Goal: Task Accomplishment & Management: Use online tool/utility

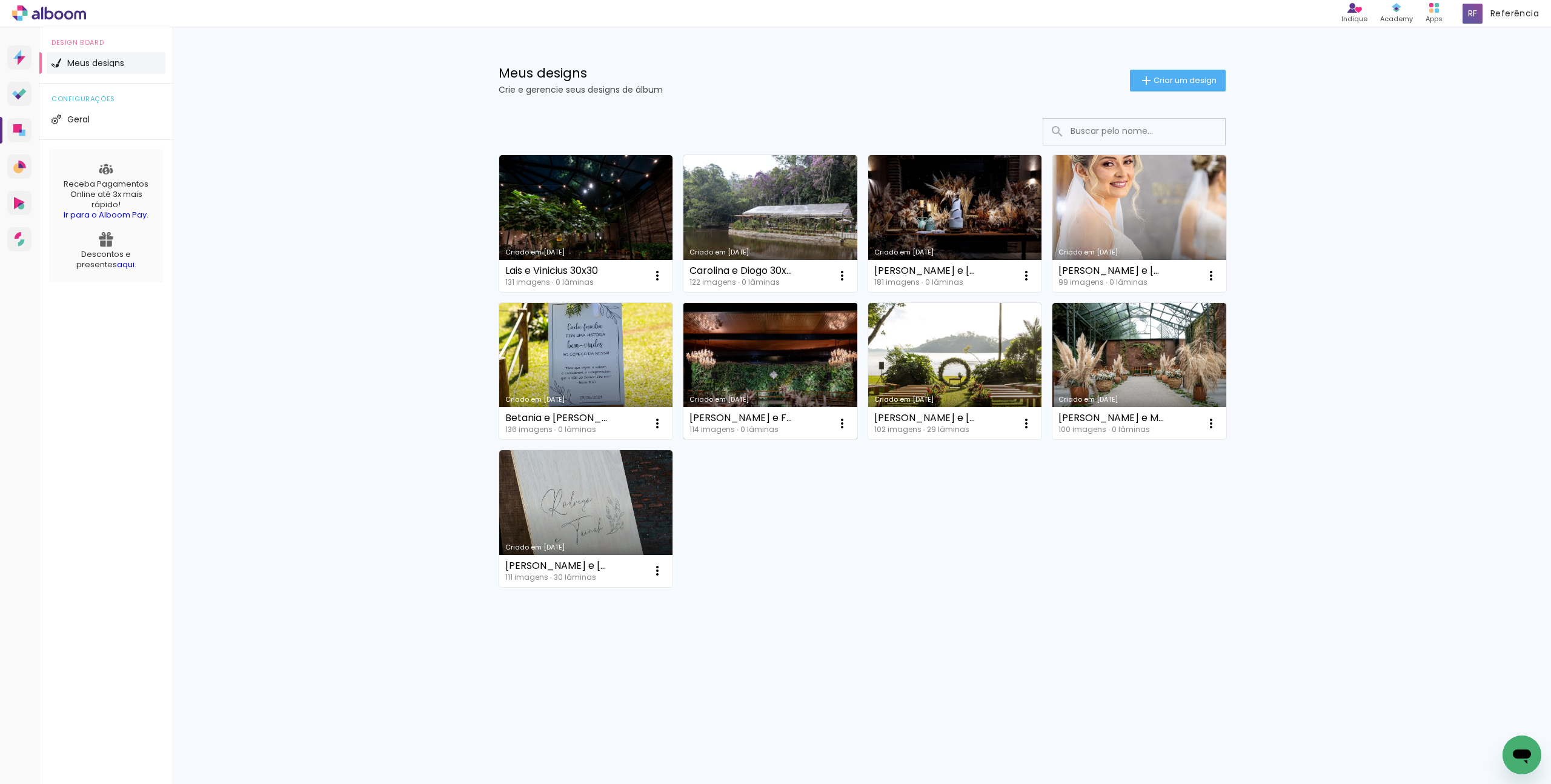
click at [766, 352] on link "Criado em [DATE]" at bounding box center [770, 371] width 174 height 137
click at [0, 0] on neon-animated-pages "Confirmar Cancelar" at bounding box center [0, 0] width 0 height 0
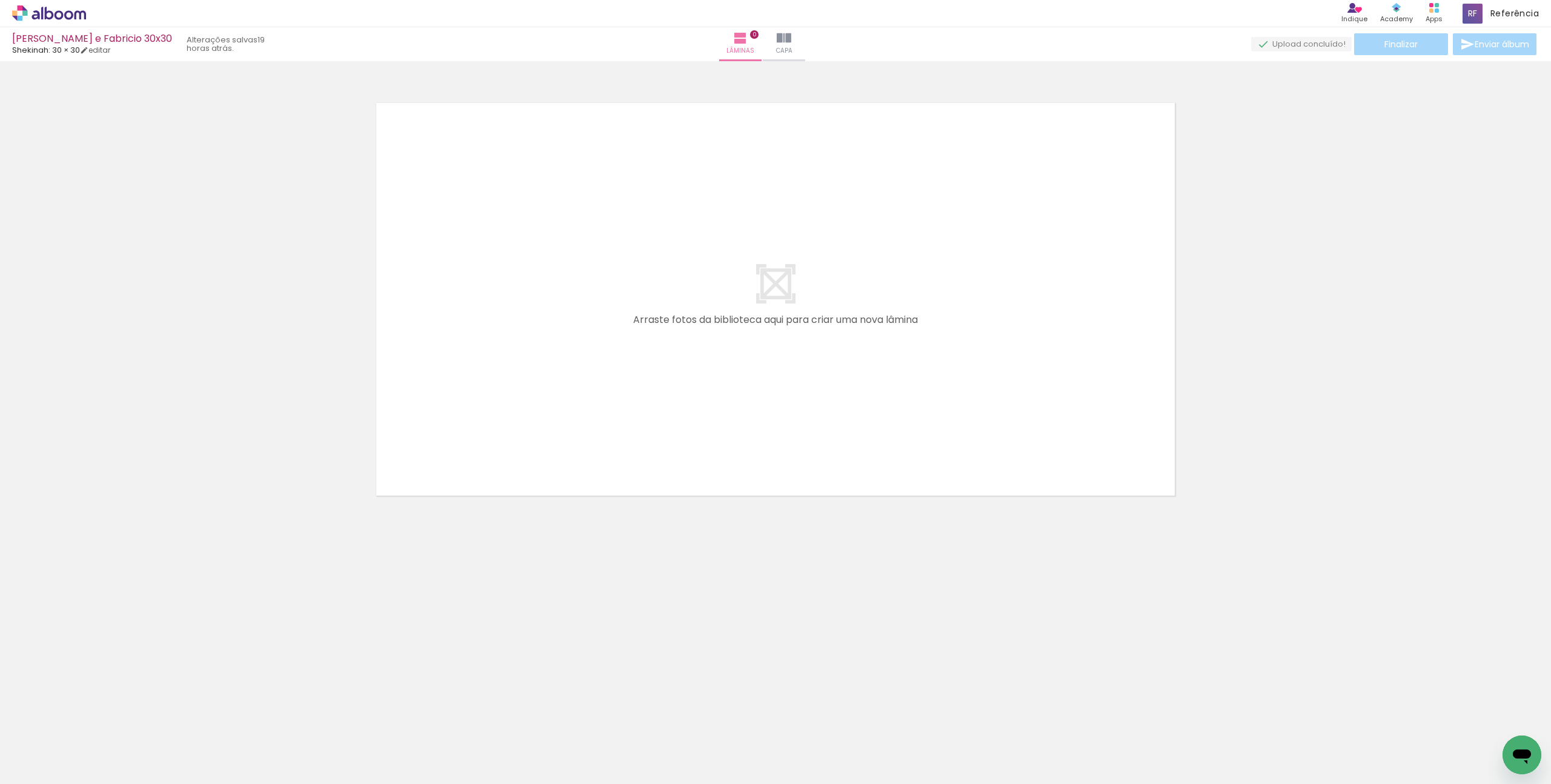
click at [118, 753] on div at bounding box center [122, 743] width 60 height 40
click at [528, 755] on div at bounding box center [529, 743] width 60 height 40
click at [133, 744] on div at bounding box center [122, 743] width 60 height 40
click at [131, 746] on div at bounding box center [122, 743] width 60 height 40
click at [191, 748] on div at bounding box center [189, 743] width 60 height 40
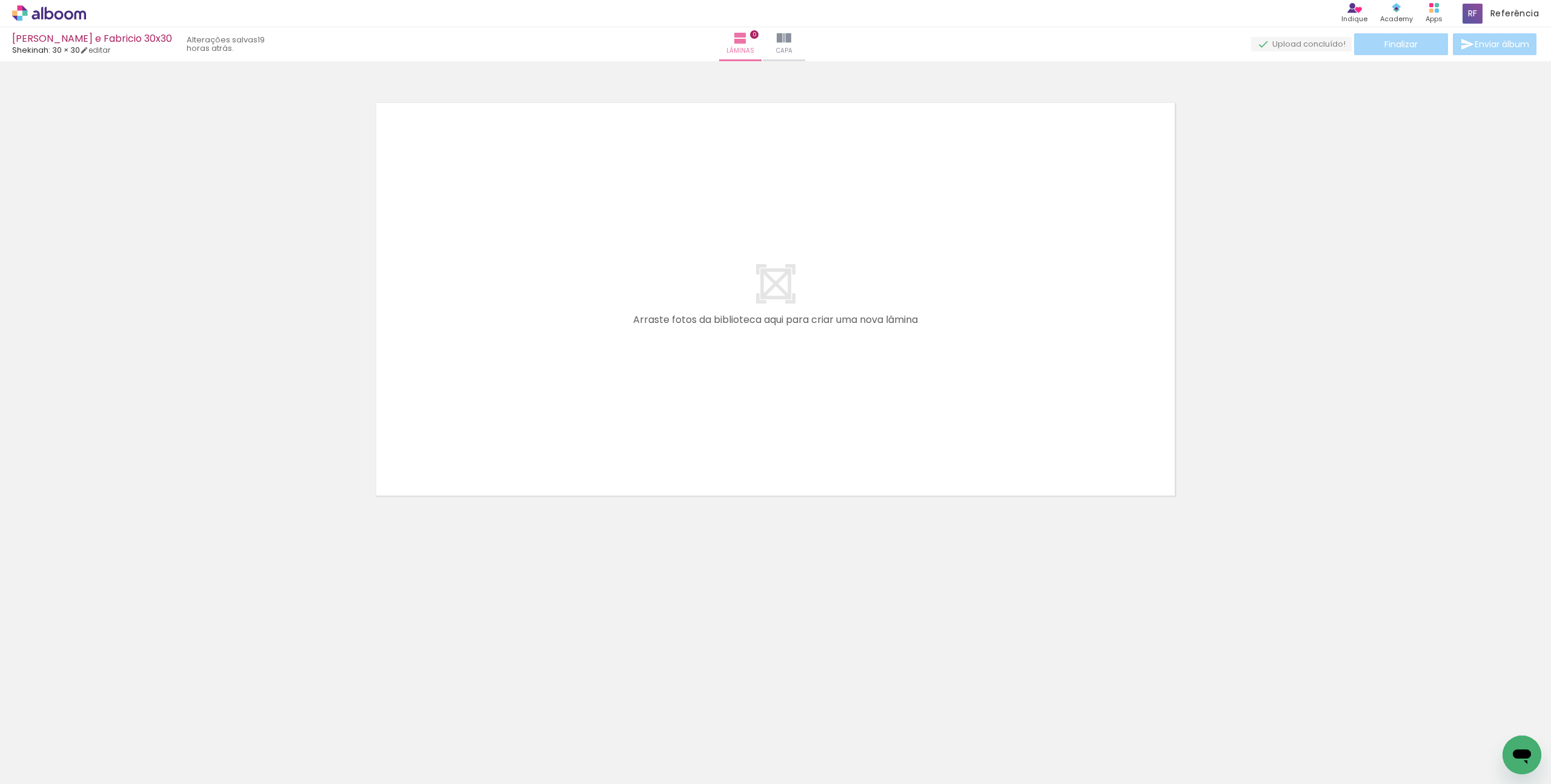
click at [135, 755] on div at bounding box center [122, 743] width 60 height 40
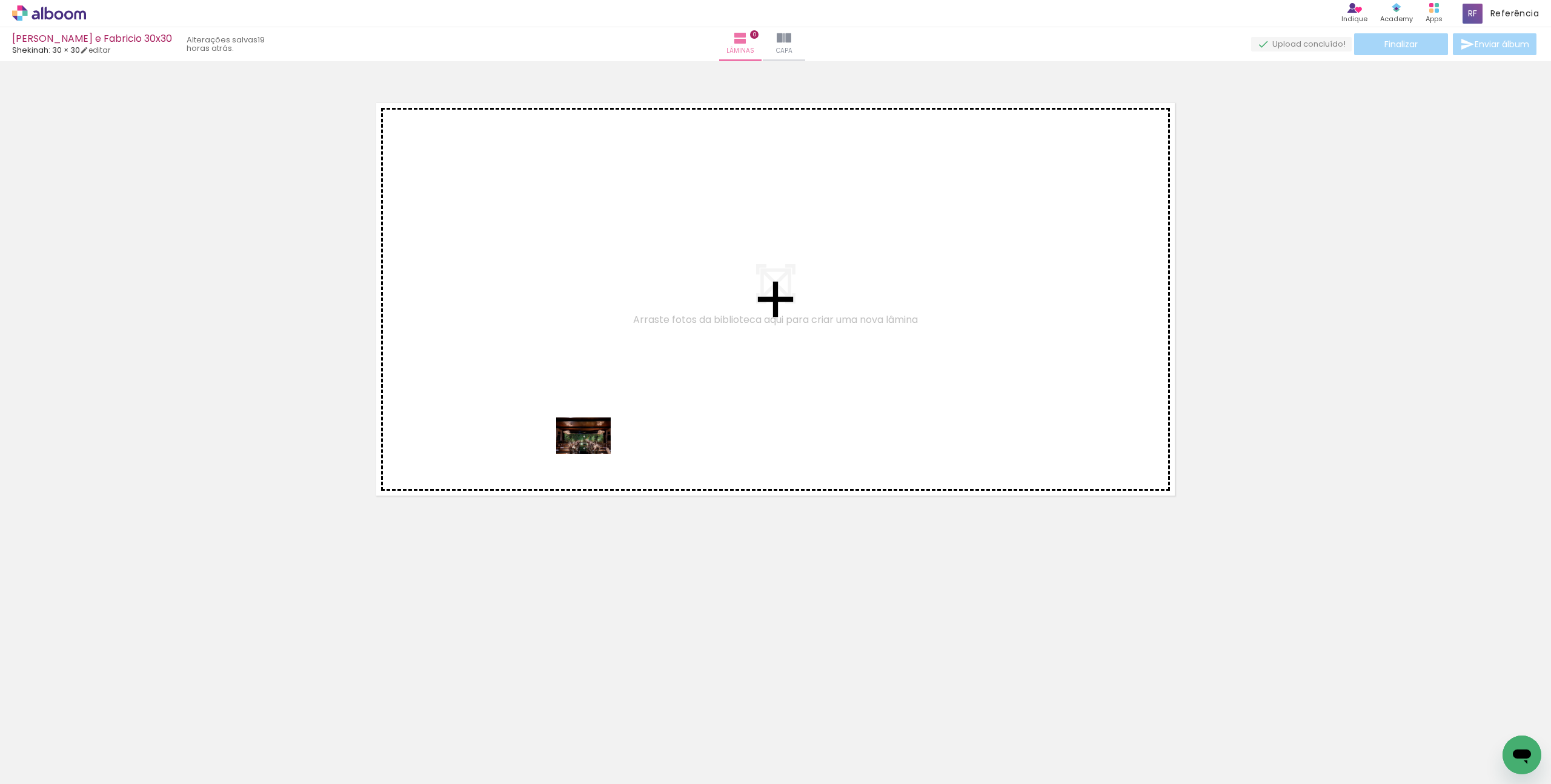
drag, startPoint x: 138, startPoint y: 754, endPoint x: 615, endPoint y: 423, distance: 580.6
click at [619, 417] on quentale-workspace at bounding box center [775, 392] width 1551 height 784
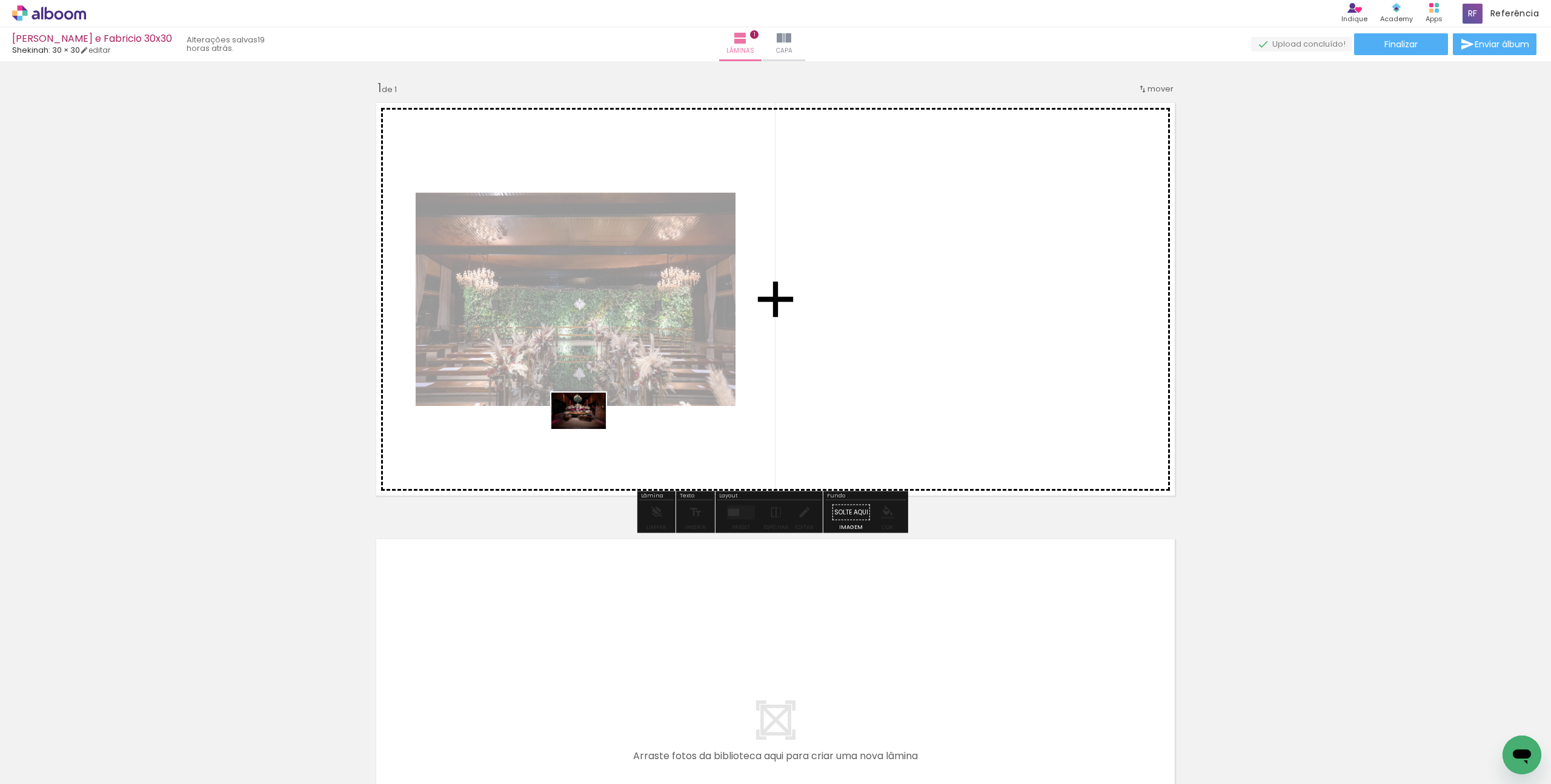
drag, startPoint x: 199, startPoint y: 746, endPoint x: 588, endPoint y: 429, distance: 501.8
click at [588, 429] on quentale-workspace at bounding box center [775, 392] width 1551 height 784
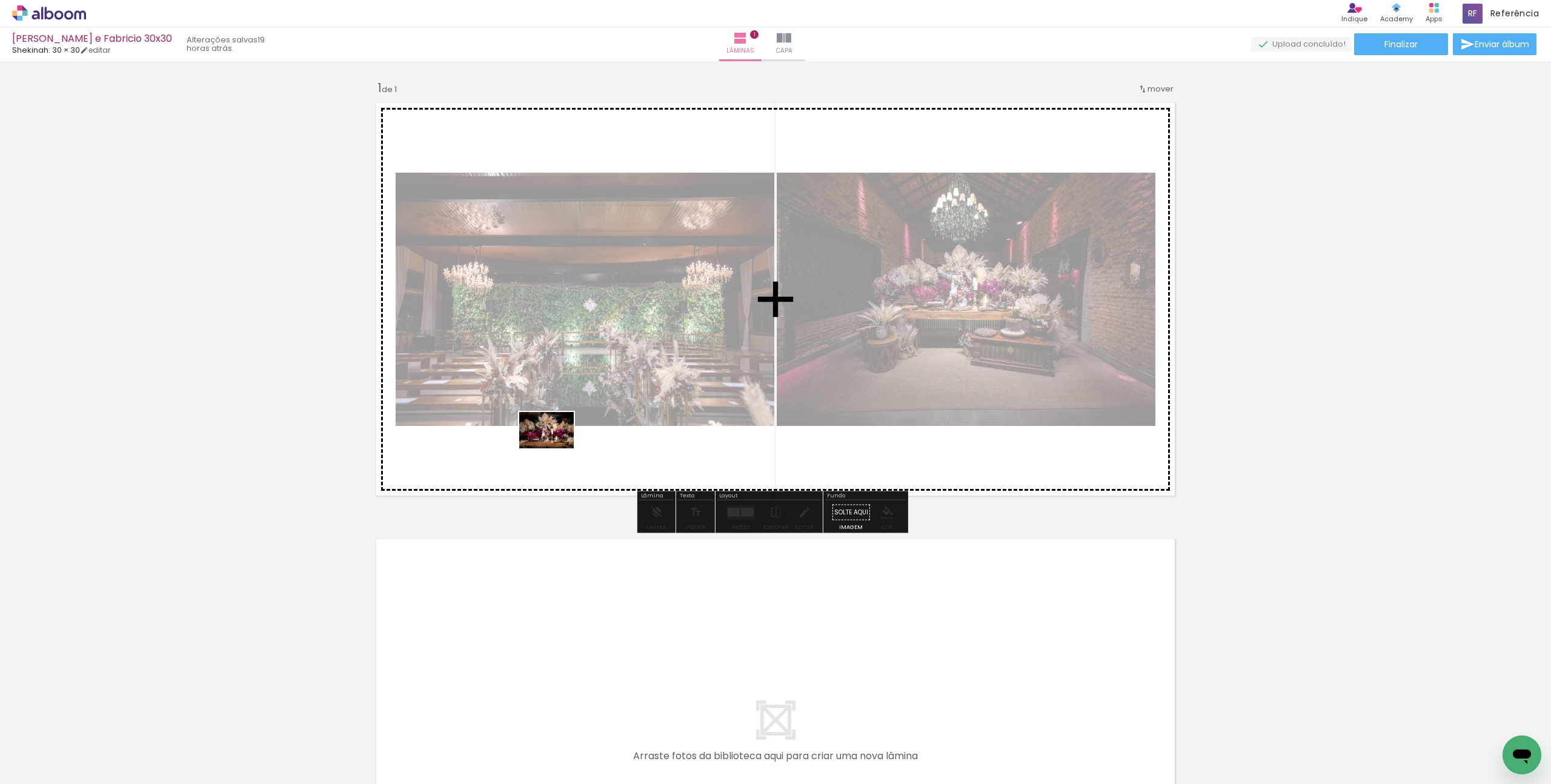
drag, startPoint x: 238, startPoint y: 750, endPoint x: 556, endPoint y: 448, distance: 438.6
click at [556, 448] on quentale-workspace at bounding box center [775, 392] width 1551 height 784
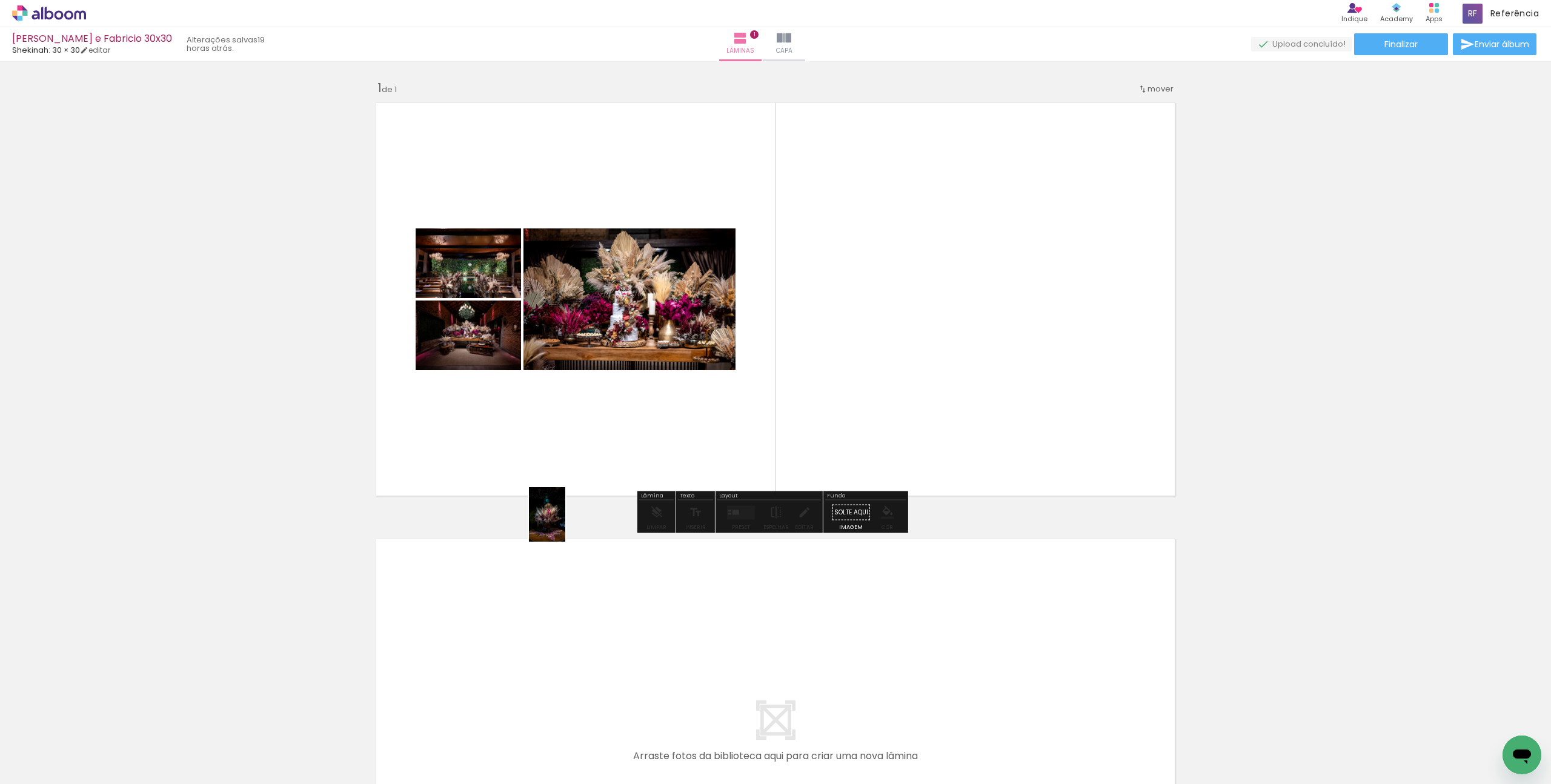
drag, startPoint x: 333, startPoint y: 755, endPoint x: 640, endPoint y: 448, distance: 434.2
click at [640, 448] on quentale-workspace at bounding box center [775, 392] width 1551 height 784
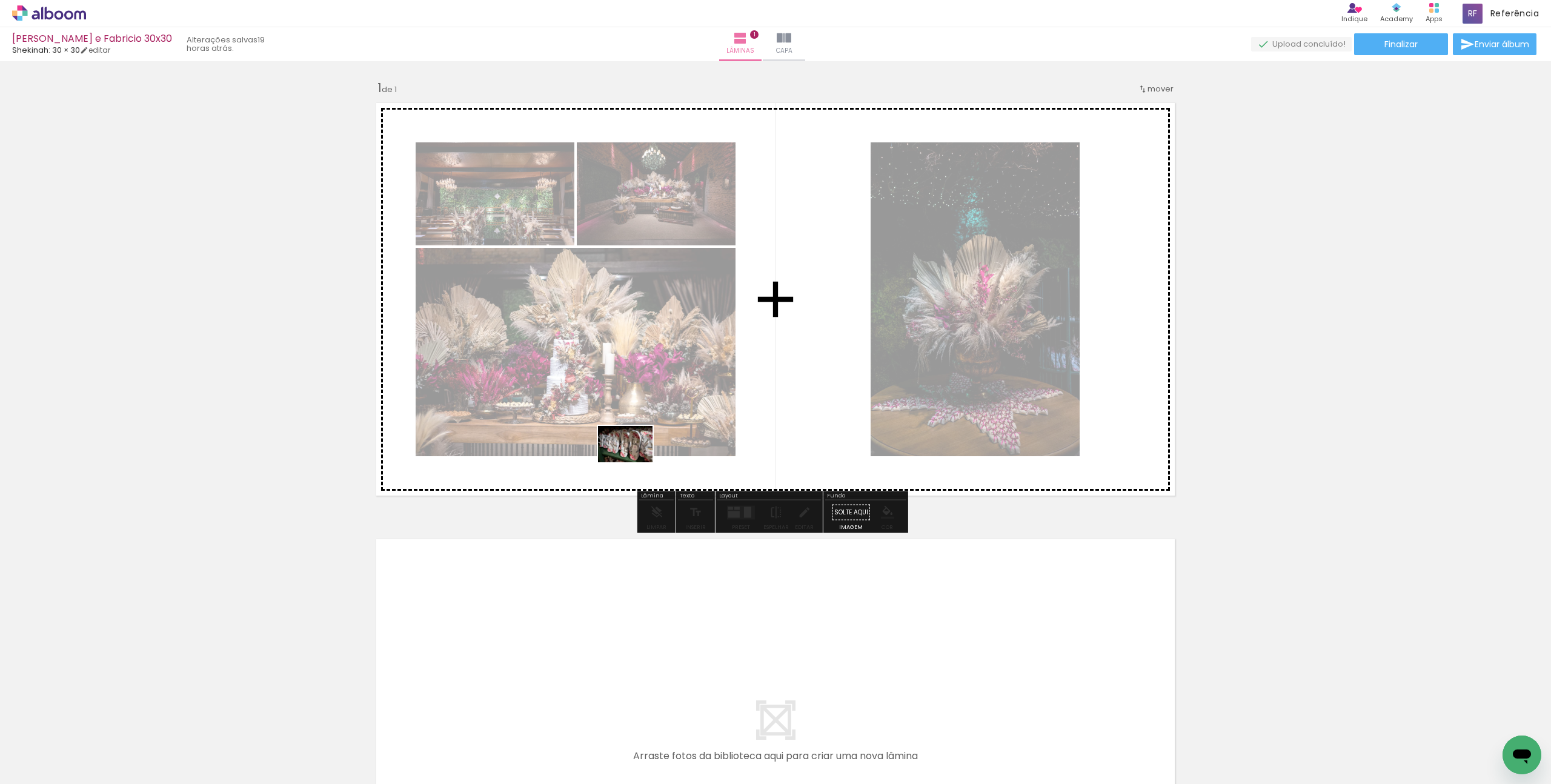
drag, startPoint x: 403, startPoint y: 730, endPoint x: 637, endPoint y: 459, distance: 358.0
click at [637, 459] on quentale-workspace at bounding box center [775, 392] width 1551 height 784
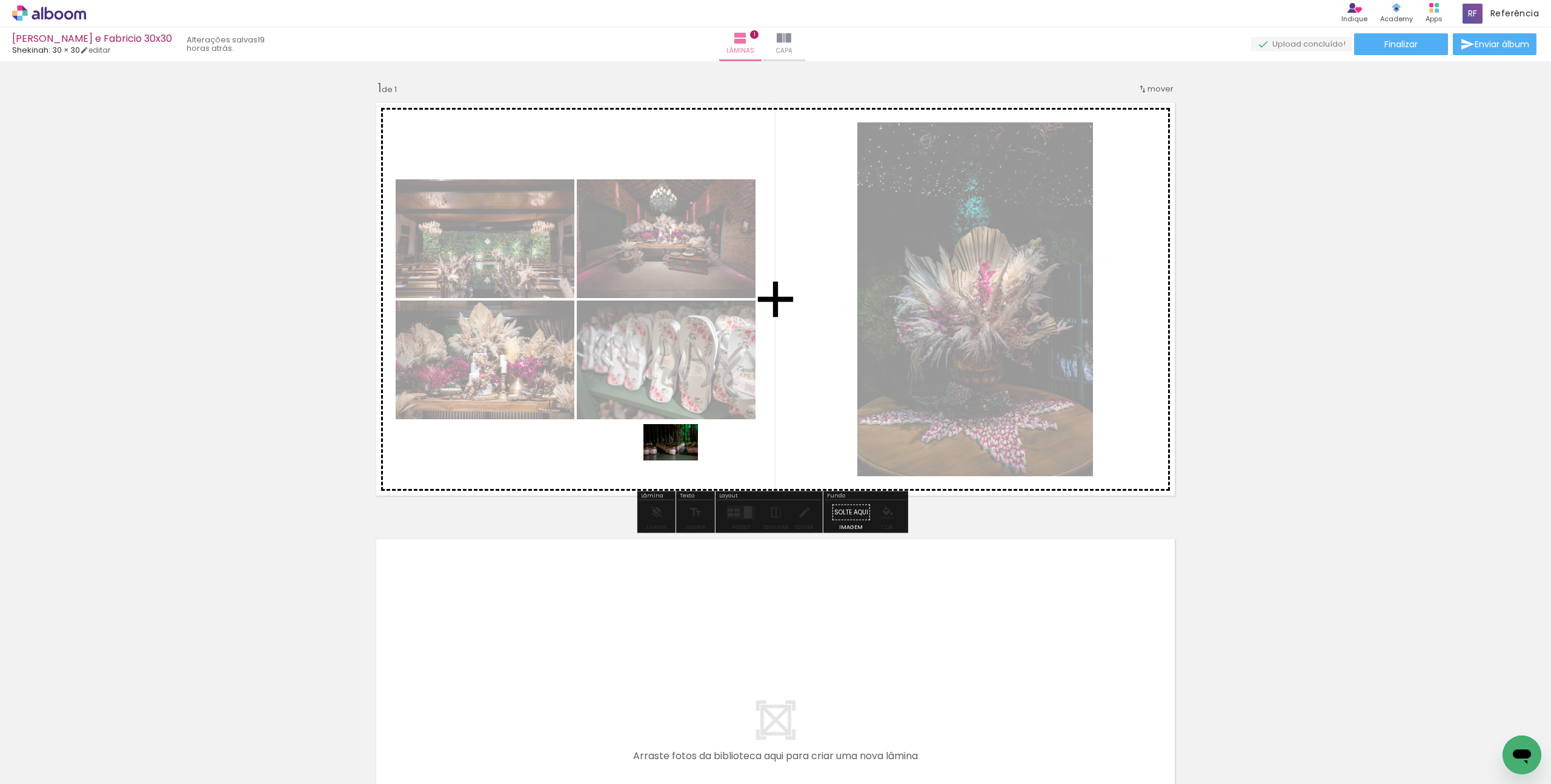
drag, startPoint x: 452, startPoint y: 745, endPoint x: 707, endPoint y: 431, distance: 404.5
click at [707, 431] on quentale-workspace at bounding box center [775, 392] width 1551 height 784
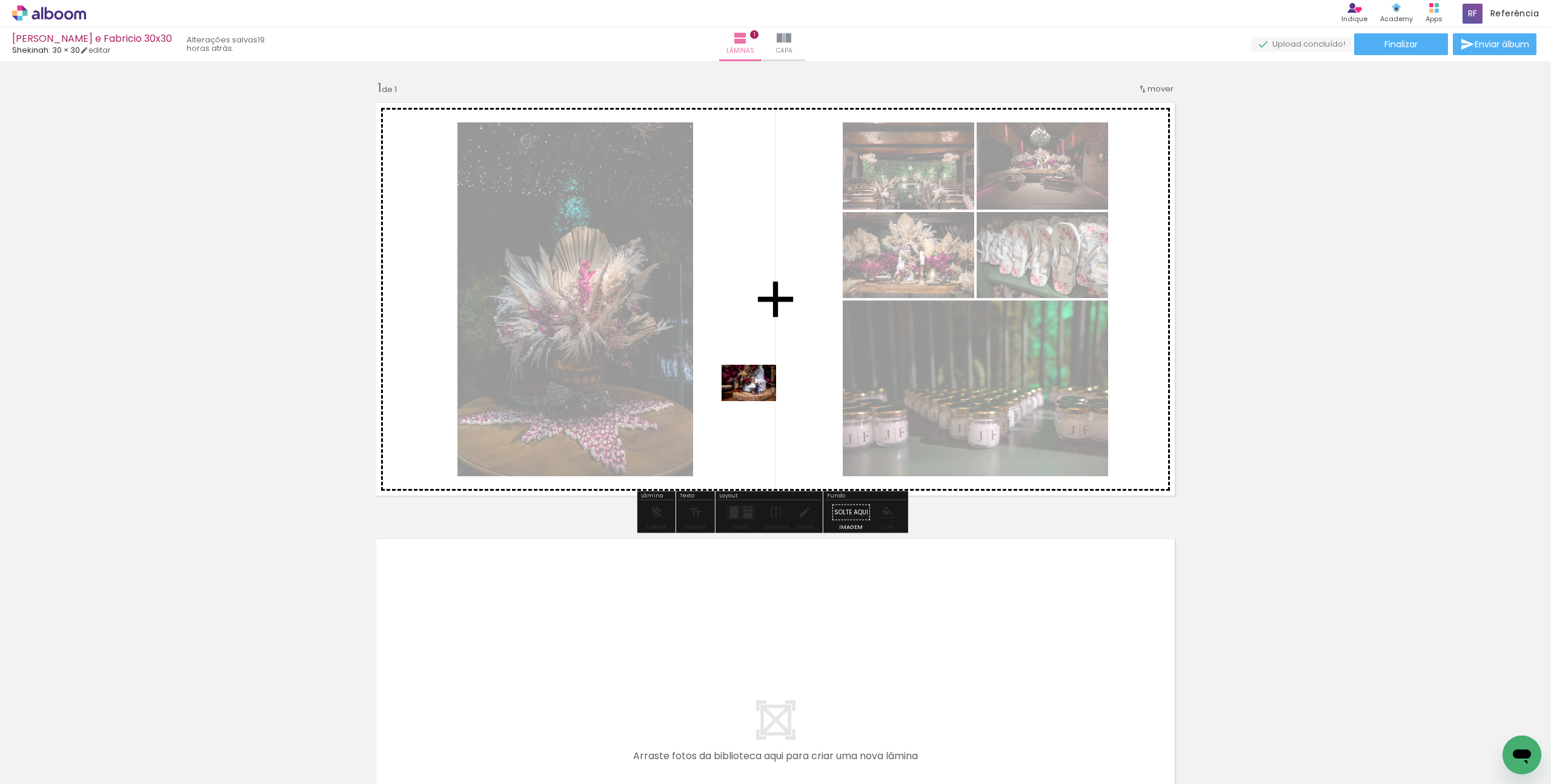
drag, startPoint x: 519, startPoint y: 749, endPoint x: 761, endPoint y: 397, distance: 427.2
click at [761, 397] on quentale-workspace at bounding box center [775, 392] width 1551 height 784
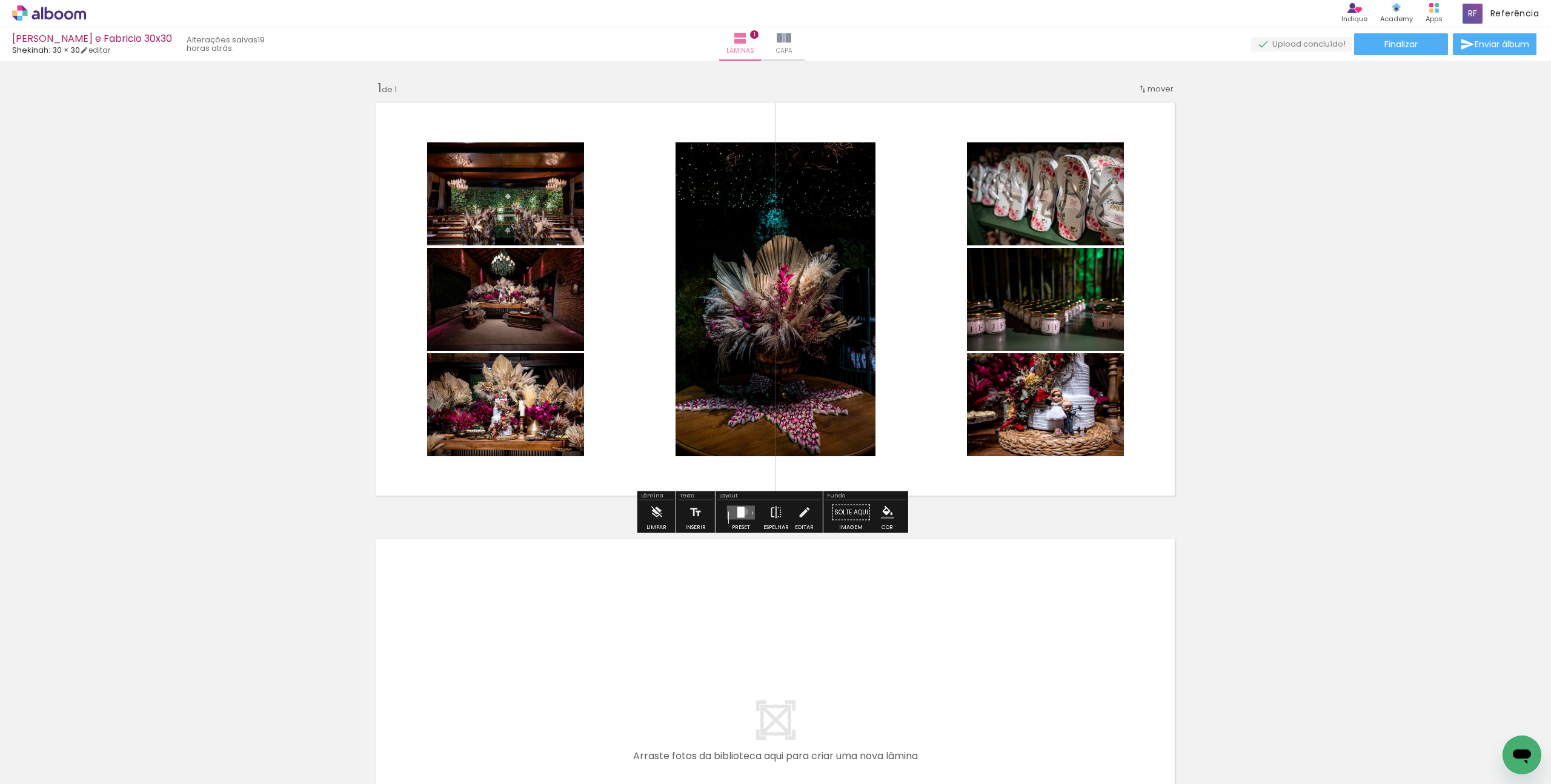
click at [742, 511] on quentale-layouter at bounding box center [741, 512] width 28 height 14
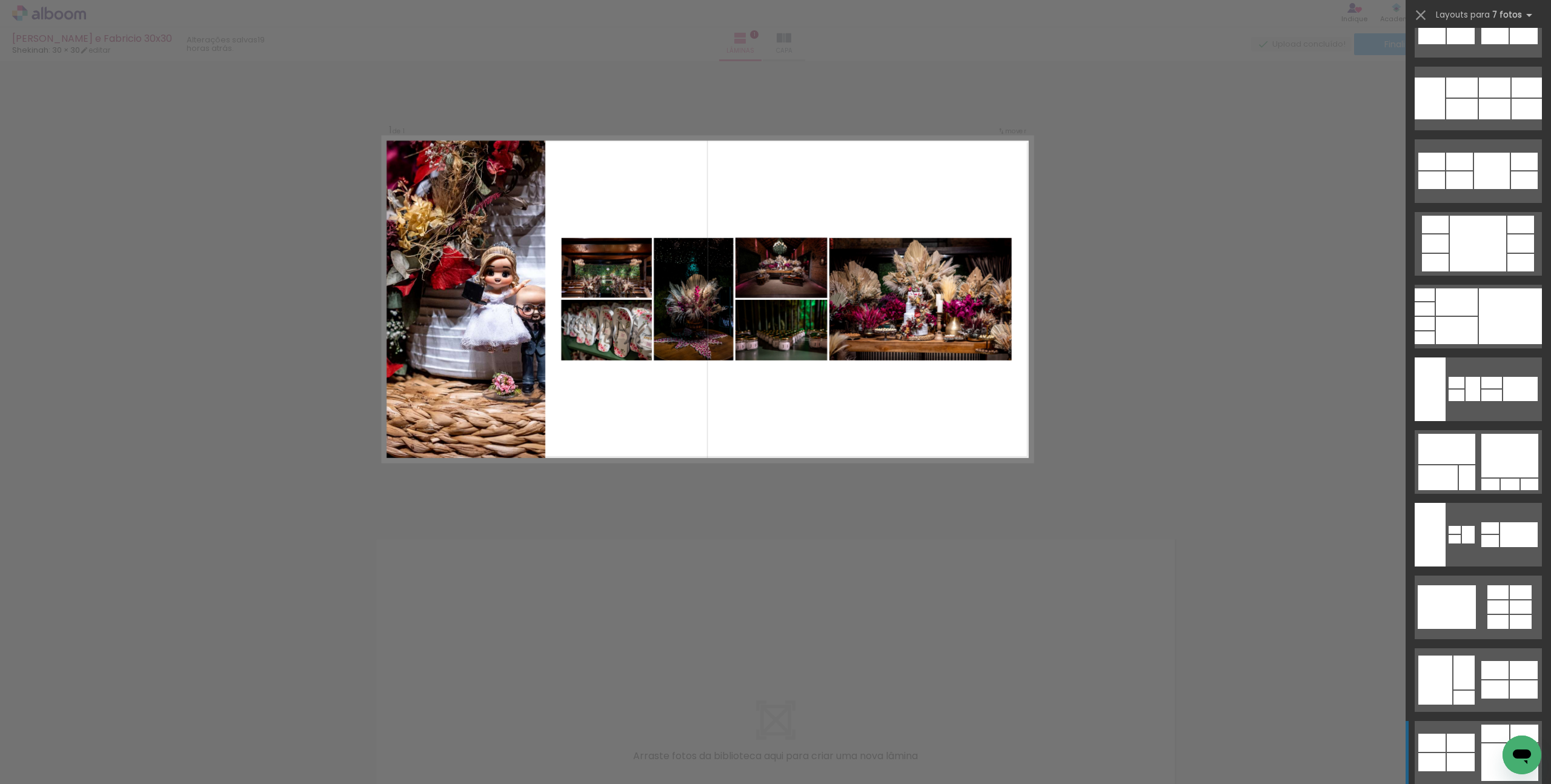
scroll to position [1562, 0]
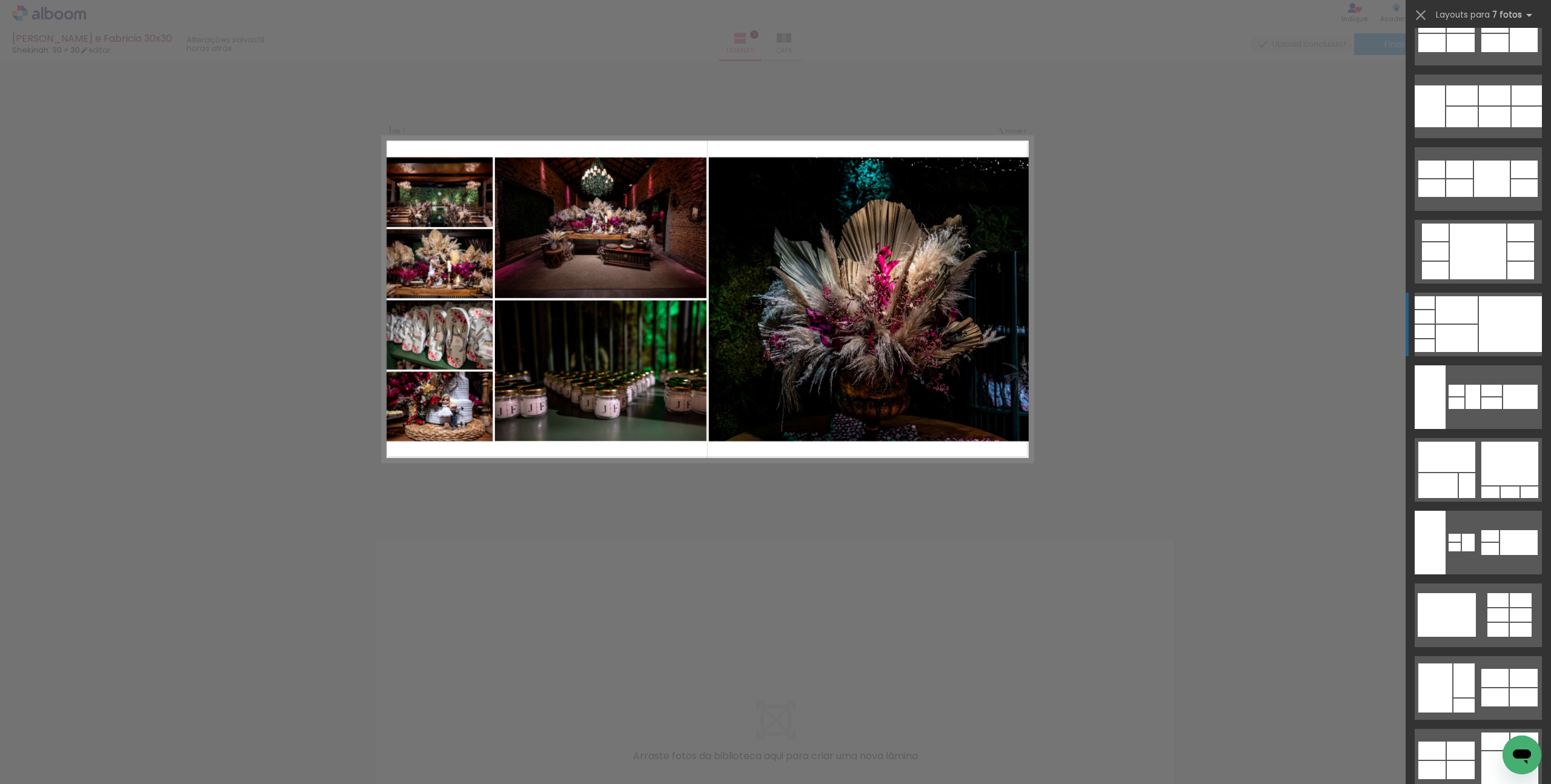
click at [1453, 326] on div at bounding box center [1457, 338] width 42 height 27
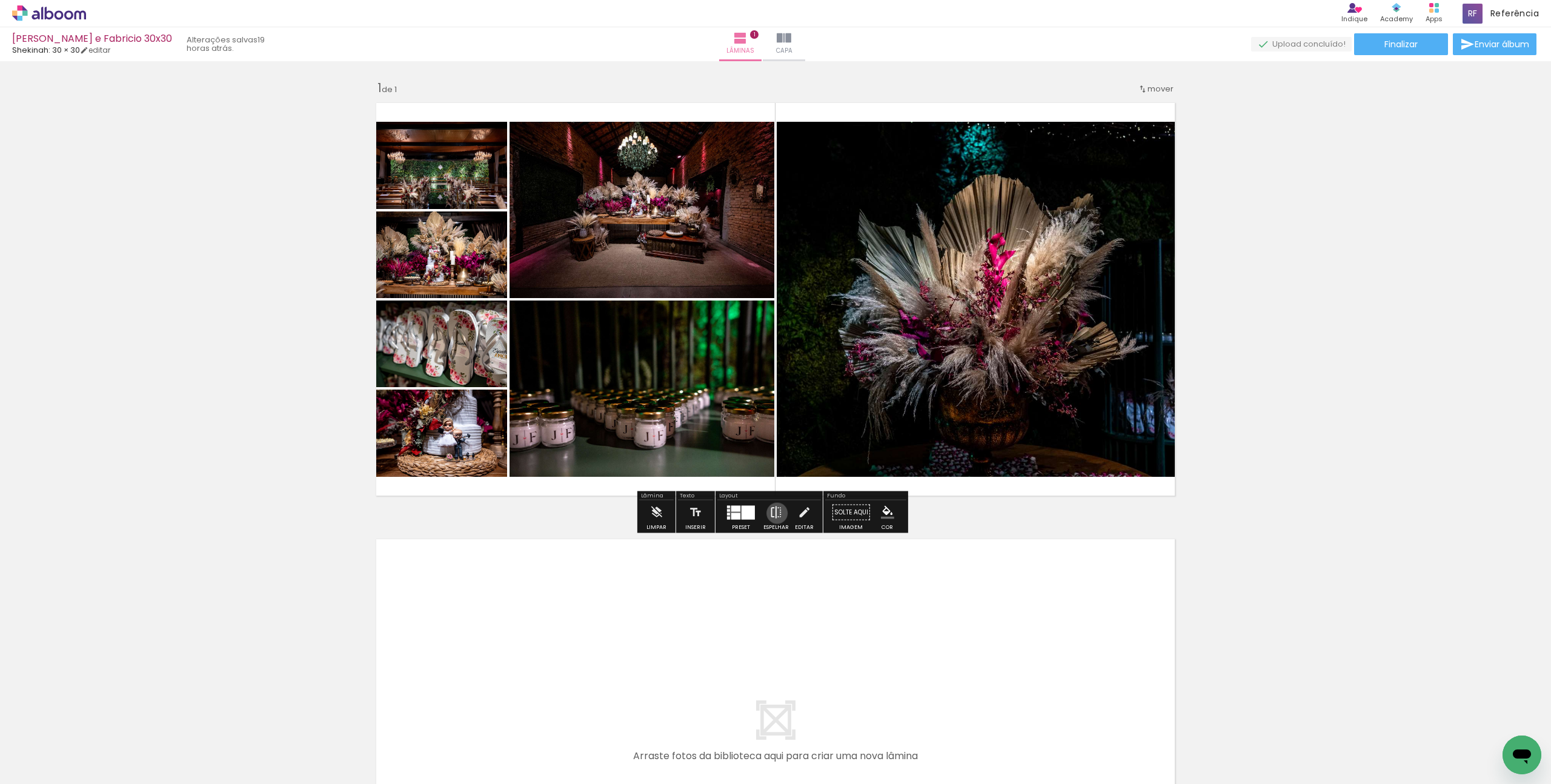
click at [774, 513] on iron-icon at bounding box center [777, 512] width 14 height 24
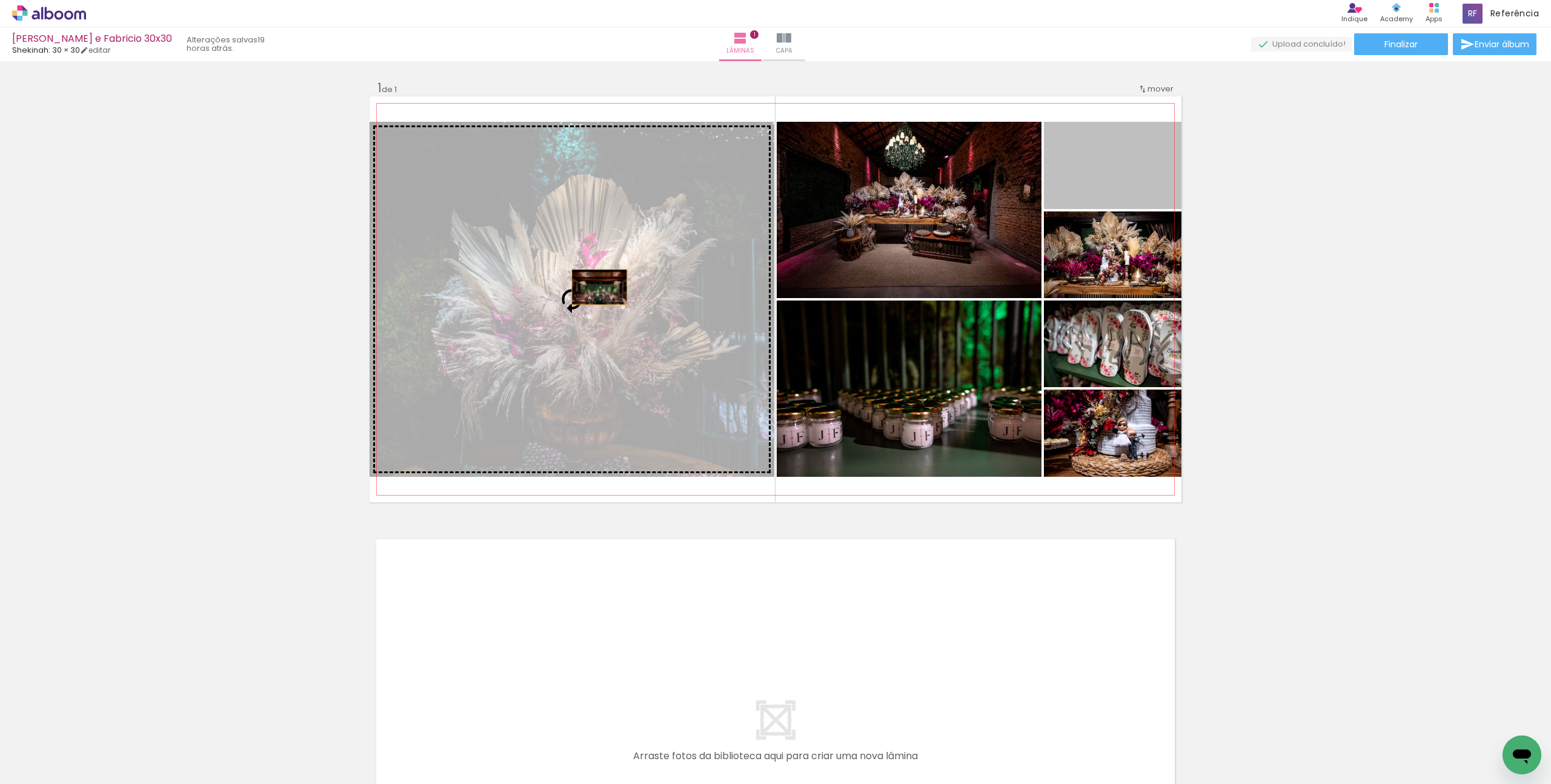
drag, startPoint x: 1102, startPoint y: 191, endPoint x: 570, endPoint y: 296, distance: 542.3
click at [0, 0] on slot at bounding box center [0, 0] width 0 height 0
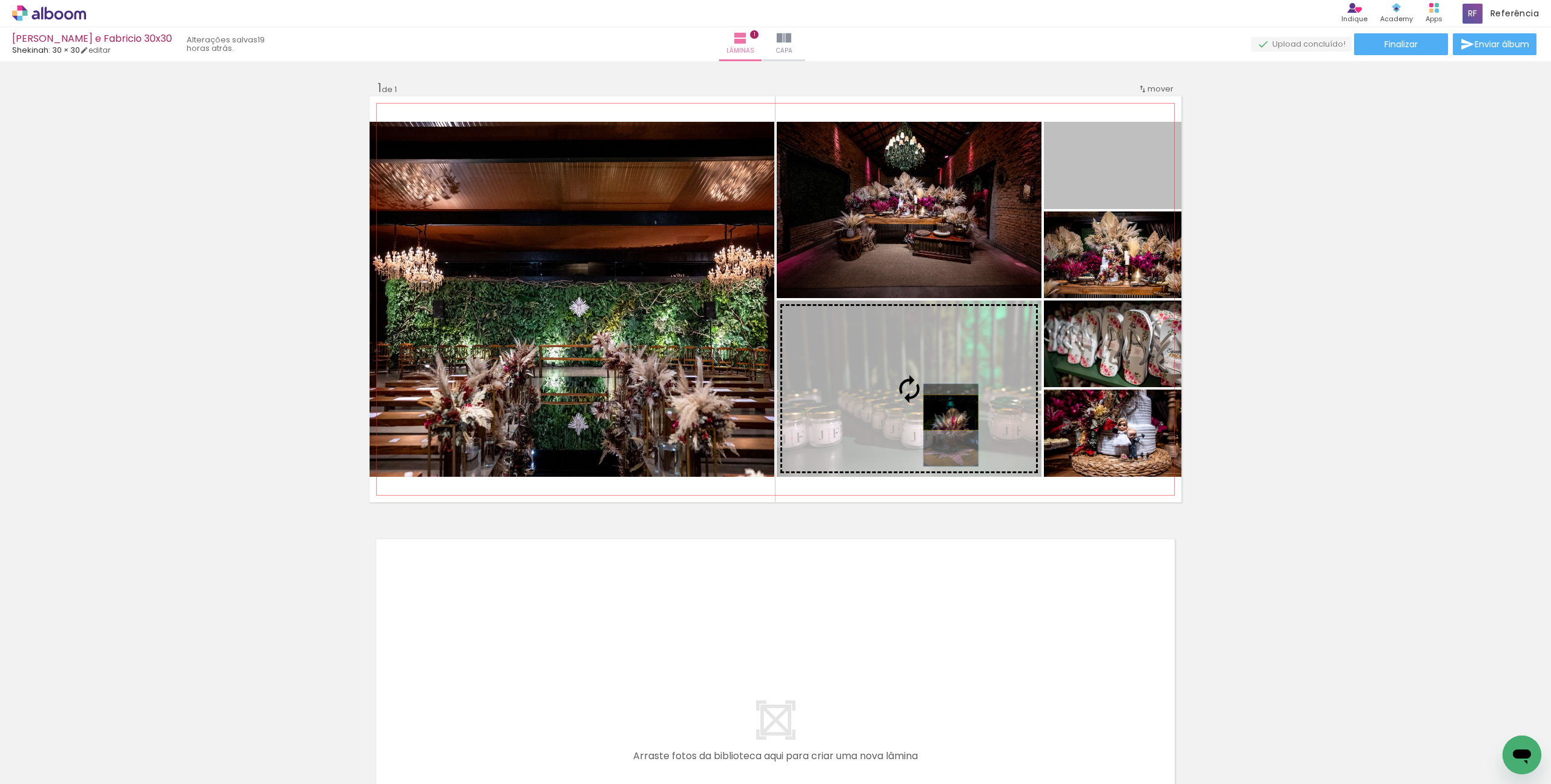
drag, startPoint x: 1121, startPoint y: 178, endPoint x: 947, endPoint y: 413, distance: 292.4
click at [0, 0] on slot at bounding box center [0, 0] width 0 height 0
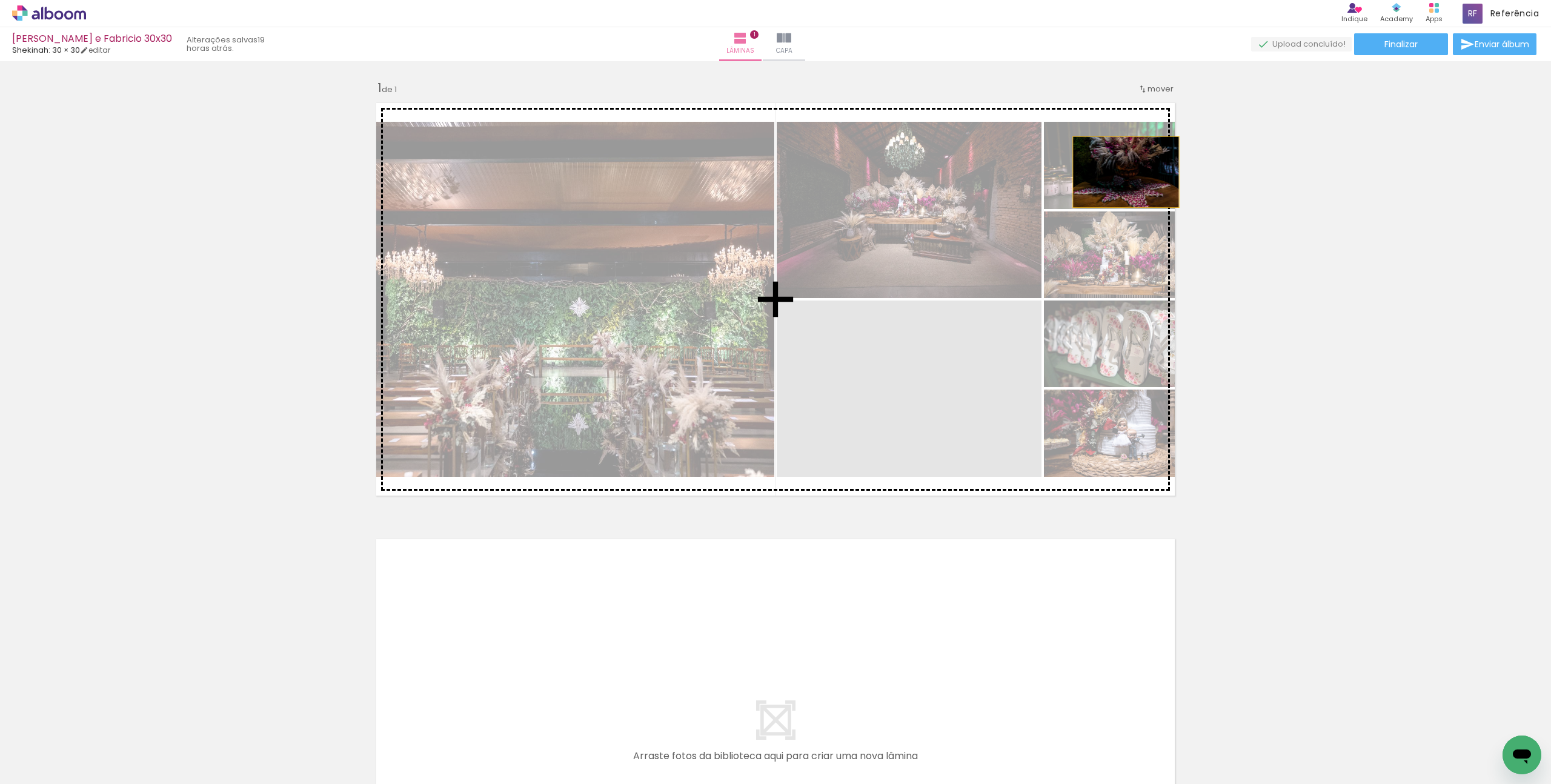
drag, startPoint x: 883, startPoint y: 423, endPoint x: 1122, endPoint y: 172, distance: 346.6
click at [0, 0] on slot at bounding box center [0, 0] width 0 height 0
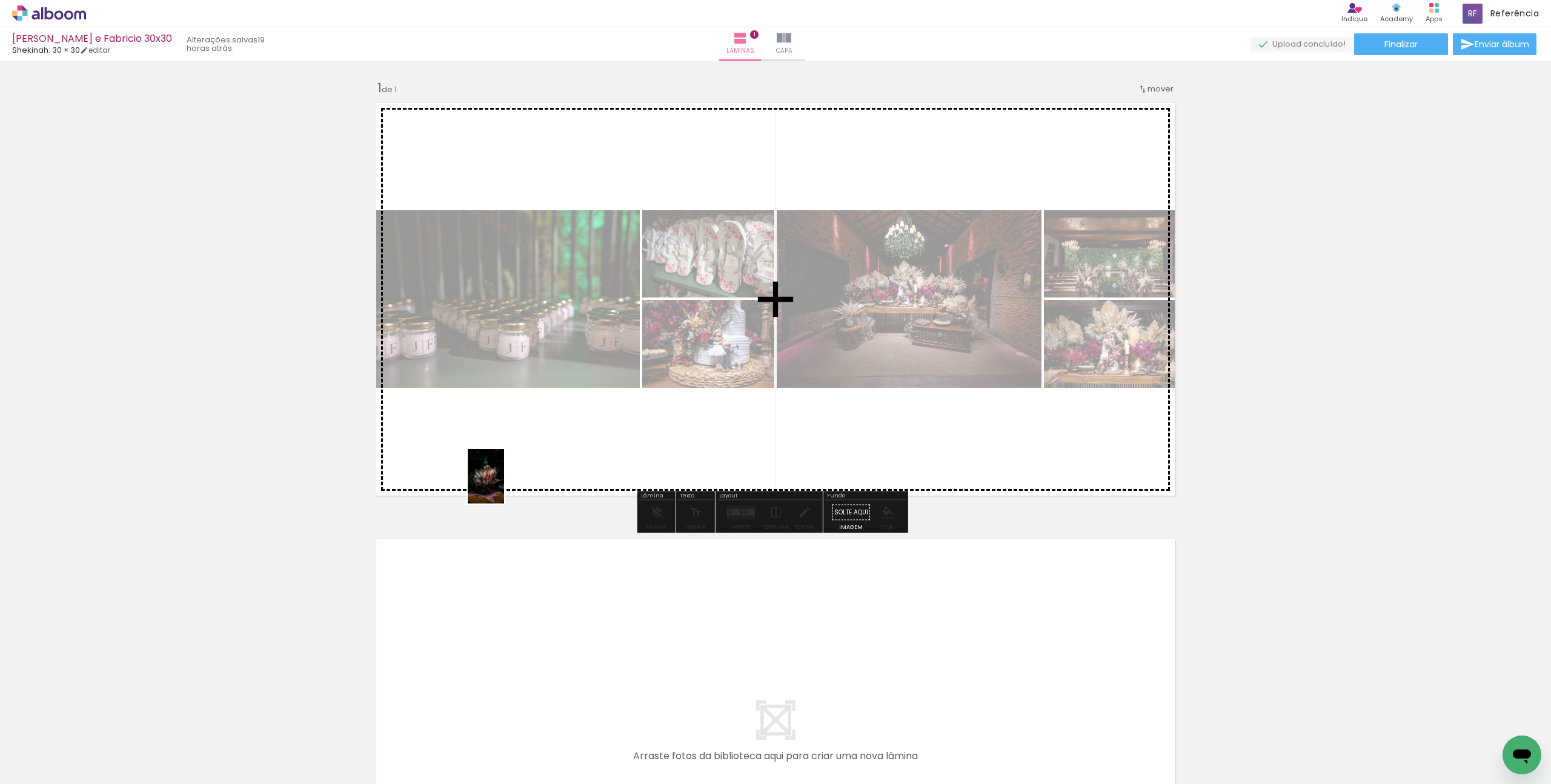
drag, startPoint x: 327, startPoint y: 751, endPoint x: 525, endPoint y: 465, distance: 347.9
click at [525, 465] on quentale-workspace at bounding box center [775, 392] width 1551 height 784
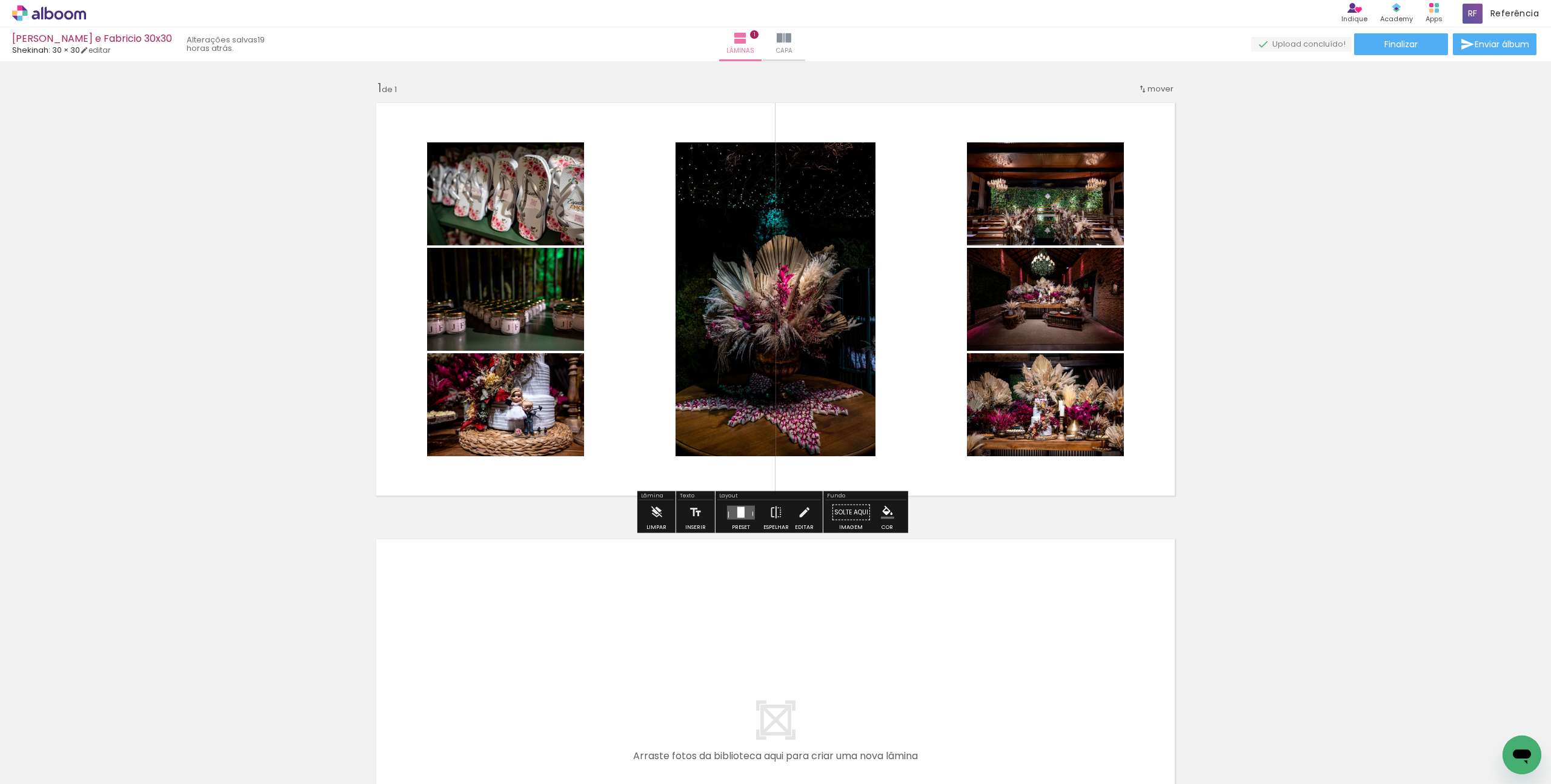
click at [740, 517] on div at bounding box center [741, 512] width 8 height 11
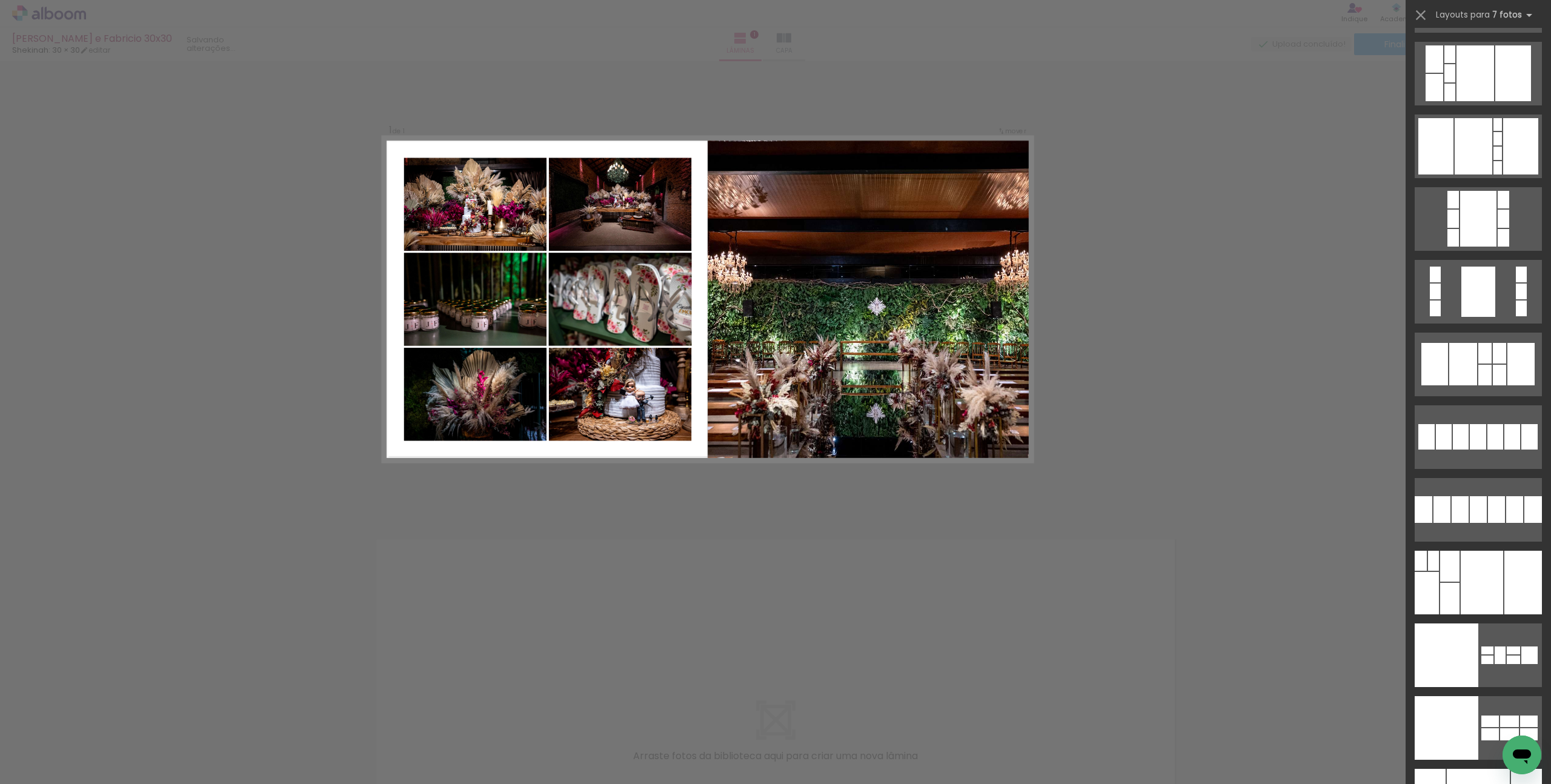
scroll to position [14294, 0]
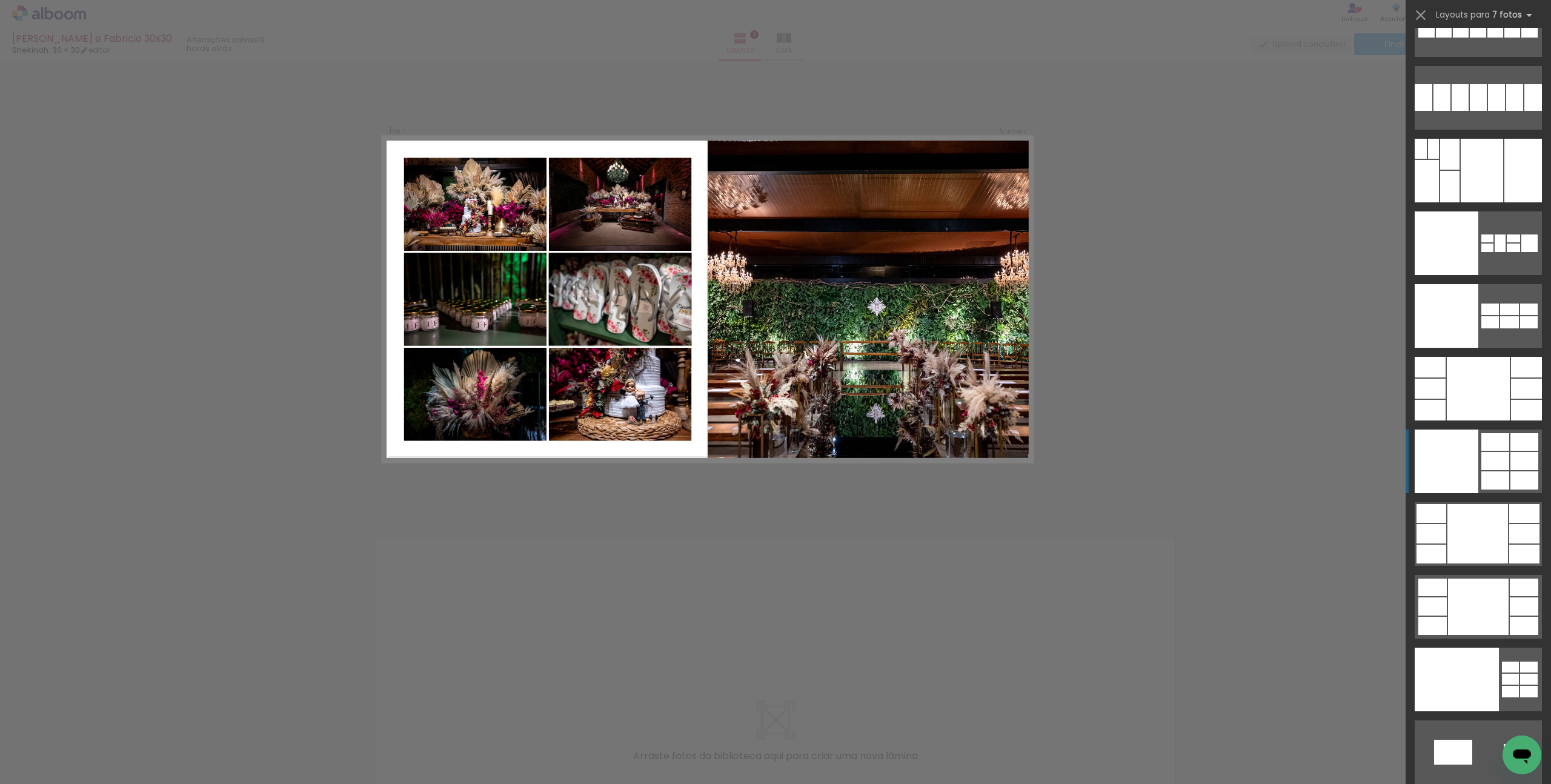
click at [1429, 470] on div at bounding box center [1446, 461] width 64 height 64
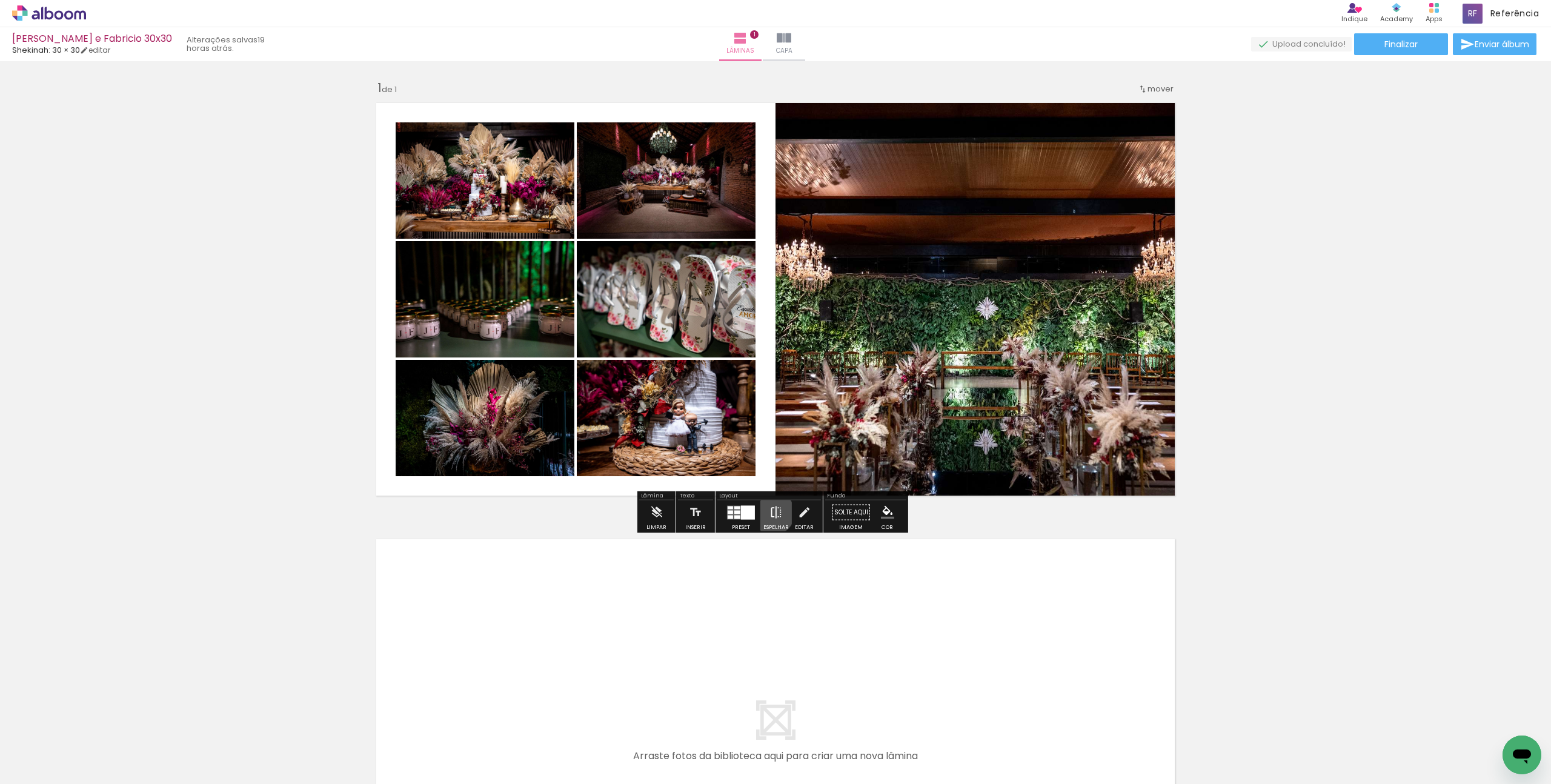
click at [771, 513] on iron-icon at bounding box center [777, 512] width 14 height 24
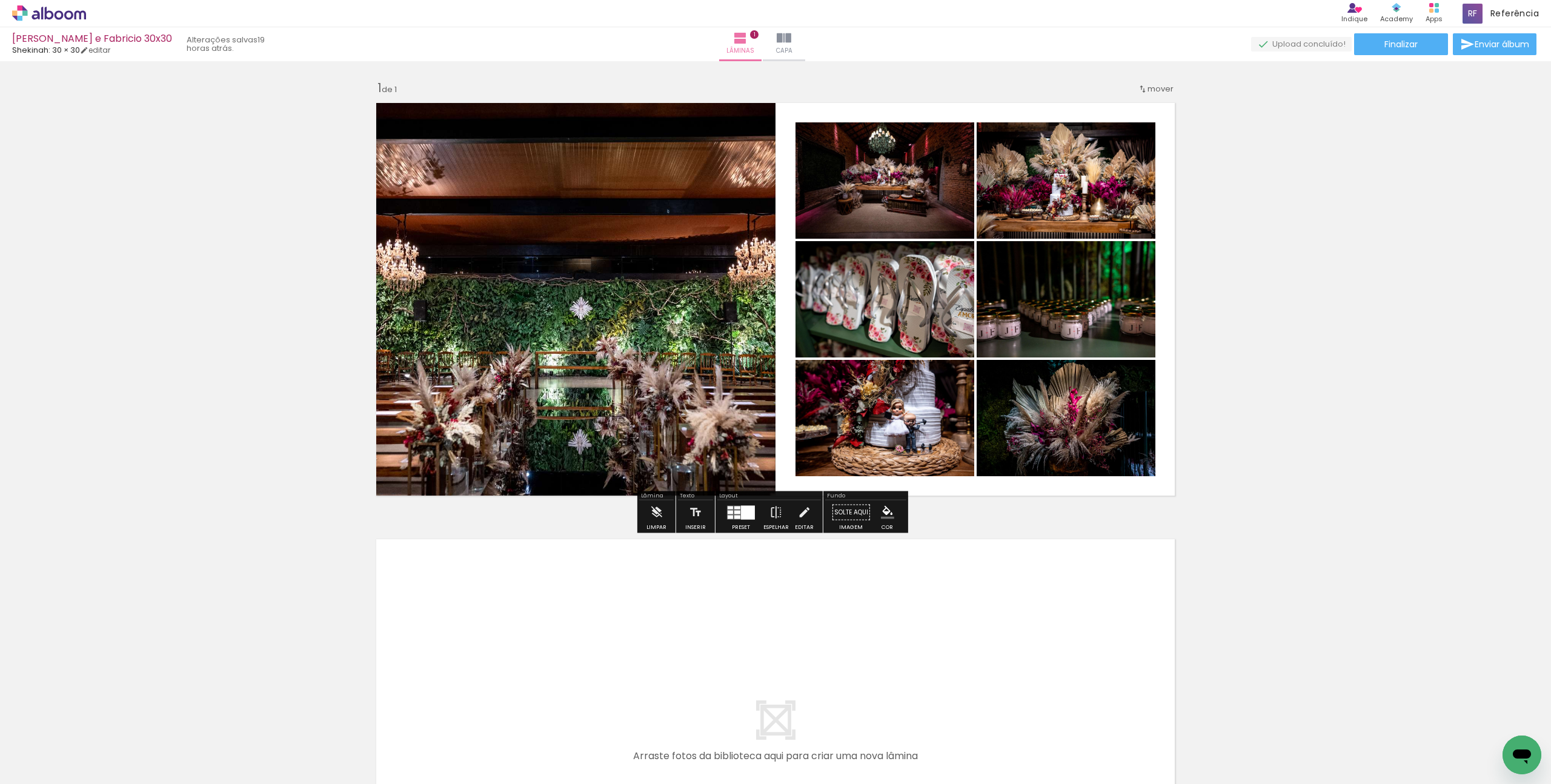
click at [601, 317] on quentale-photo at bounding box center [573, 299] width 406 height 406
click at [264, 347] on div "Inserir lâmina 1 de 1" at bounding box center [775, 502] width 1551 height 873
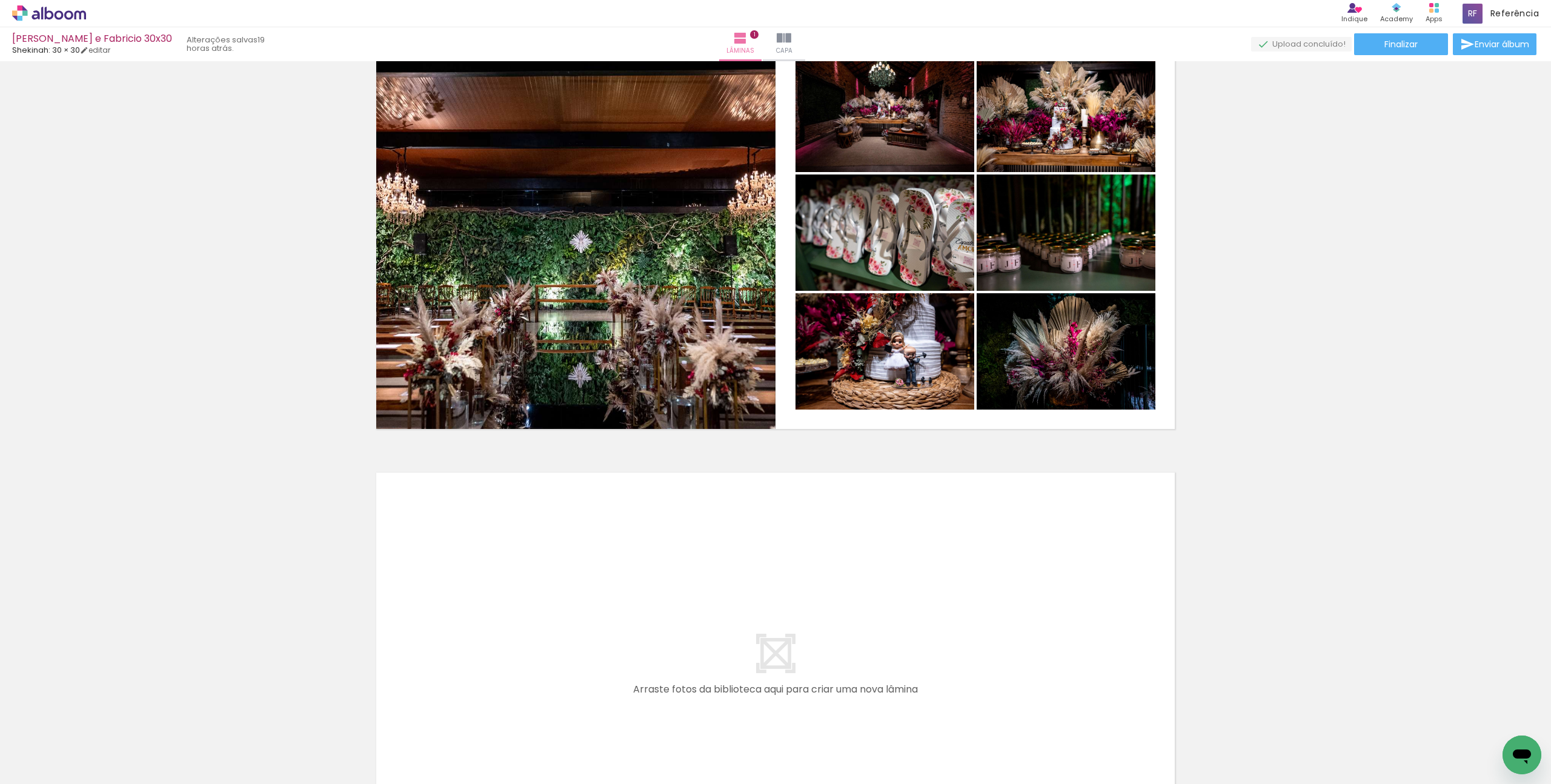
scroll to position [273, 0]
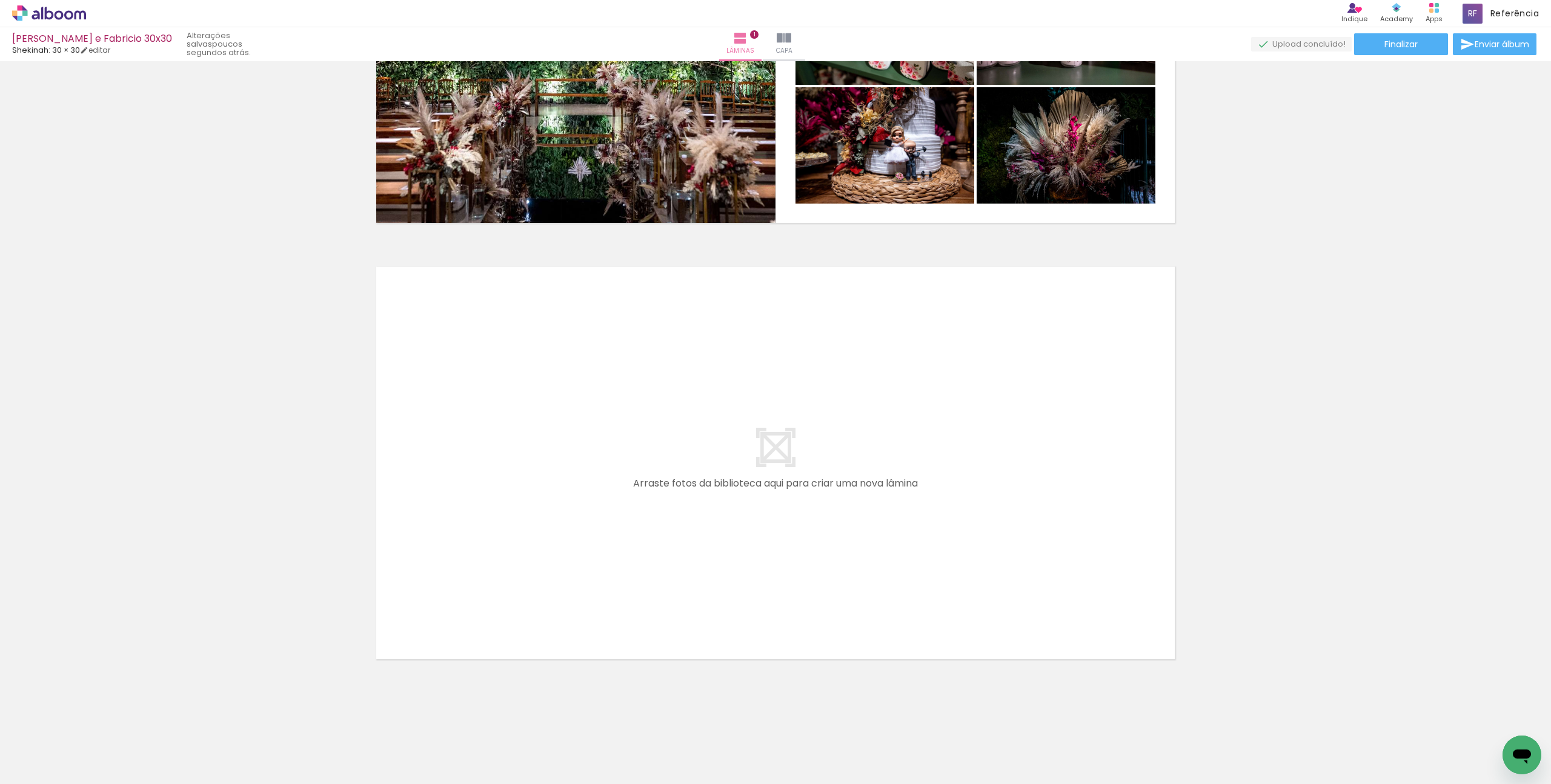
click at [608, 739] on div at bounding box center [596, 743] width 40 height 60
click at [649, 750] on div at bounding box center [664, 743] width 60 height 40
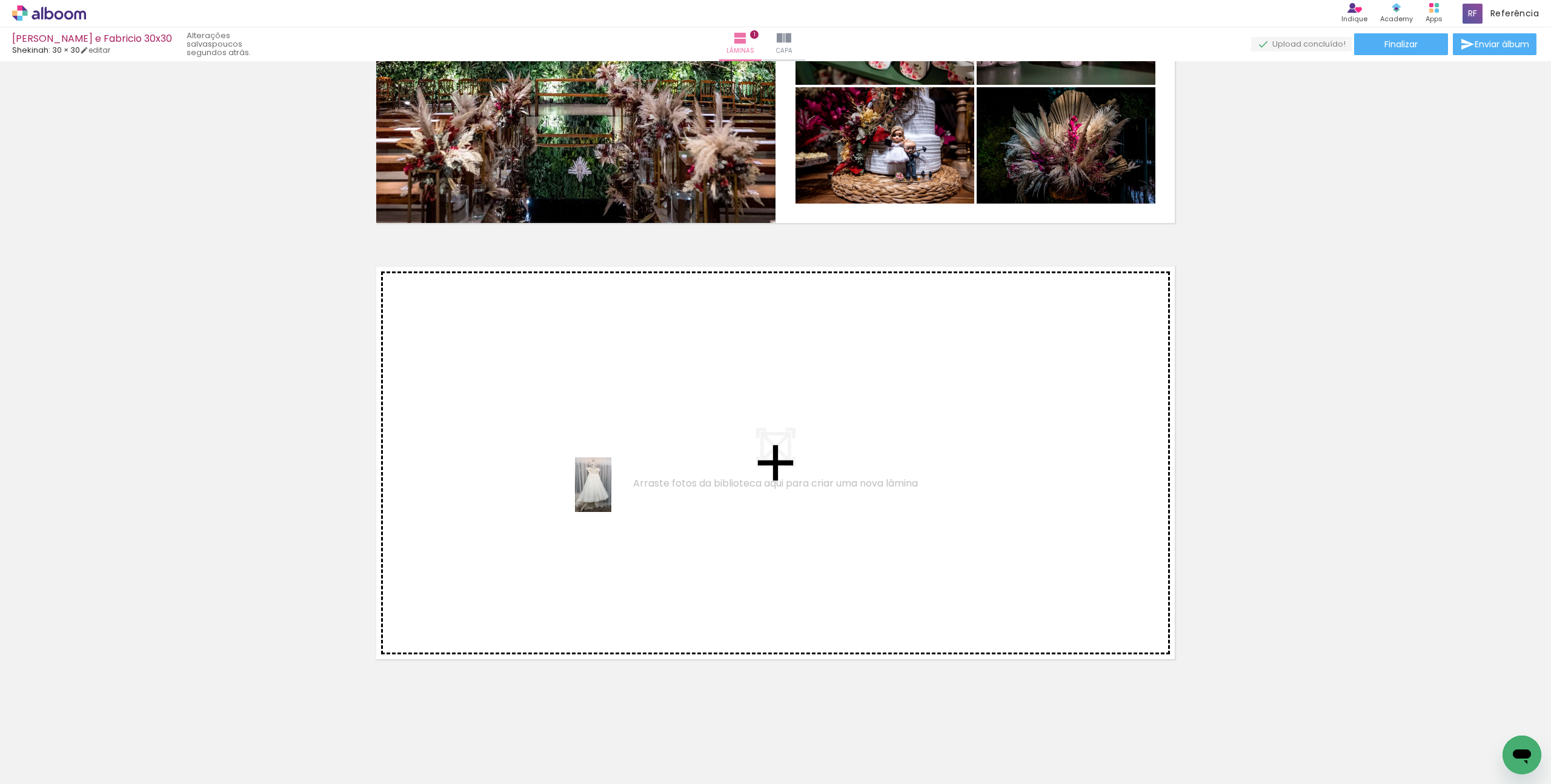
drag, startPoint x: 597, startPoint y: 751, endPoint x: 611, endPoint y: 494, distance: 257.4
click at [611, 494] on quentale-workspace at bounding box center [775, 392] width 1551 height 784
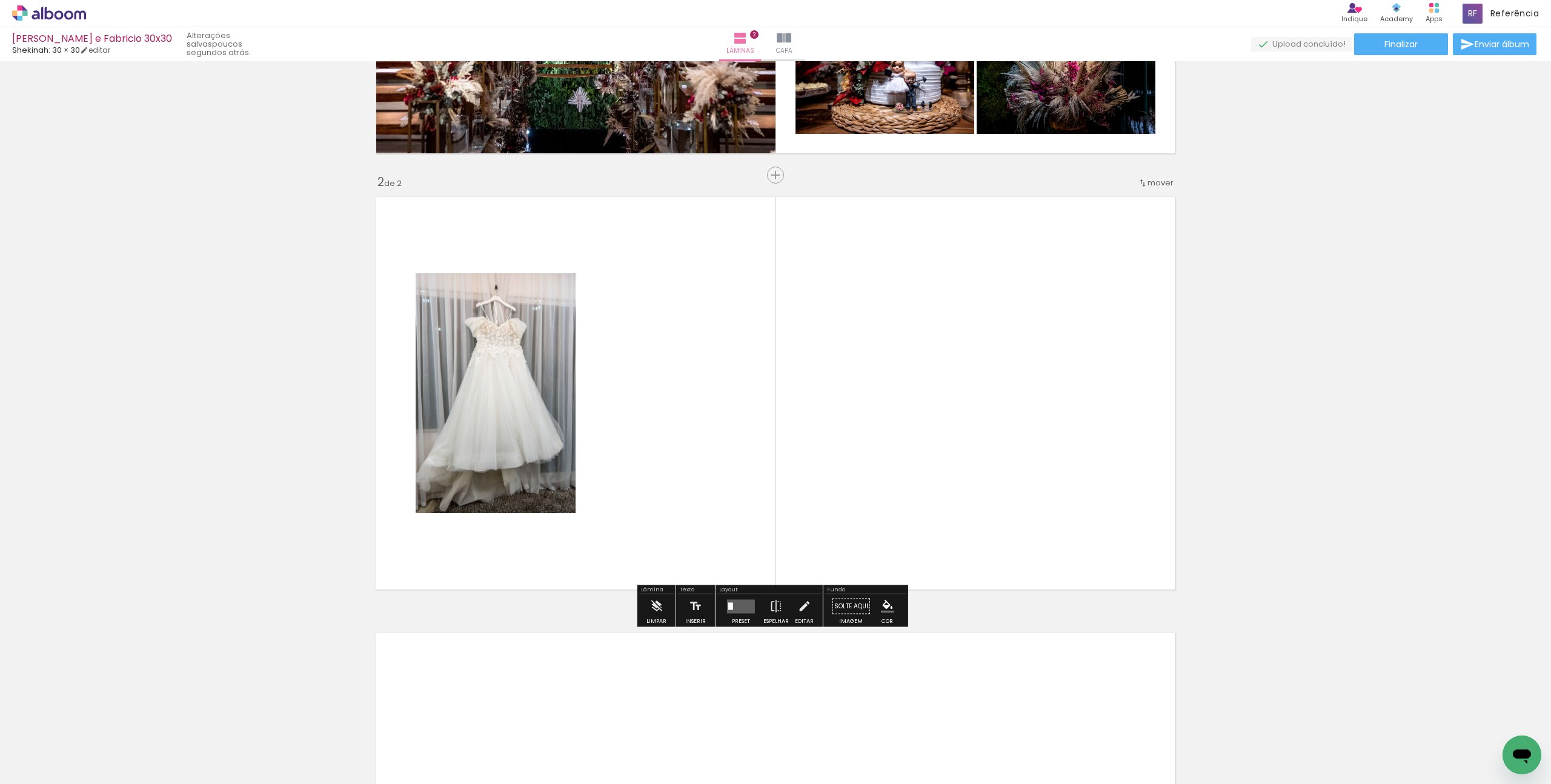
scroll to position [351, 0]
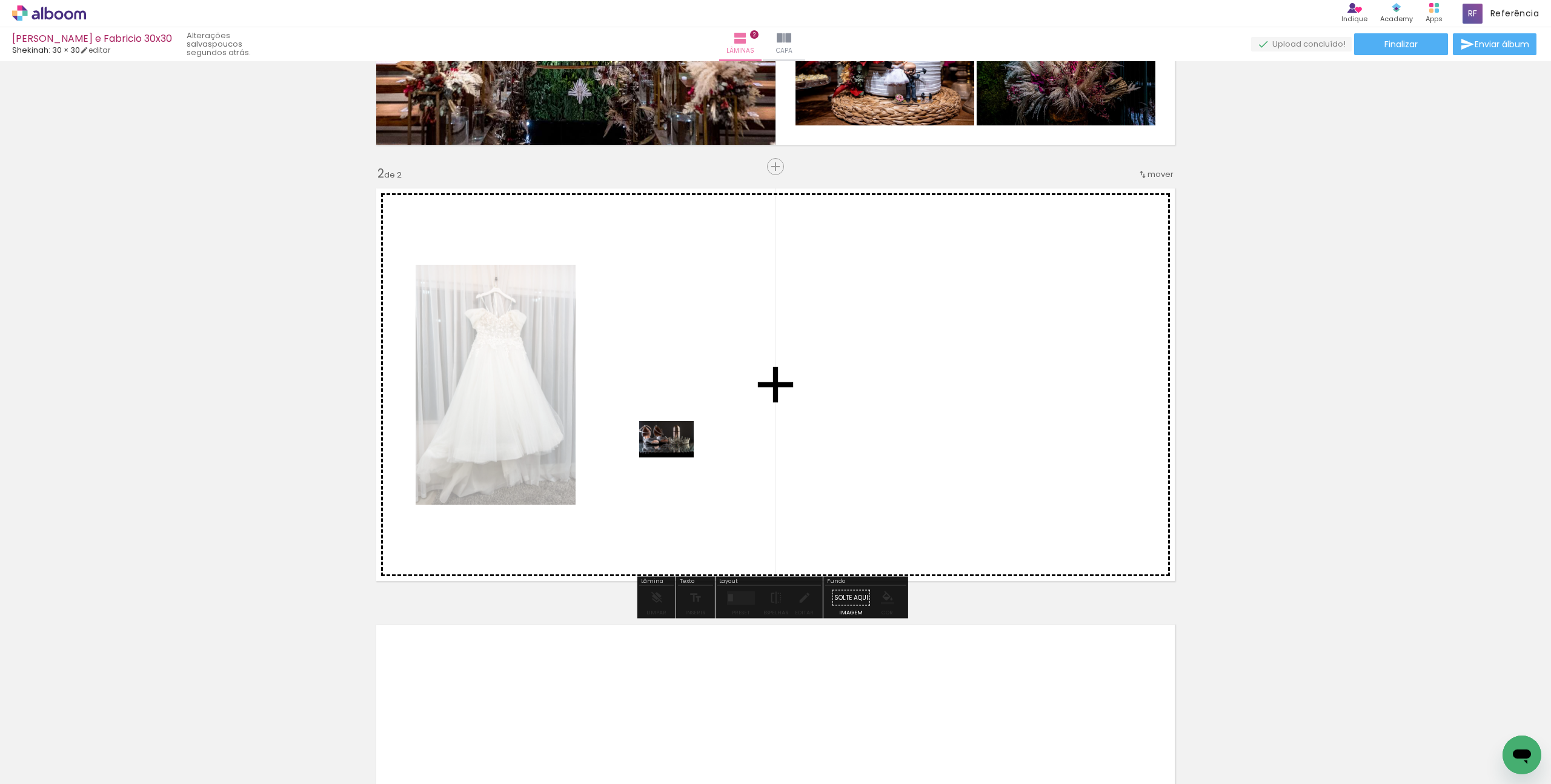
drag, startPoint x: 662, startPoint y: 748, endPoint x: 675, endPoint y: 456, distance: 292.3
click at [675, 456] on quentale-workspace at bounding box center [775, 392] width 1551 height 784
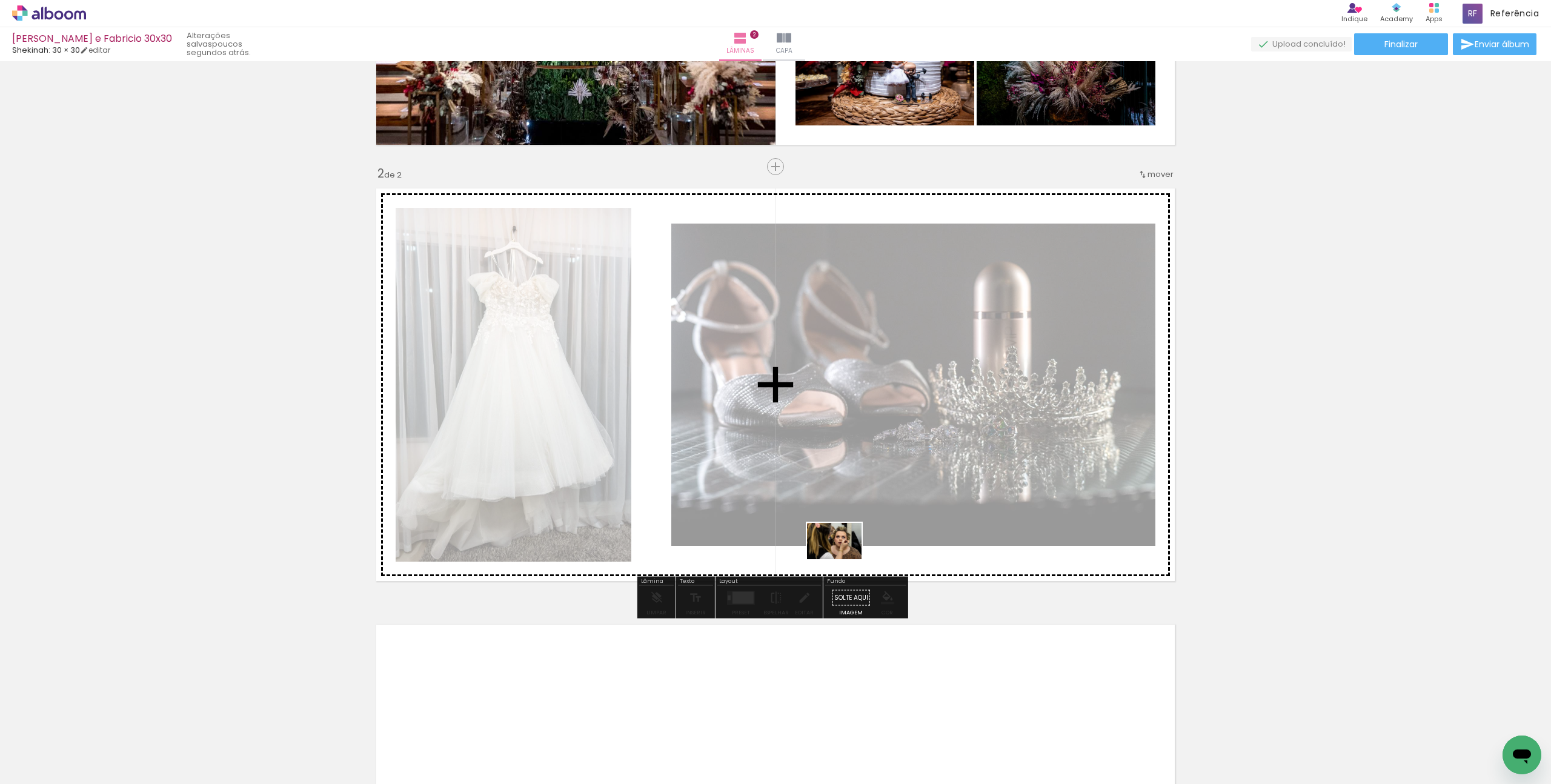
drag, startPoint x: 733, startPoint y: 746, endPoint x: 844, endPoint y: 559, distance: 217.5
click at [844, 559] on quentale-workspace at bounding box center [775, 392] width 1551 height 784
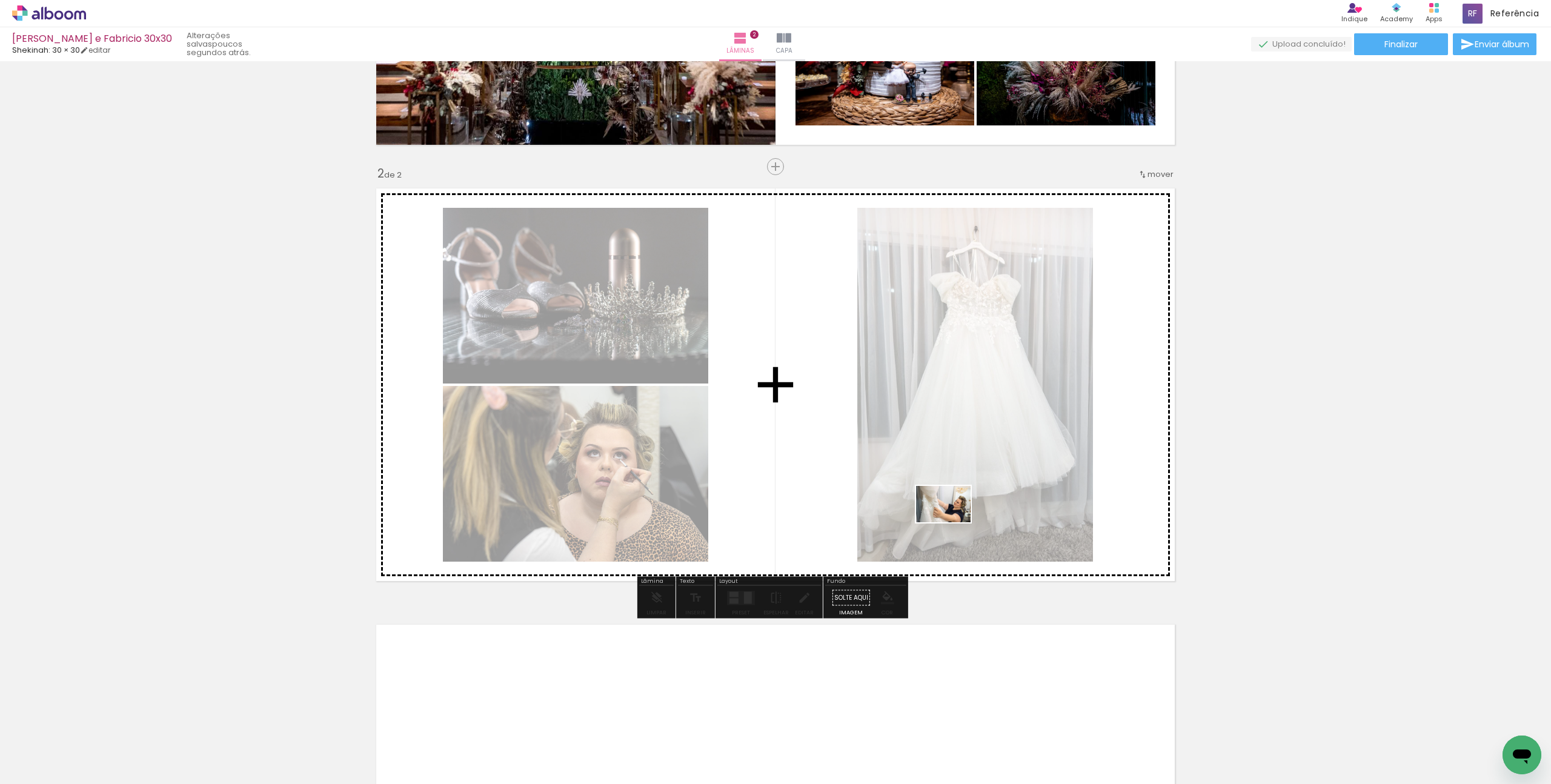
drag, startPoint x: 812, startPoint y: 739, endPoint x: 952, endPoint y: 522, distance: 258.2
click at [952, 522] on quentale-workspace at bounding box center [775, 392] width 1551 height 784
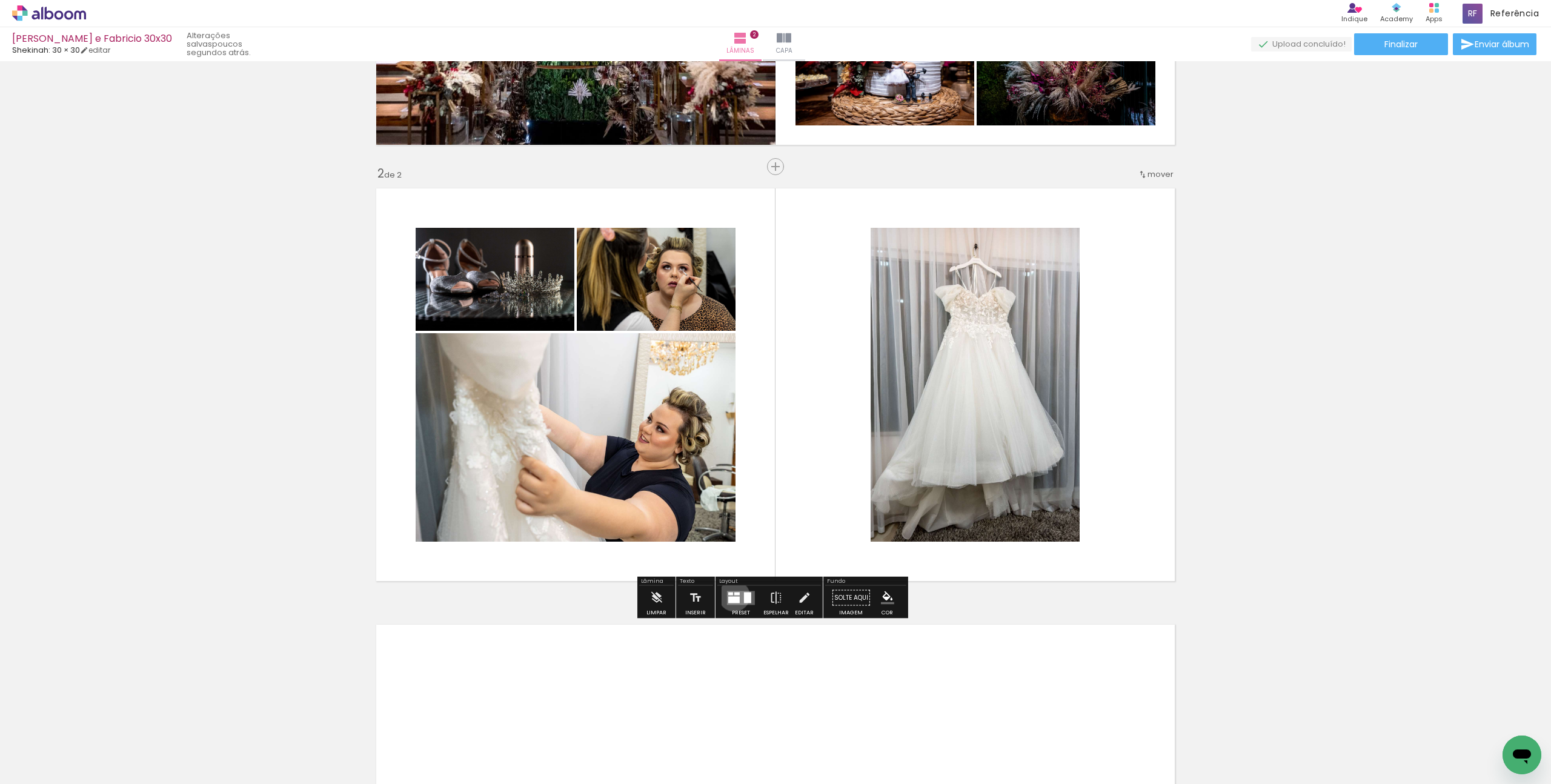
click at [731, 597] on div at bounding box center [733, 599] width 12 height 7
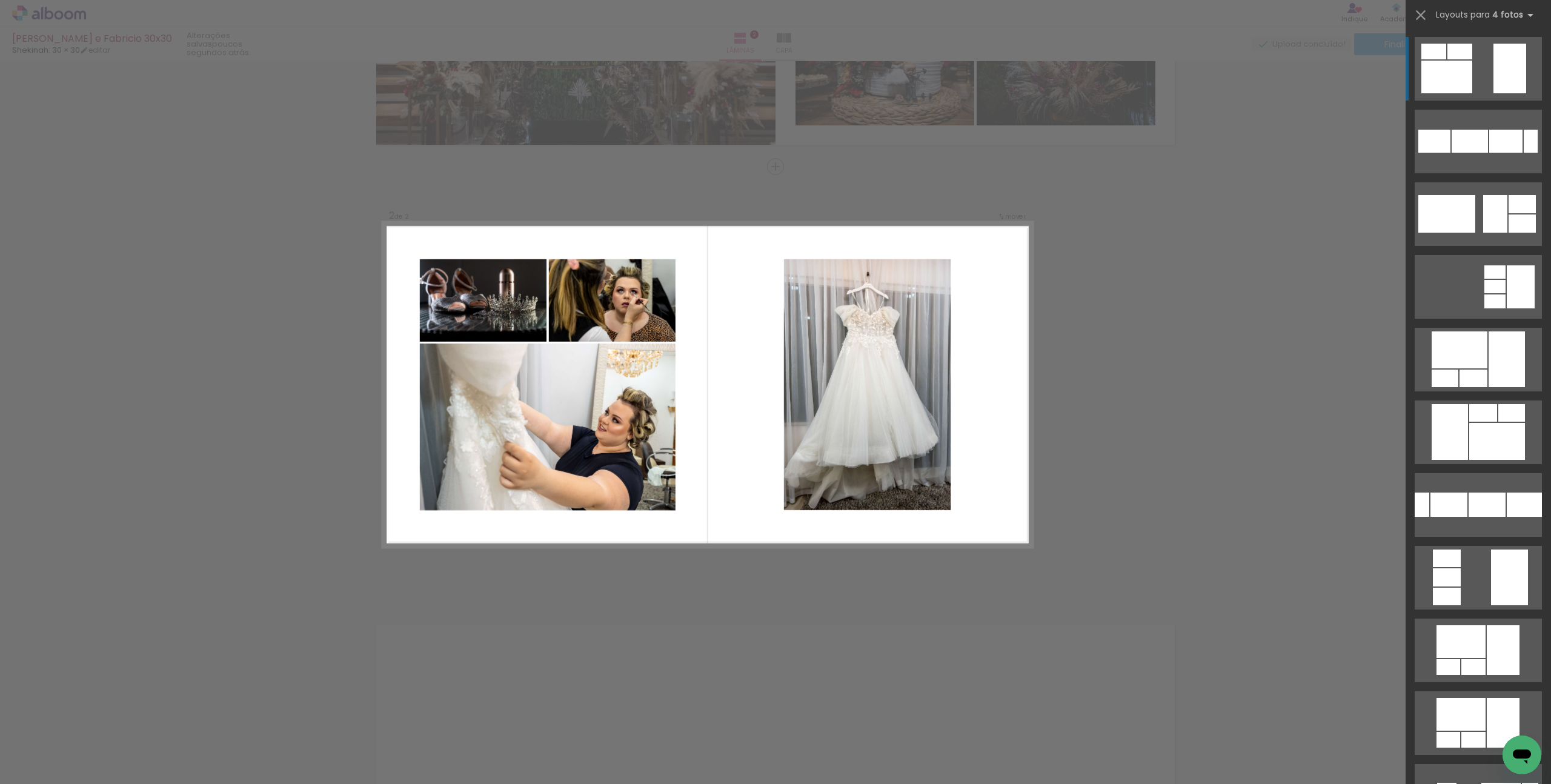
click at [731, 597] on div "Confirmar Cancelar" at bounding box center [775, 379] width 1551 height 1338
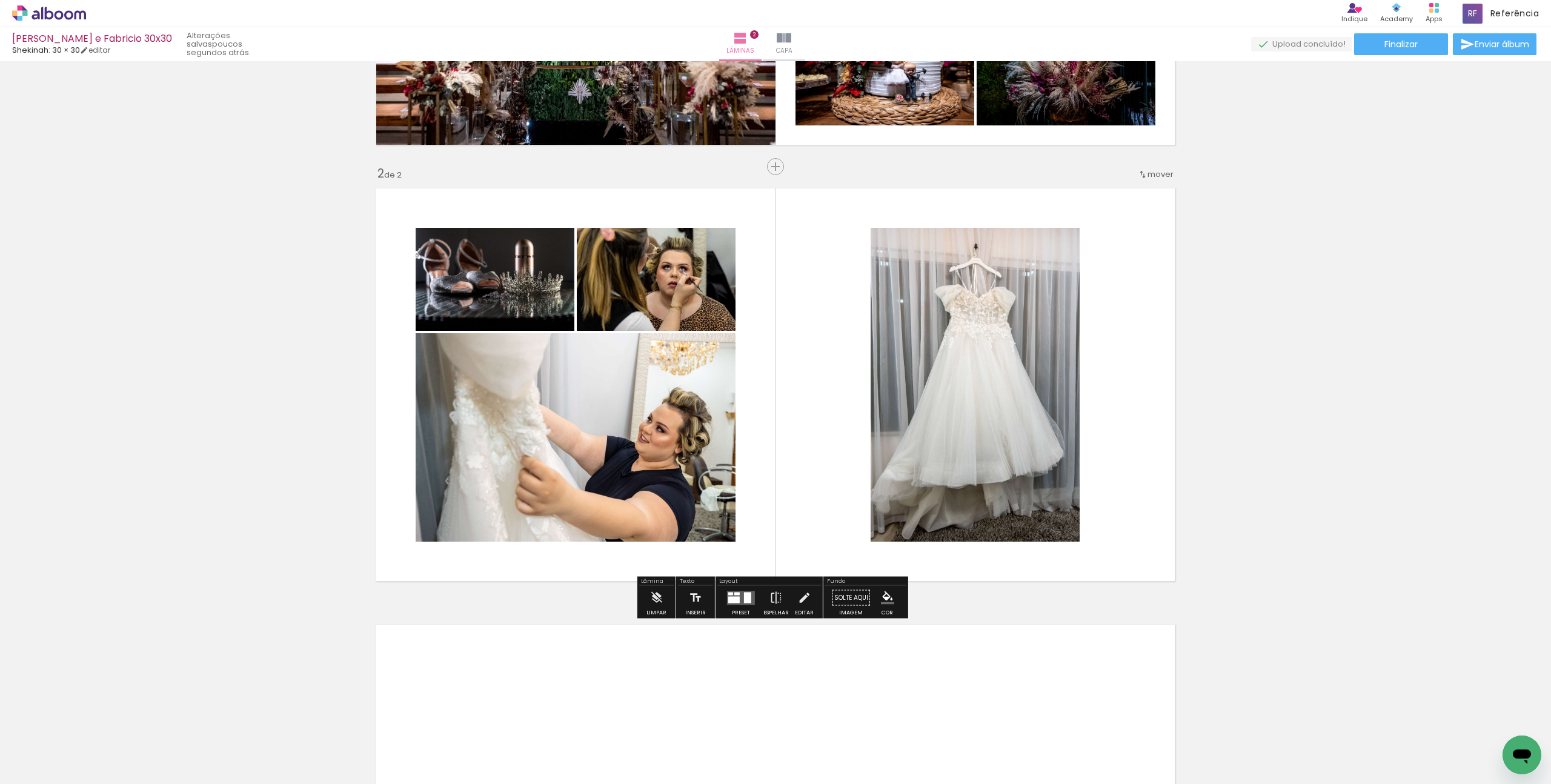
click at [738, 596] on quentale-layouter at bounding box center [741, 597] width 28 height 14
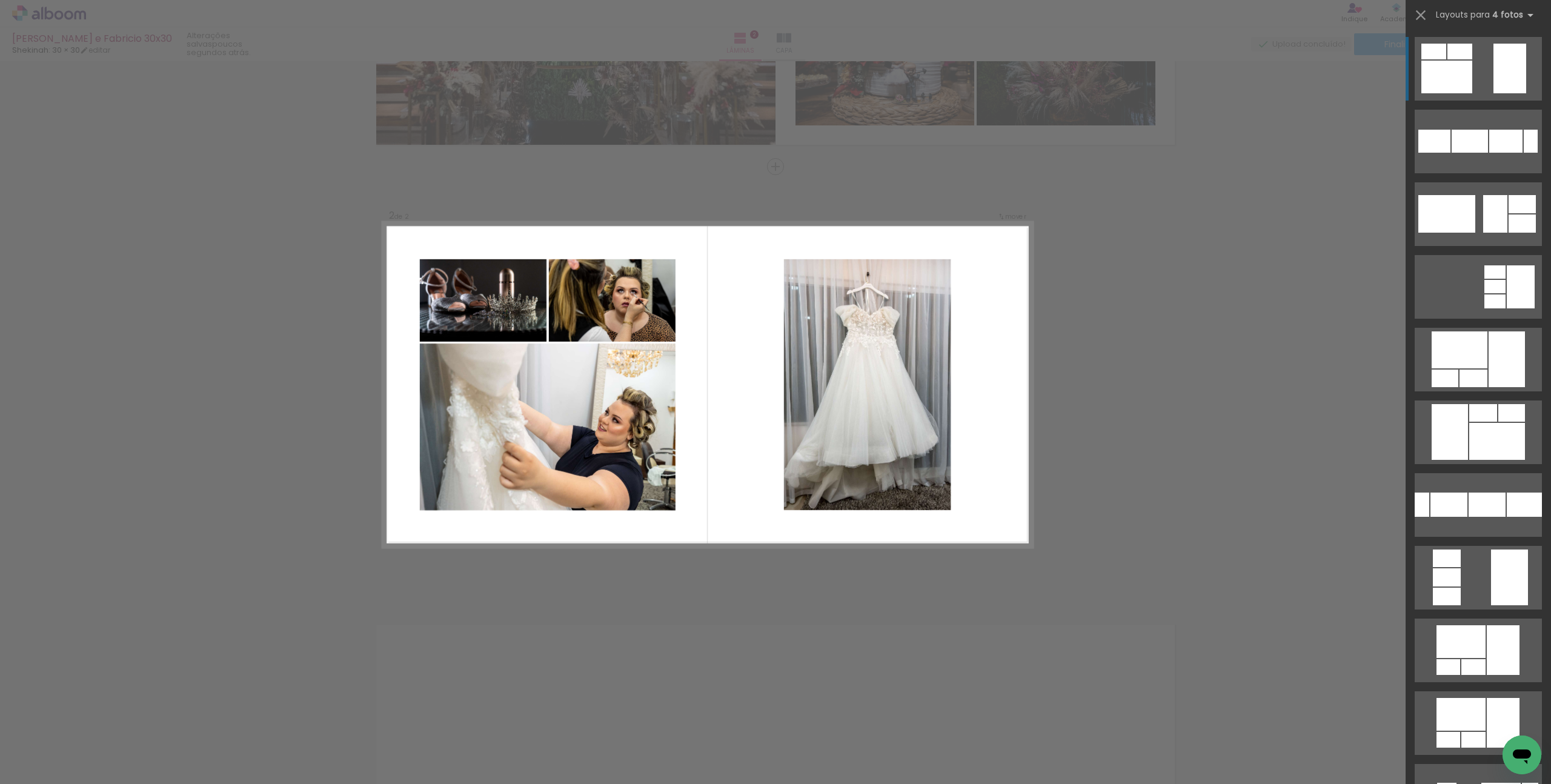
click at [738, 596] on div "Confirmar Cancelar" at bounding box center [775, 379] width 1551 height 1338
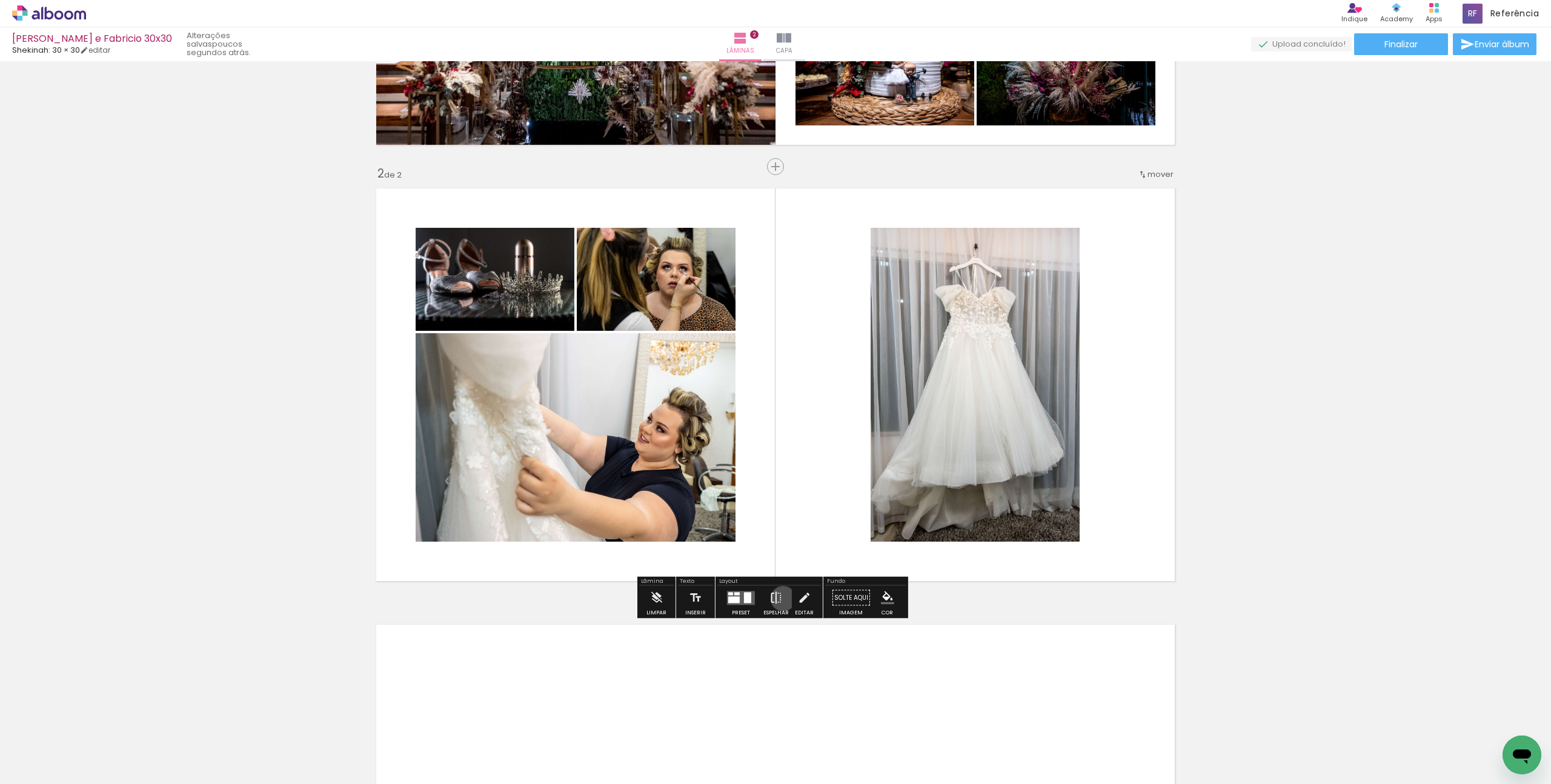
click at [781, 599] on paper-button "Espelhar" at bounding box center [776, 601] width 31 height 31
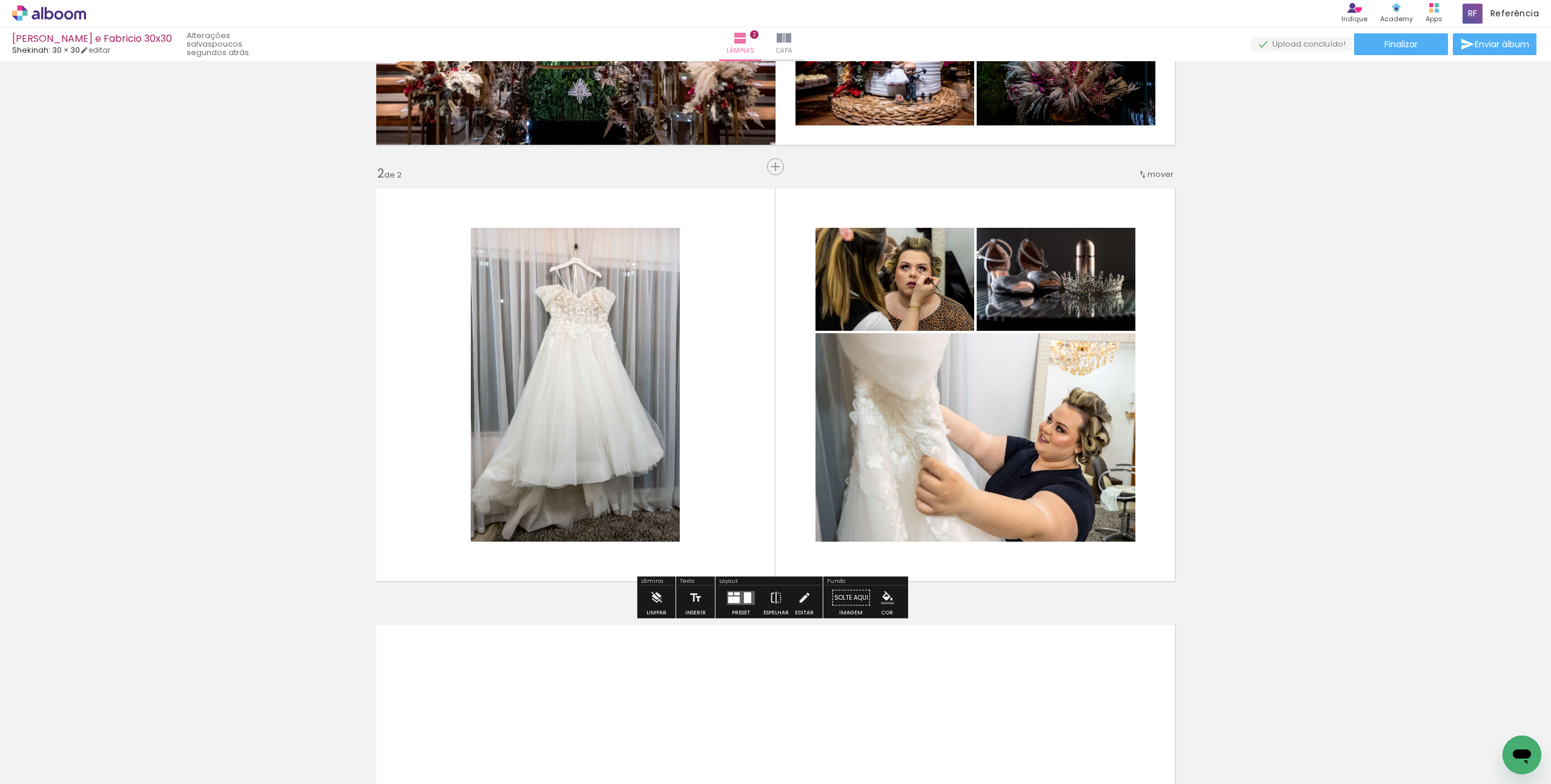
click at [859, 742] on div at bounding box center [868, 743] width 60 height 40
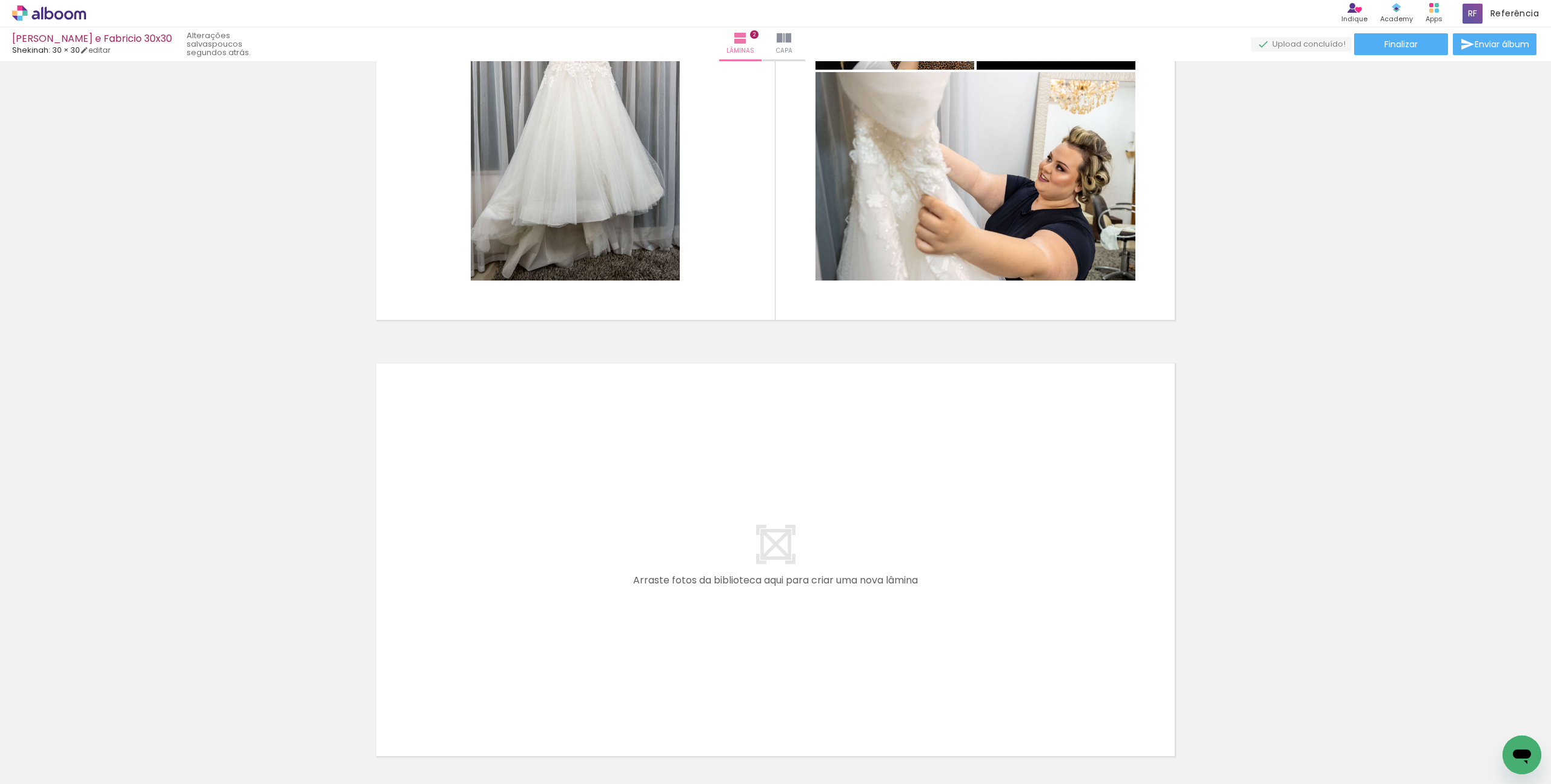
scroll to position [605, 0]
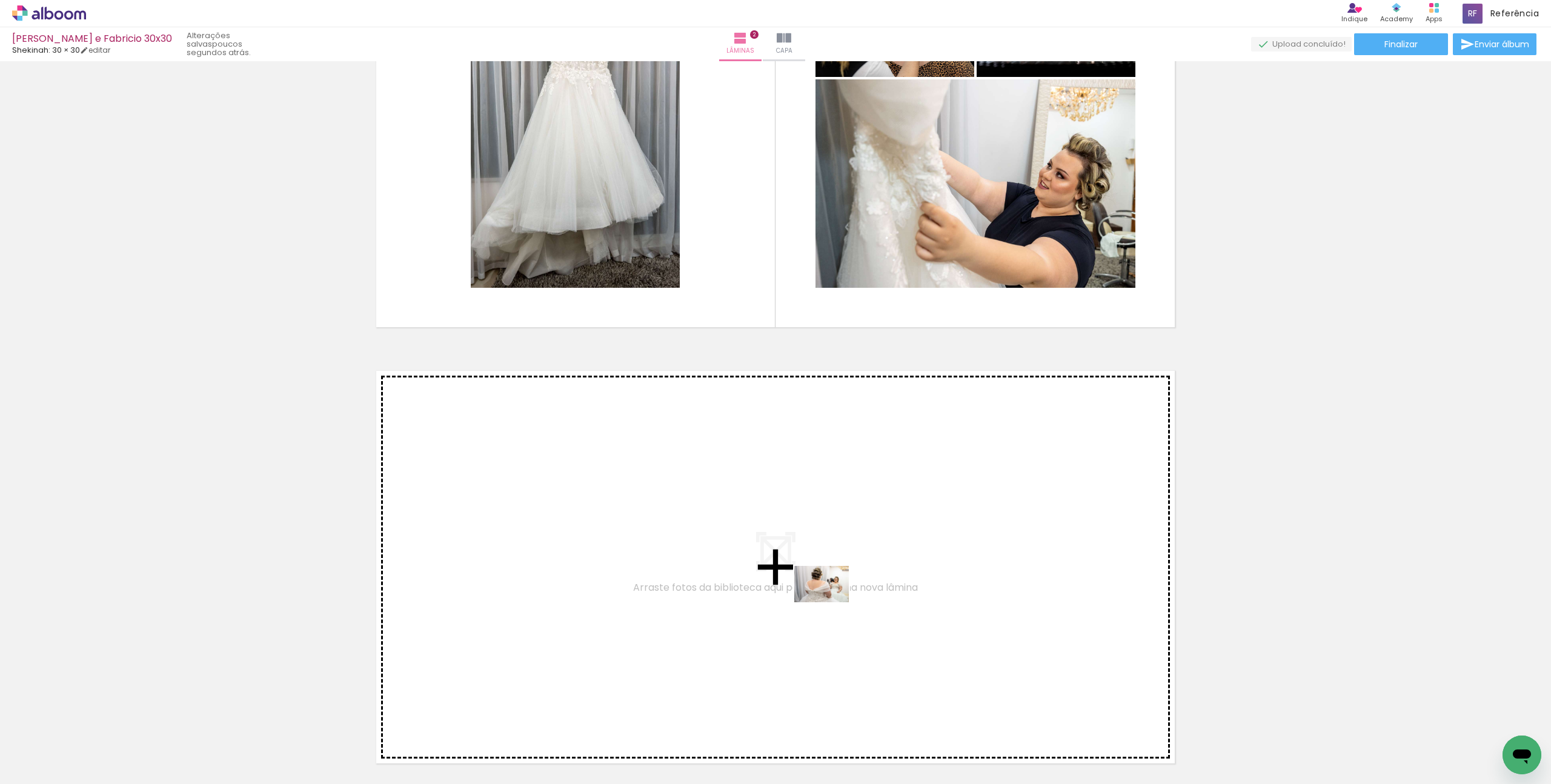
drag, startPoint x: 885, startPoint y: 748, endPoint x: 831, endPoint y: 602, distance: 155.7
click at [831, 602] on quentale-workspace at bounding box center [775, 392] width 1551 height 784
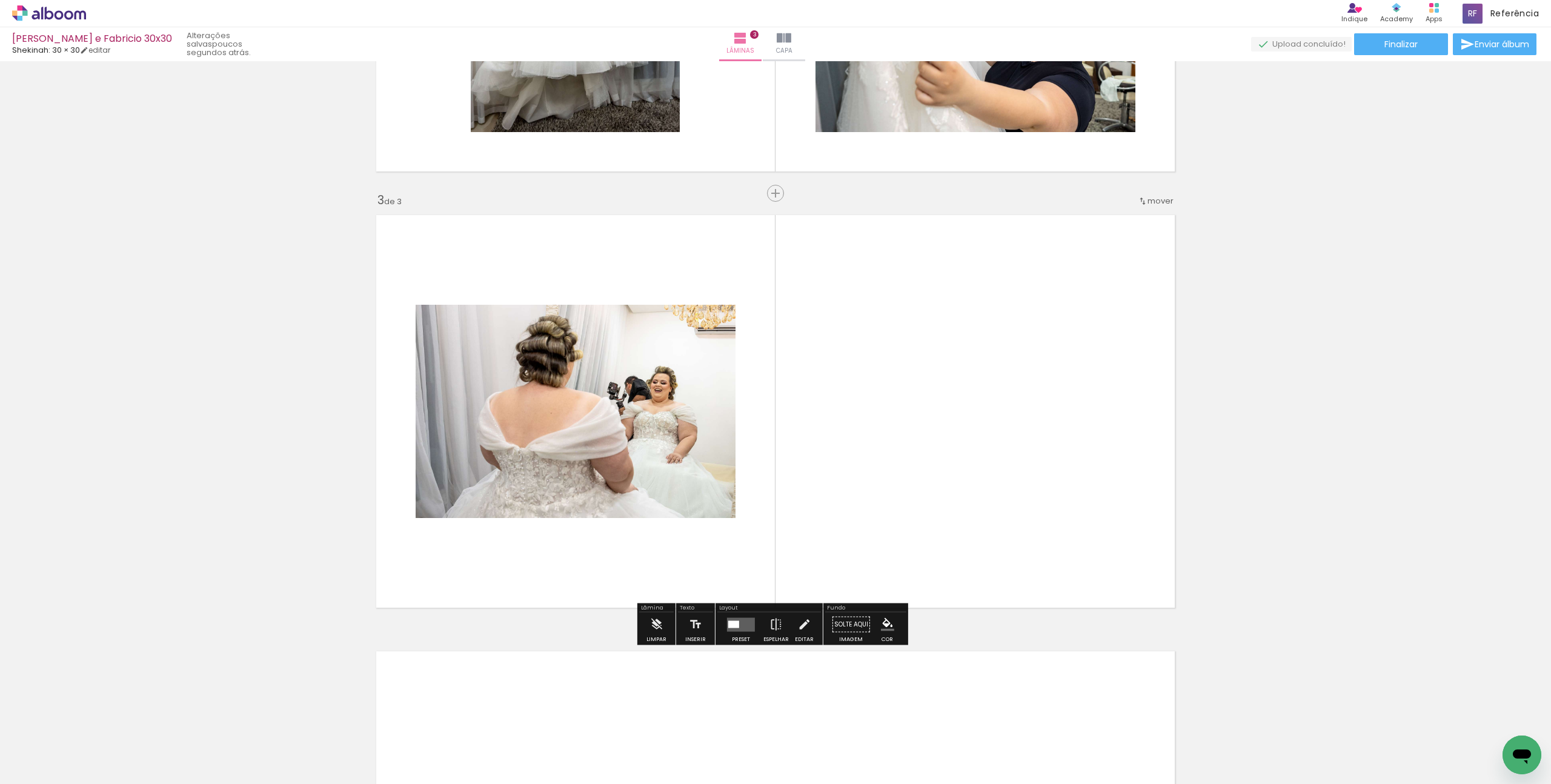
scroll to position [787, 0]
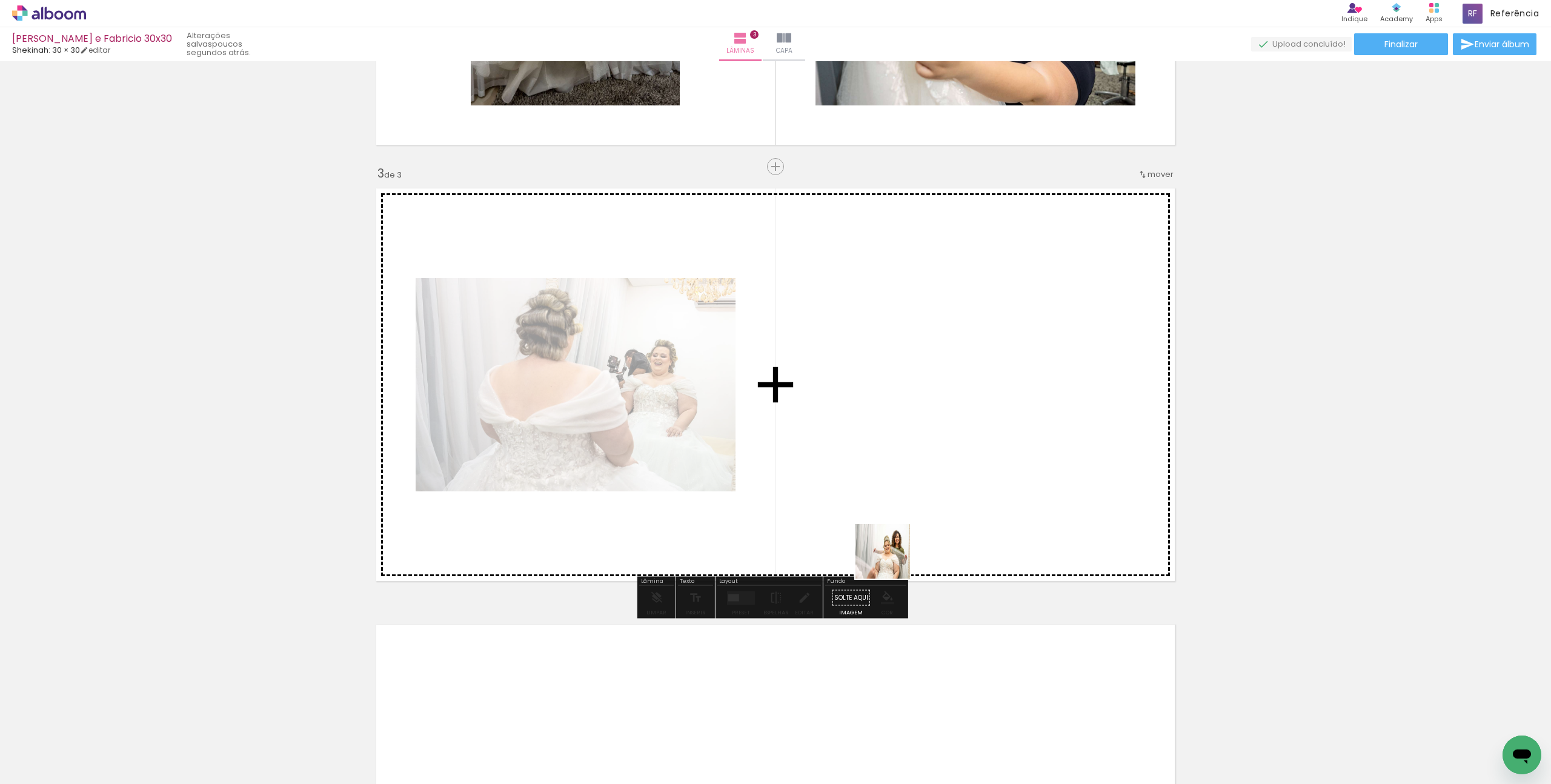
drag, startPoint x: 949, startPoint y: 757, endPoint x: 872, endPoint y: 429, distance: 336.9
click at [872, 429] on quentale-workspace at bounding box center [775, 392] width 1551 height 784
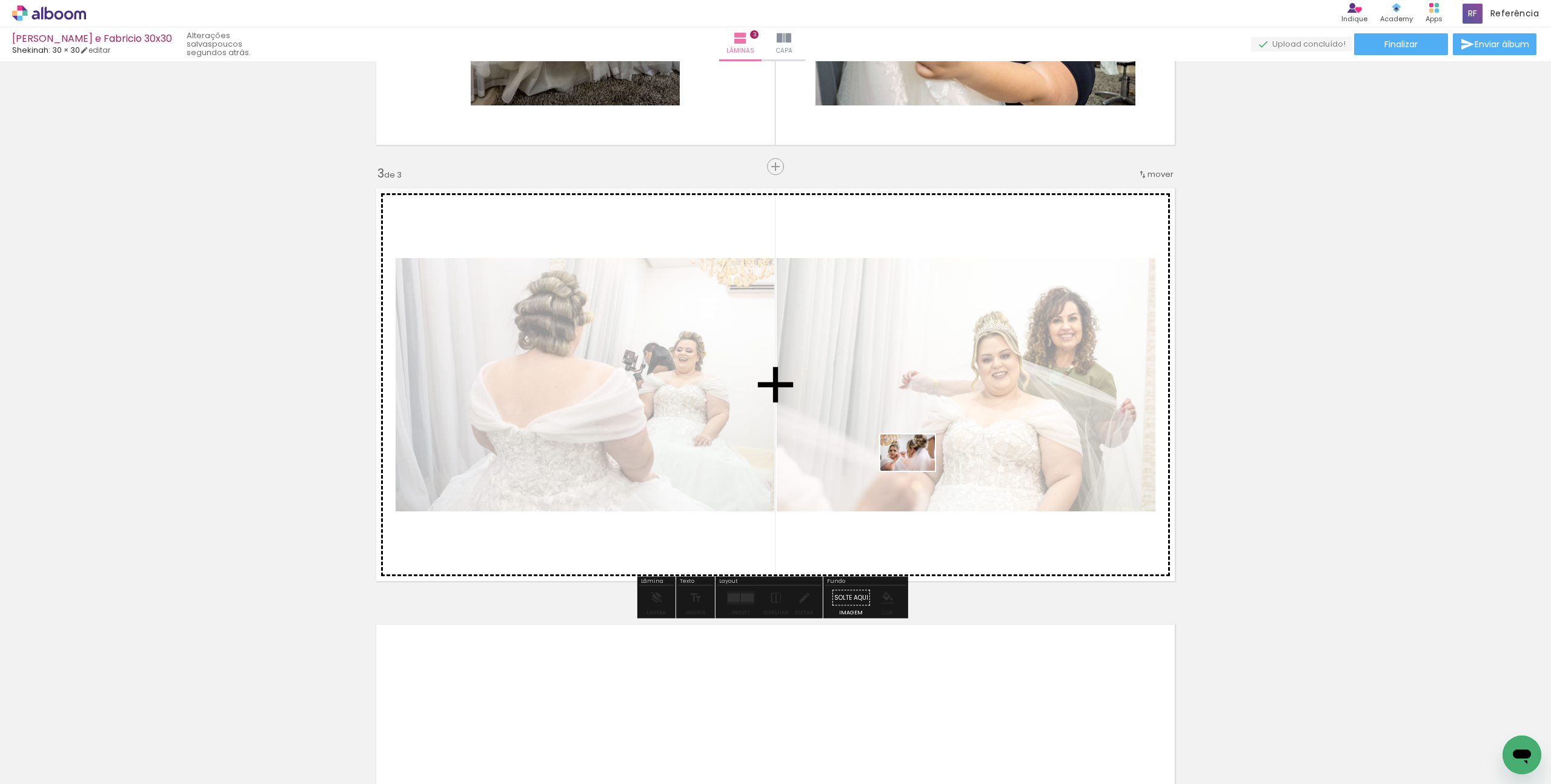
drag, startPoint x: 1024, startPoint y: 758, endPoint x: 917, endPoint y: 471, distance: 306.3
click at [917, 471] on quentale-workspace at bounding box center [775, 392] width 1551 height 784
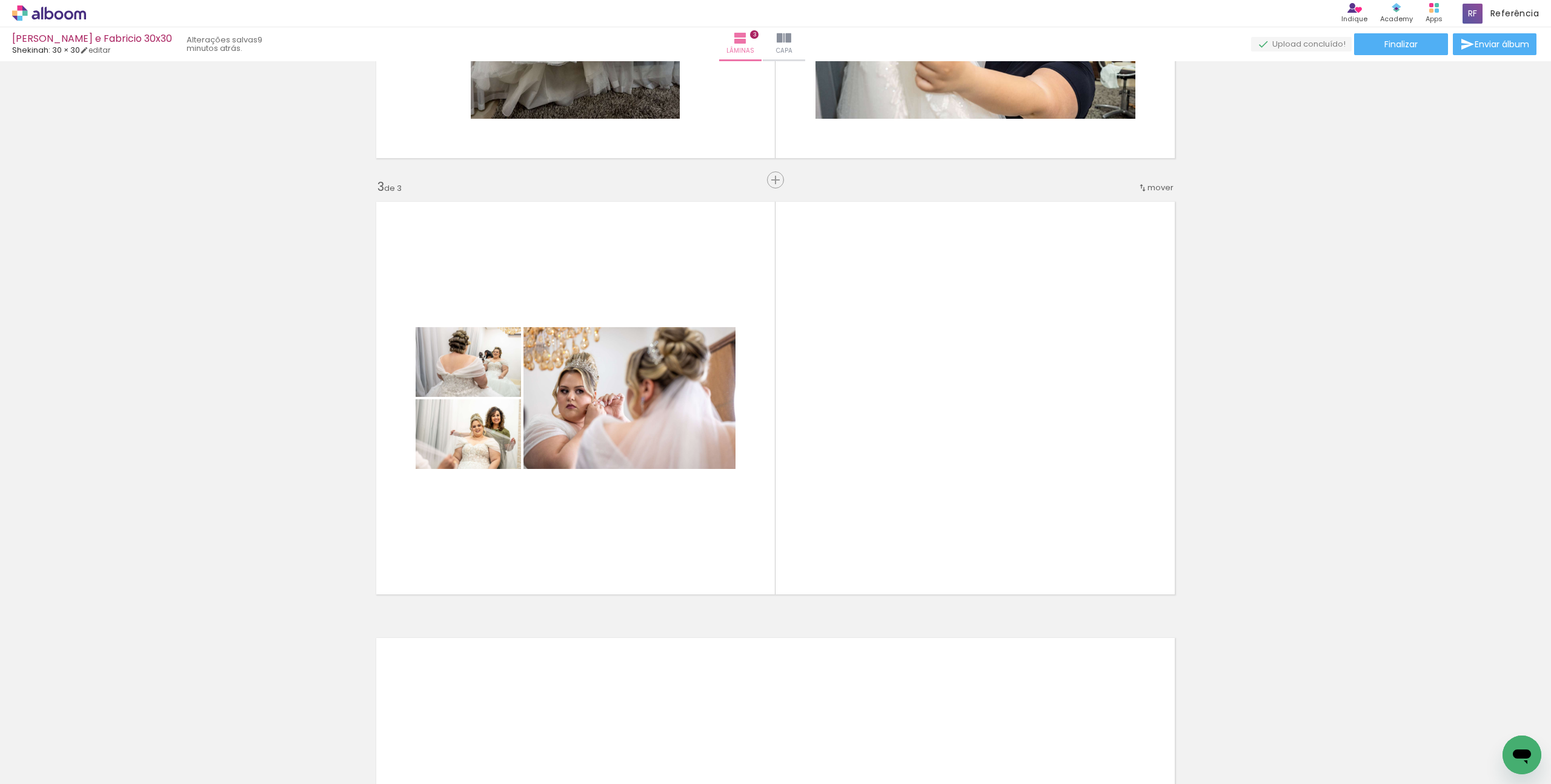
scroll to position [927, 0]
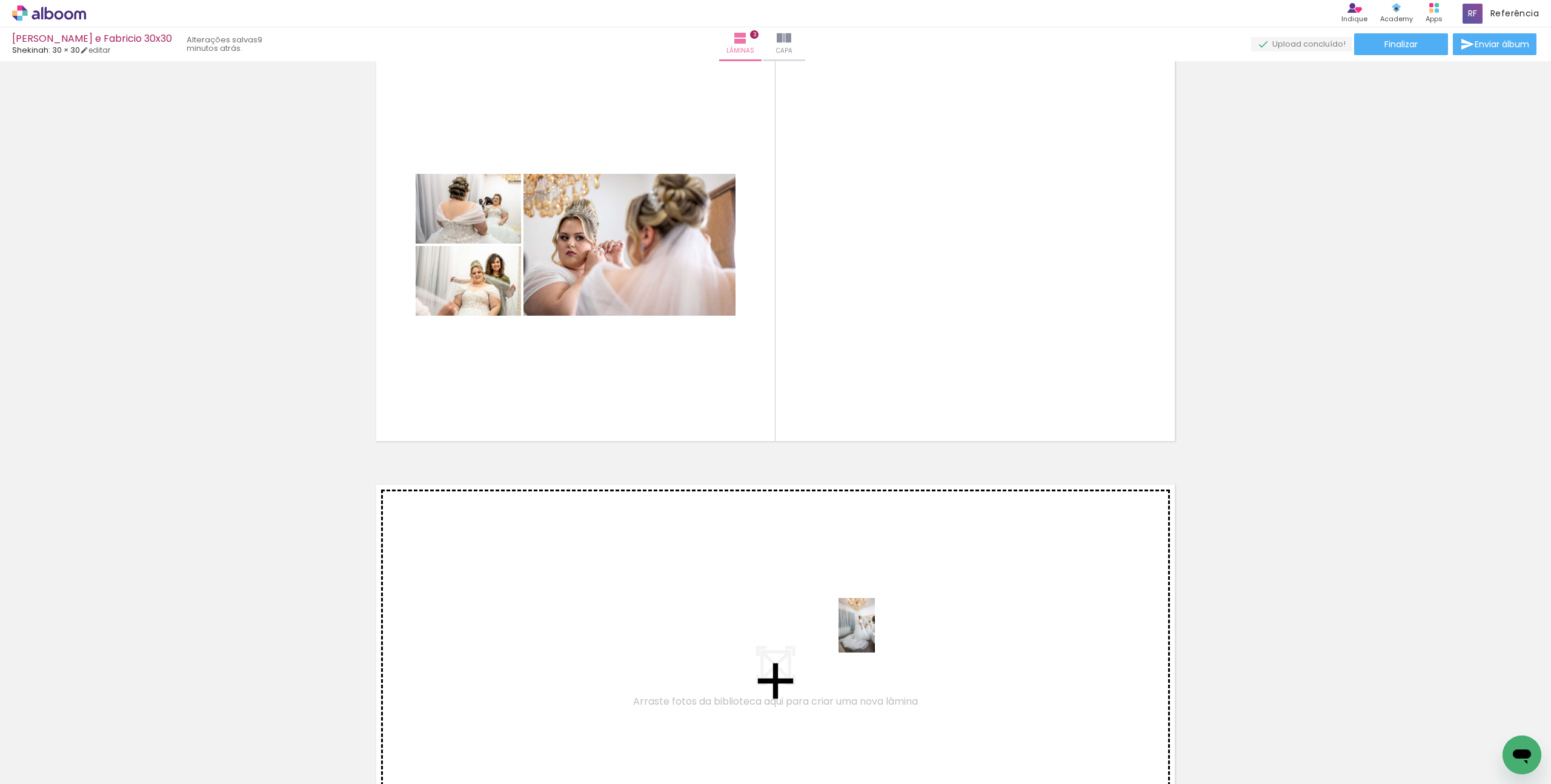
drag, startPoint x: 1078, startPoint y: 749, endPoint x: 867, endPoint y: 632, distance: 241.3
click at [867, 632] on quentale-workspace at bounding box center [775, 392] width 1551 height 784
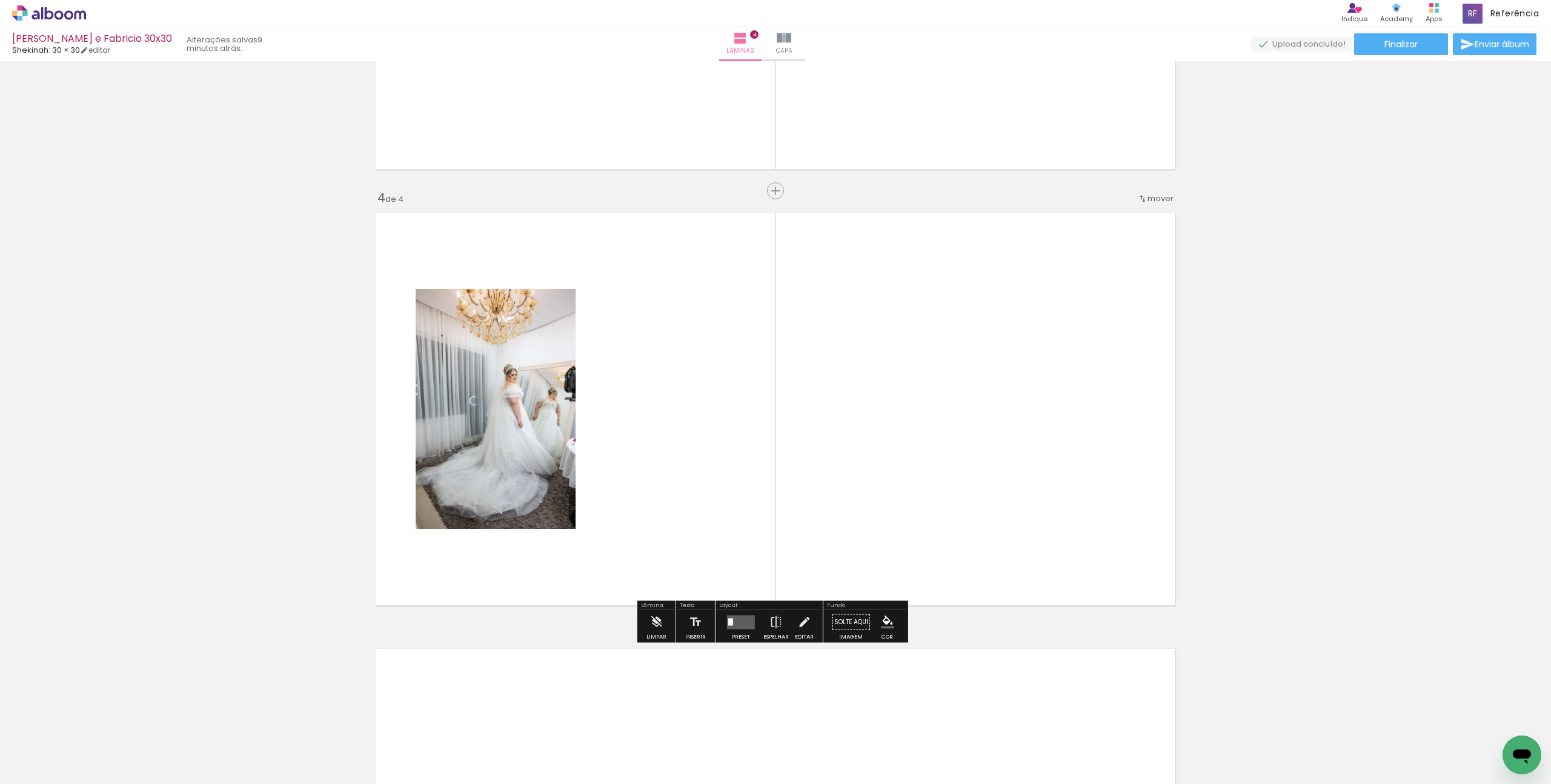
scroll to position [1224, 0]
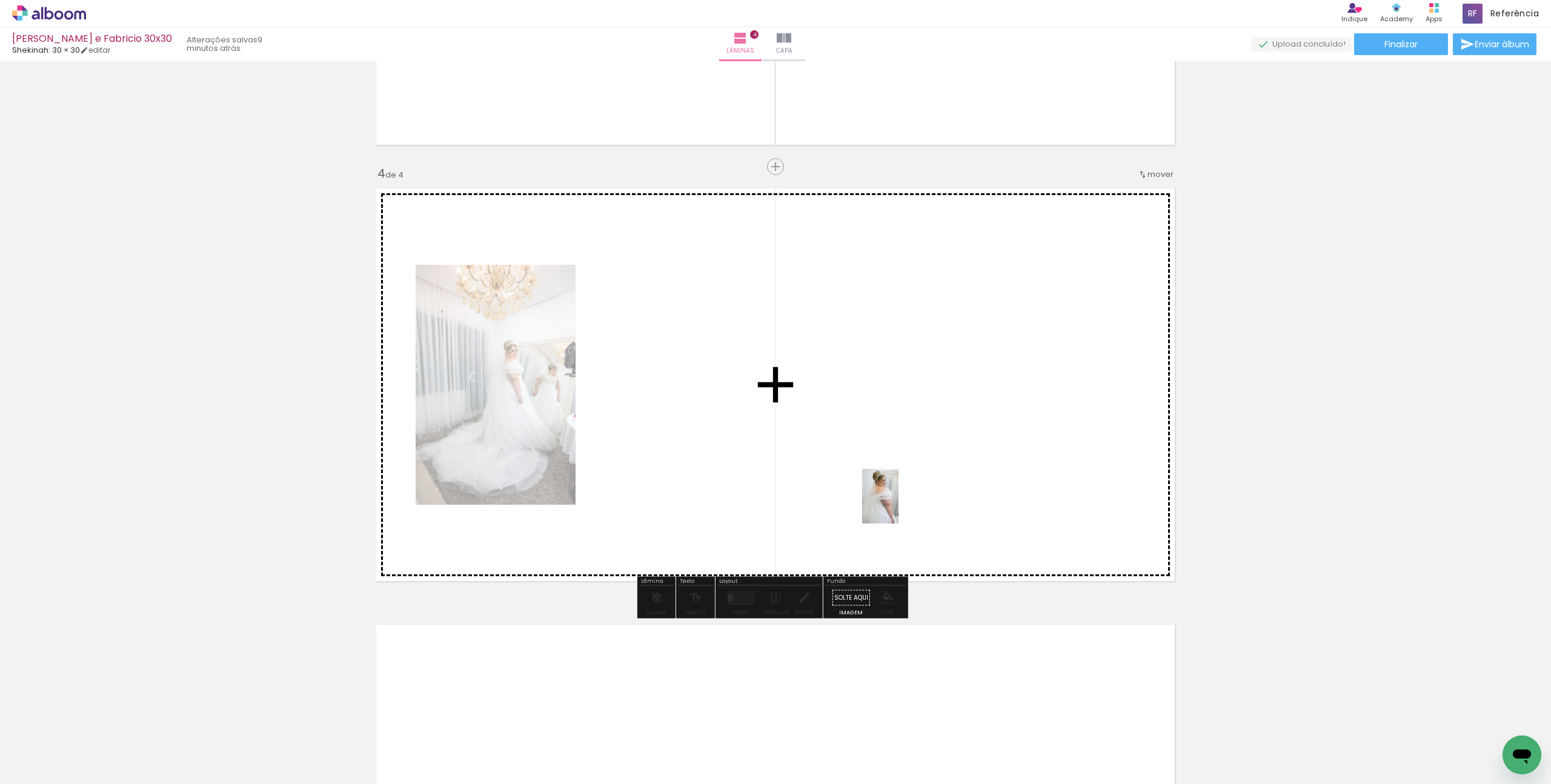
drag, startPoint x: 1139, startPoint y: 746, endPoint x: 853, endPoint y: 461, distance: 403.8
click at [853, 461] on quentale-workspace at bounding box center [775, 392] width 1551 height 784
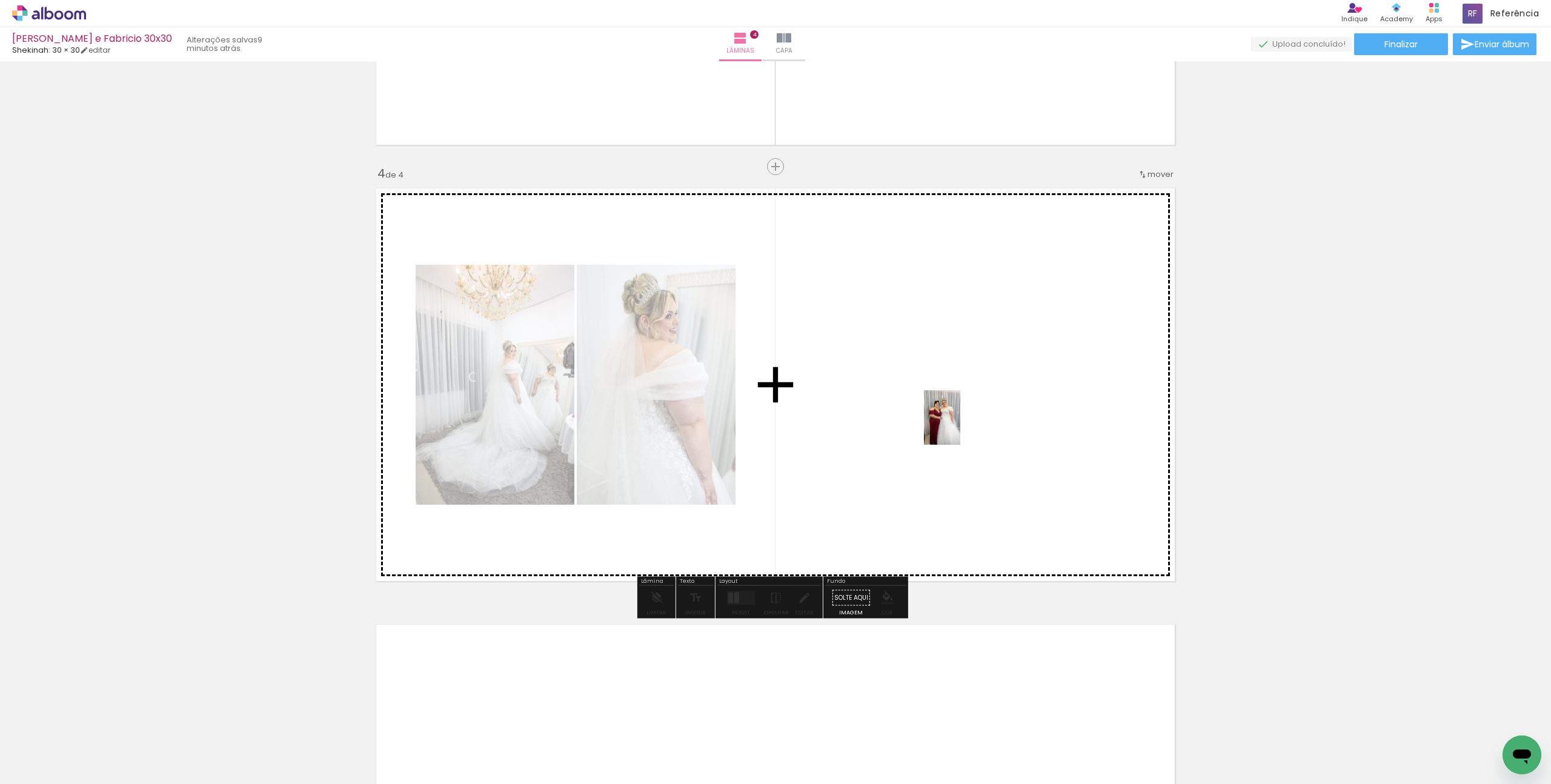
drag, startPoint x: 1211, startPoint y: 753, endPoint x: 960, endPoint y: 427, distance: 411.4
click at [960, 427] on quentale-workspace at bounding box center [775, 392] width 1551 height 784
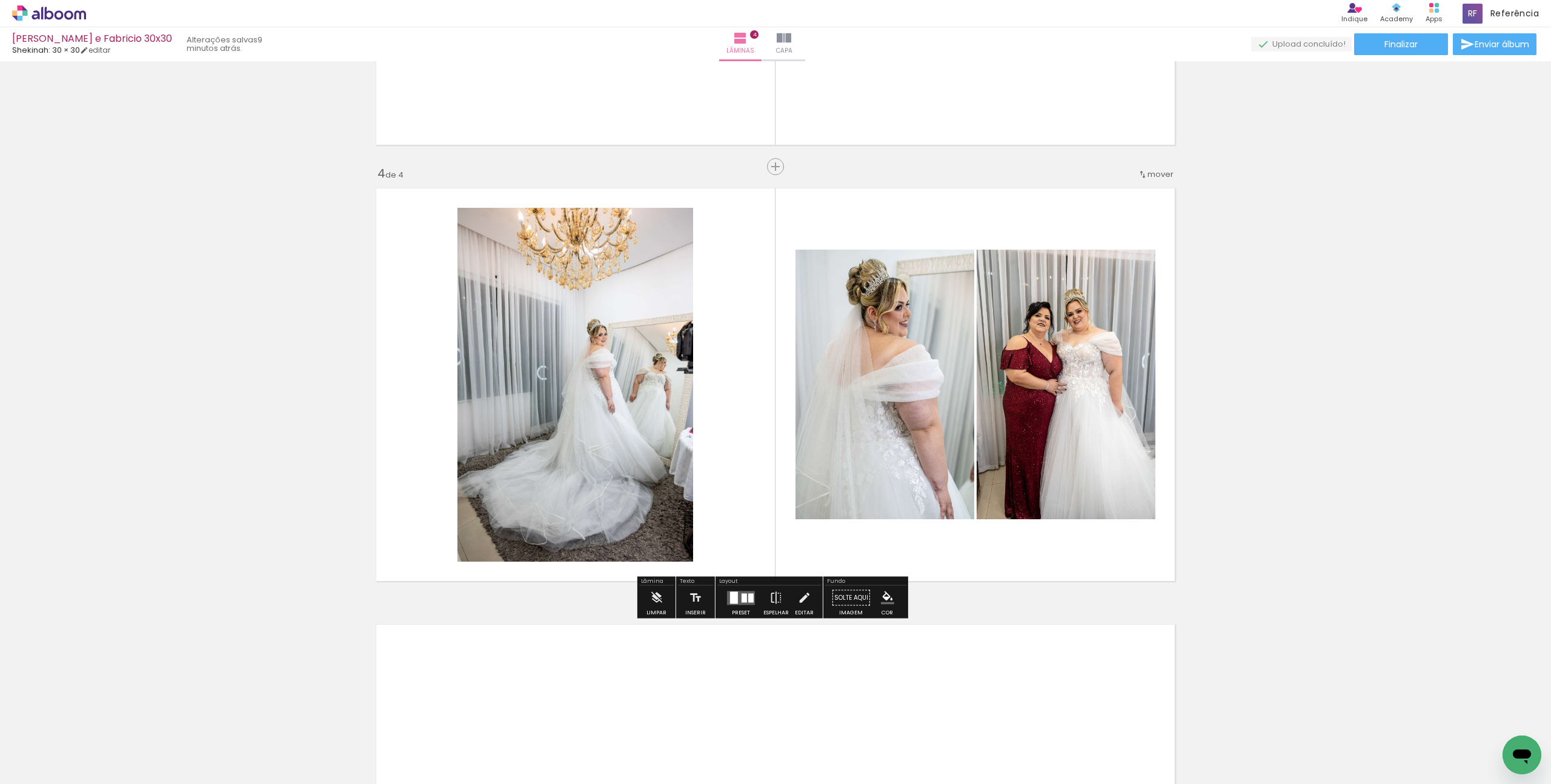
click at [727, 600] on quentale-layouter at bounding box center [741, 597] width 28 height 14
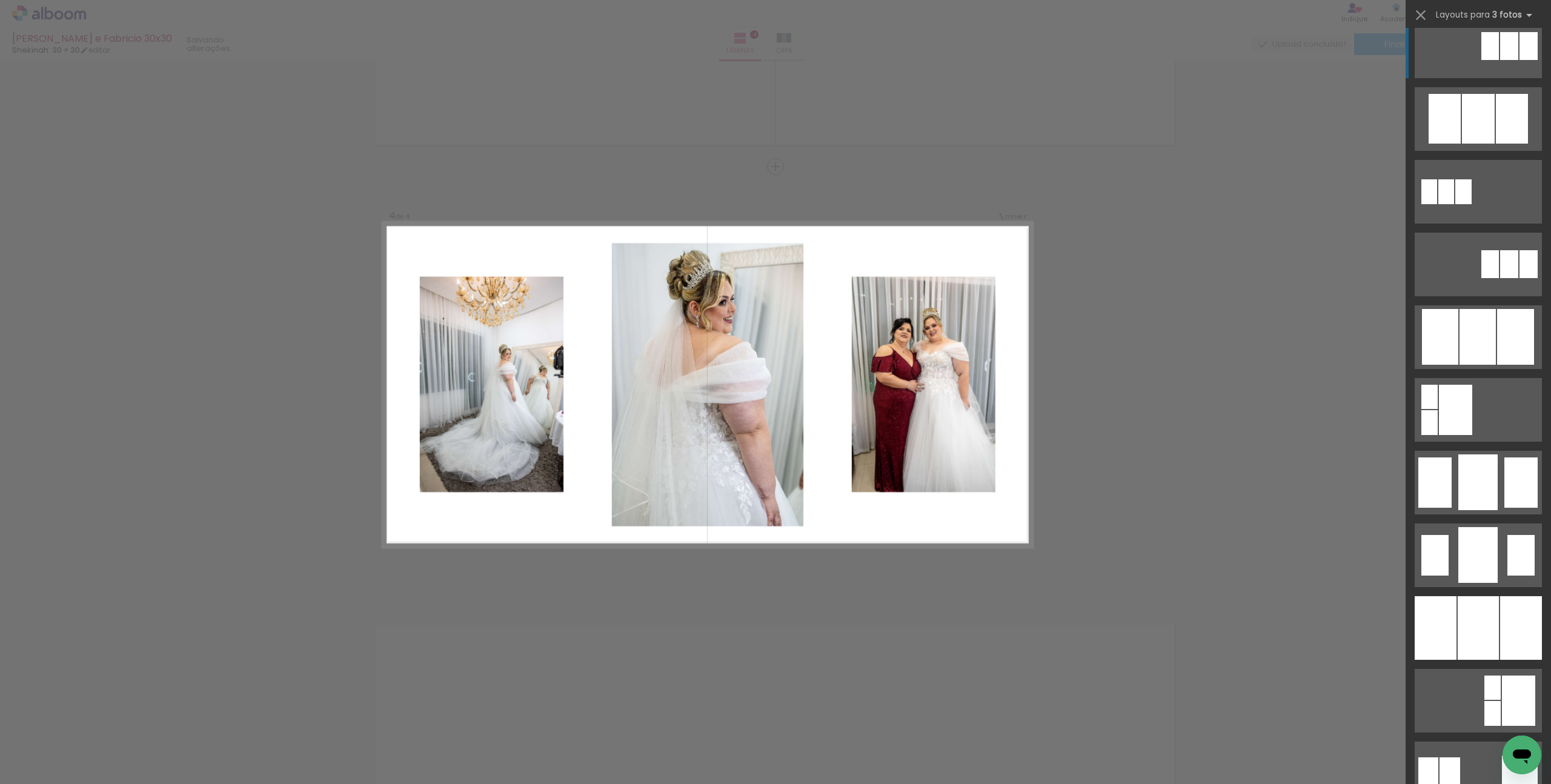
scroll to position [547, 0]
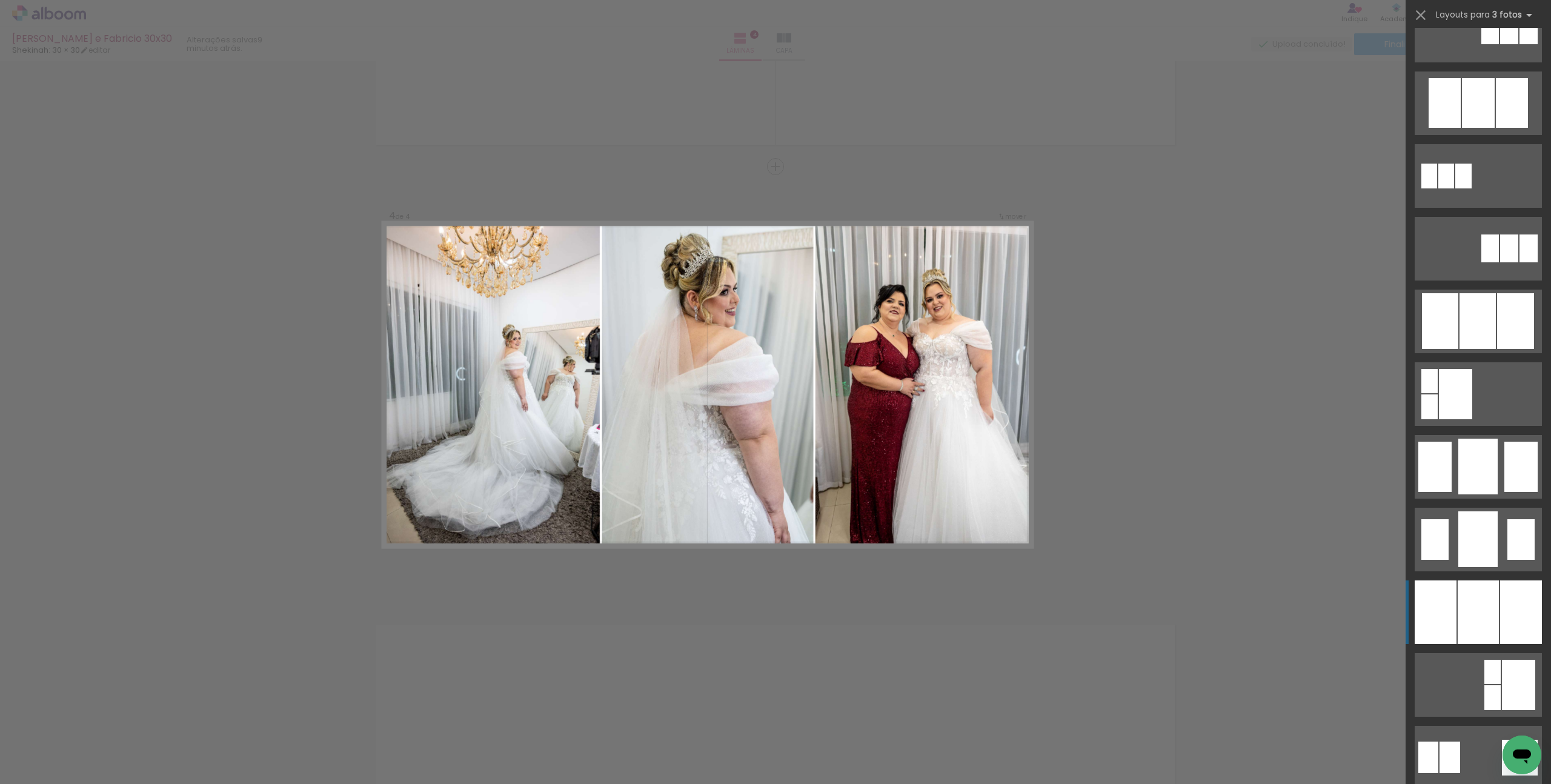
click at [1492, 621] on div at bounding box center [1479, 612] width 41 height 64
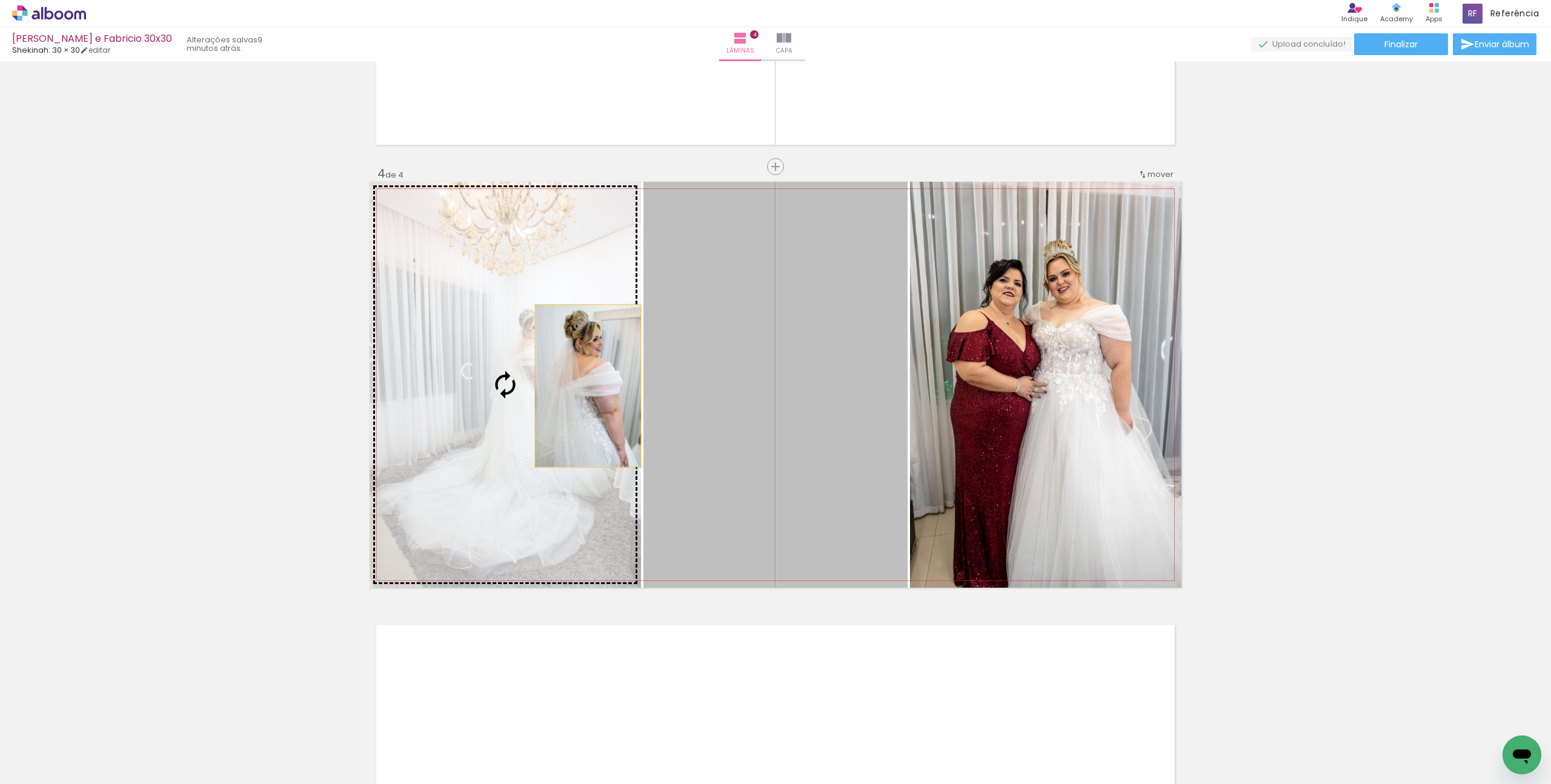
drag, startPoint x: 707, startPoint y: 394, endPoint x: 584, endPoint y: 386, distance: 123.3
click at [0, 0] on slot at bounding box center [0, 0] width 0 height 0
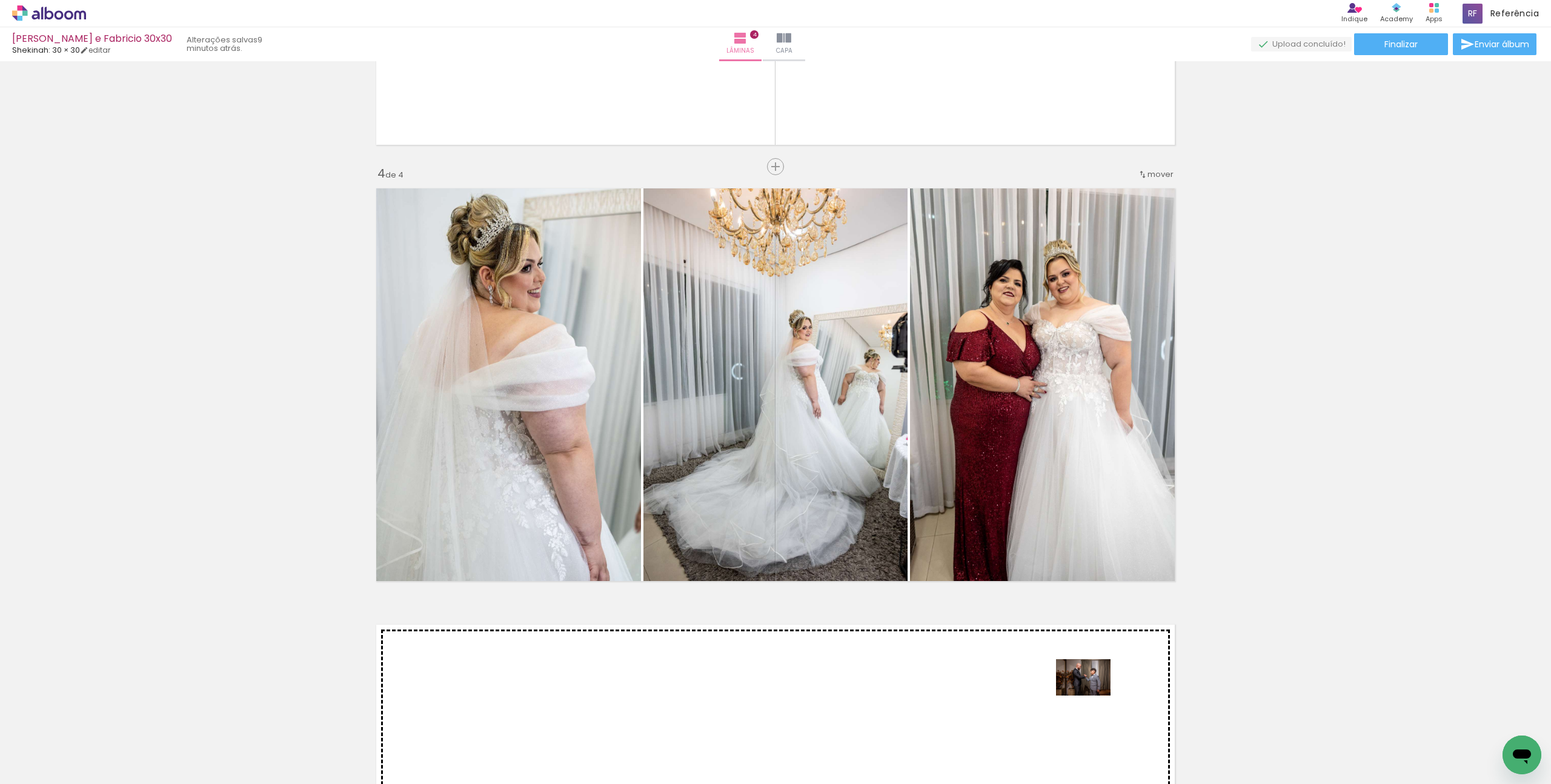
drag, startPoint x: 1275, startPoint y: 753, endPoint x: 1092, endPoint y: 696, distance: 191.7
click at [1092, 696] on quentale-workspace at bounding box center [775, 392] width 1551 height 784
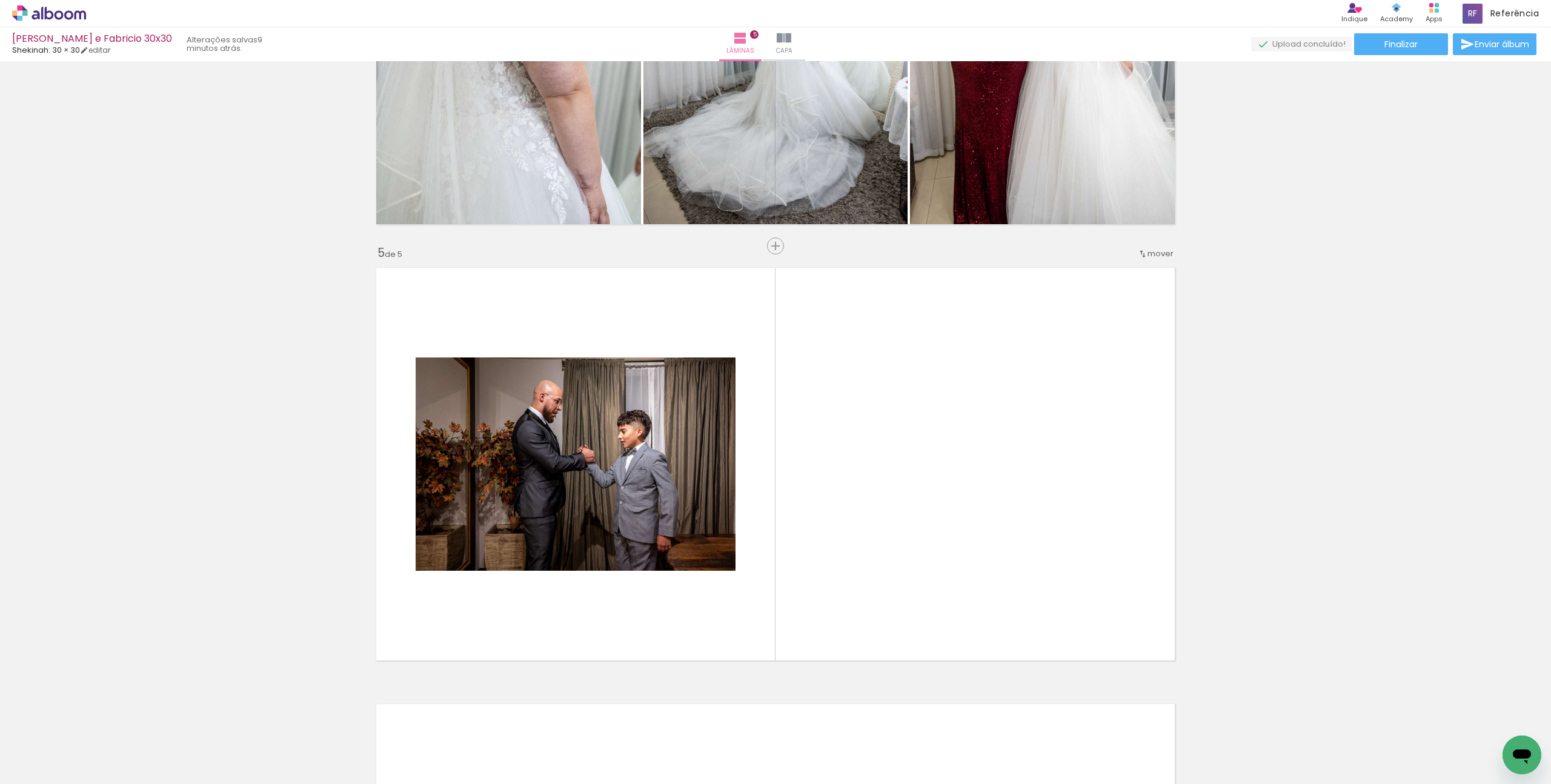
scroll to position [1660, 0]
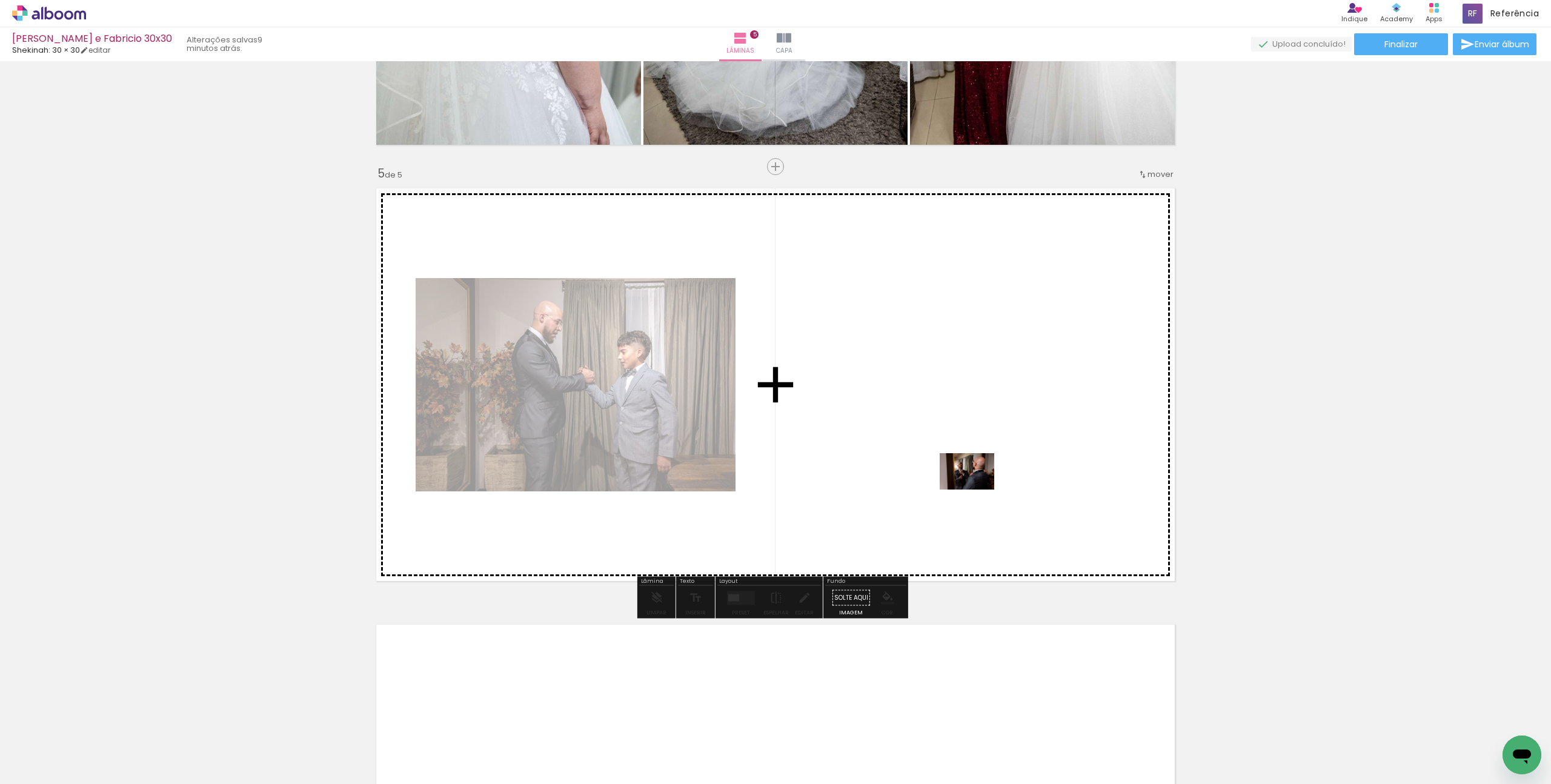
drag, startPoint x: 1354, startPoint y: 749, endPoint x: 976, endPoint y: 489, distance: 458.8
click at [976, 489] on quentale-workspace at bounding box center [775, 392] width 1551 height 784
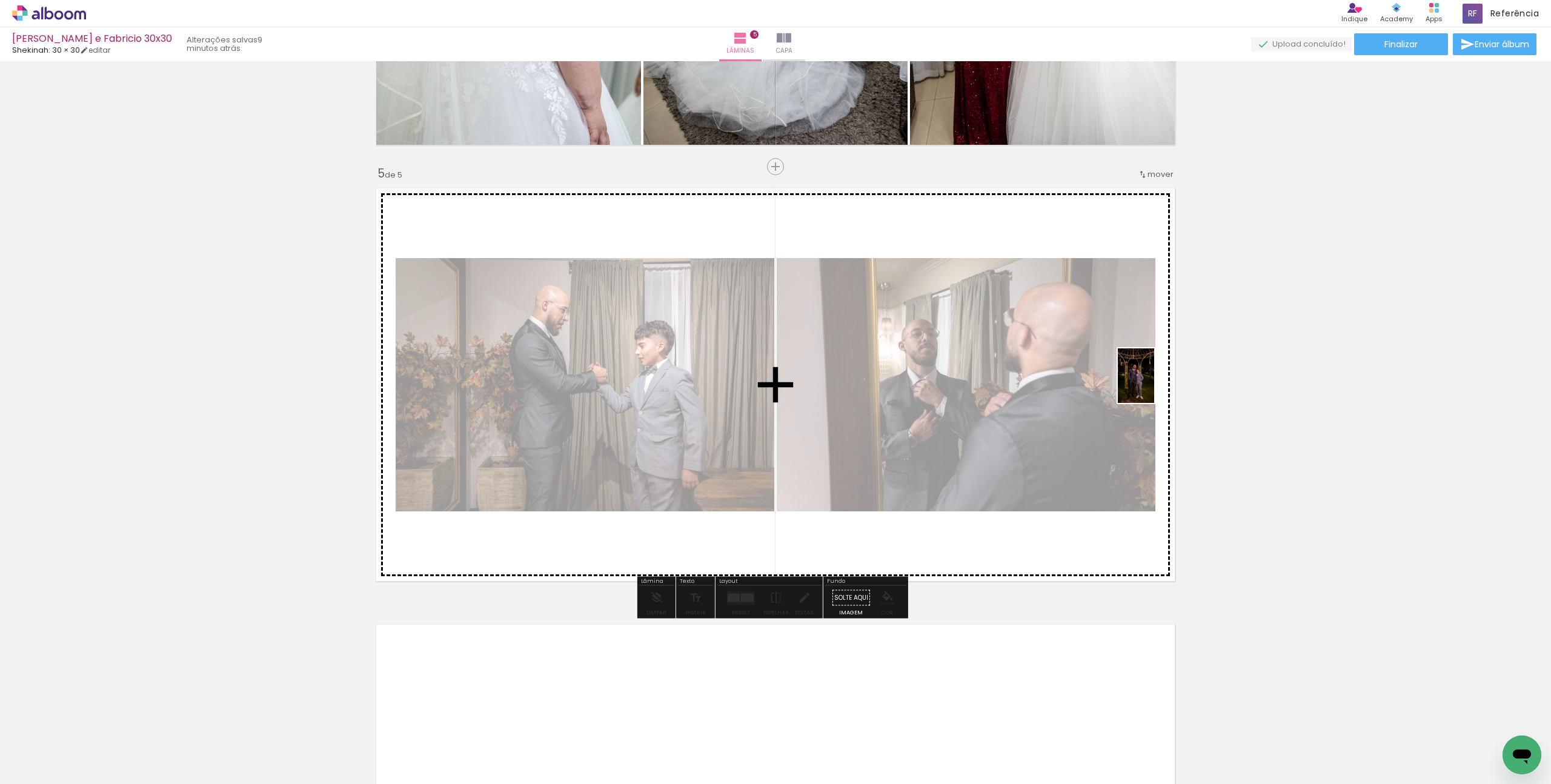
drag, startPoint x: 1419, startPoint y: 744, endPoint x: 1155, endPoint y: 385, distance: 445.6
click at [1155, 385] on quentale-workspace at bounding box center [775, 392] width 1551 height 784
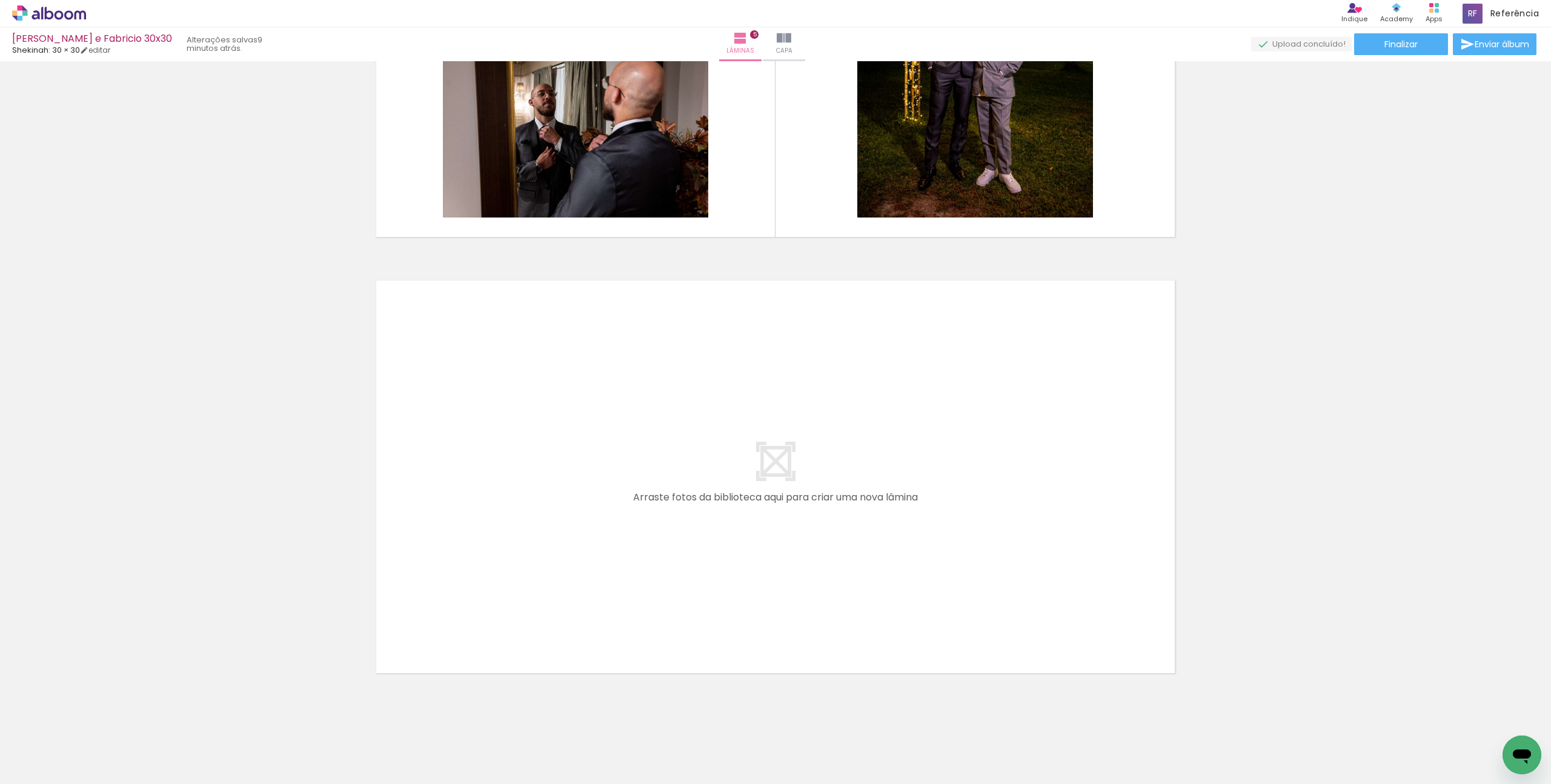
scroll to position [2012, 0]
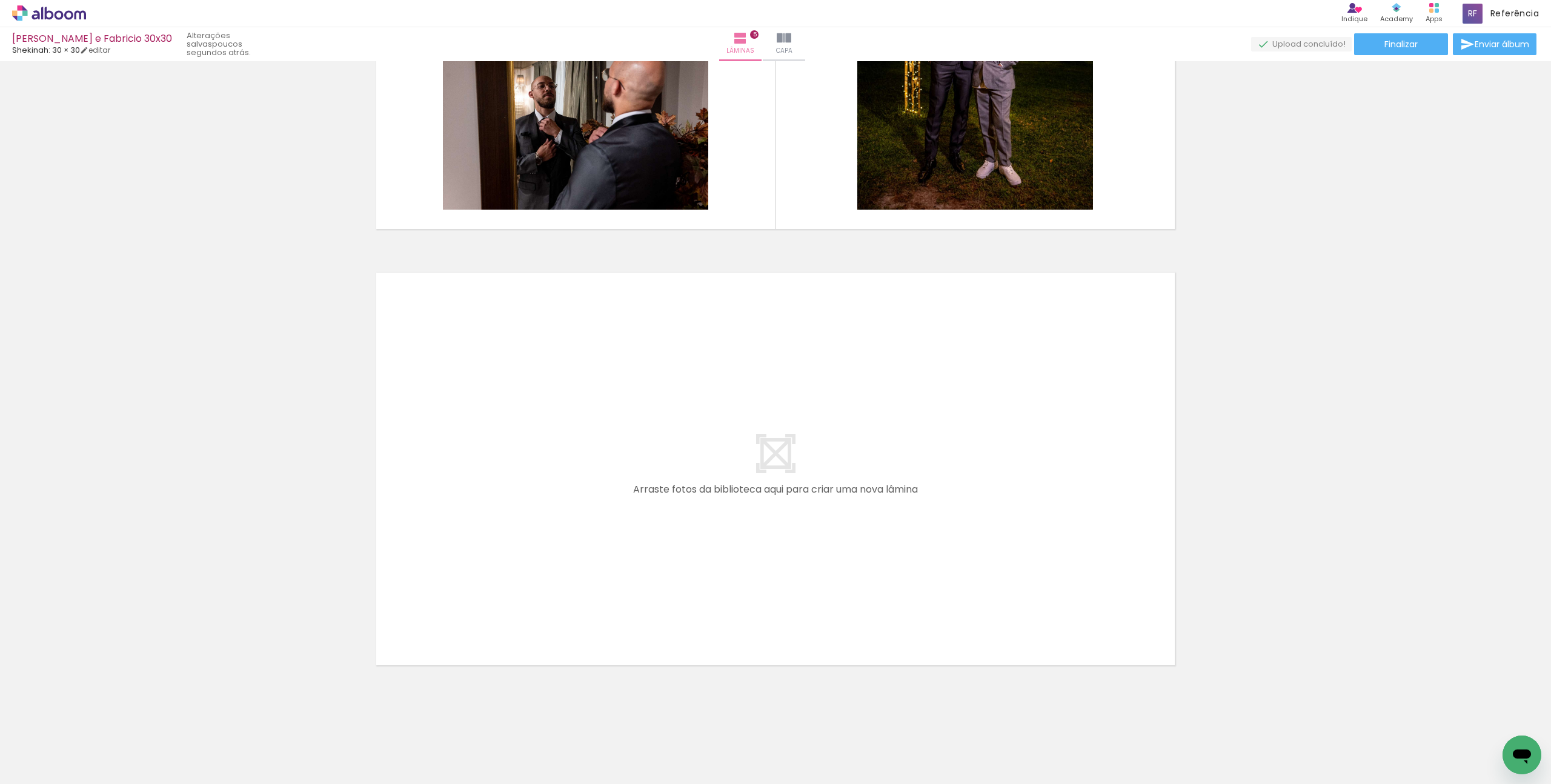
click at [187, 744] on div at bounding box center [183, 743] width 60 height 40
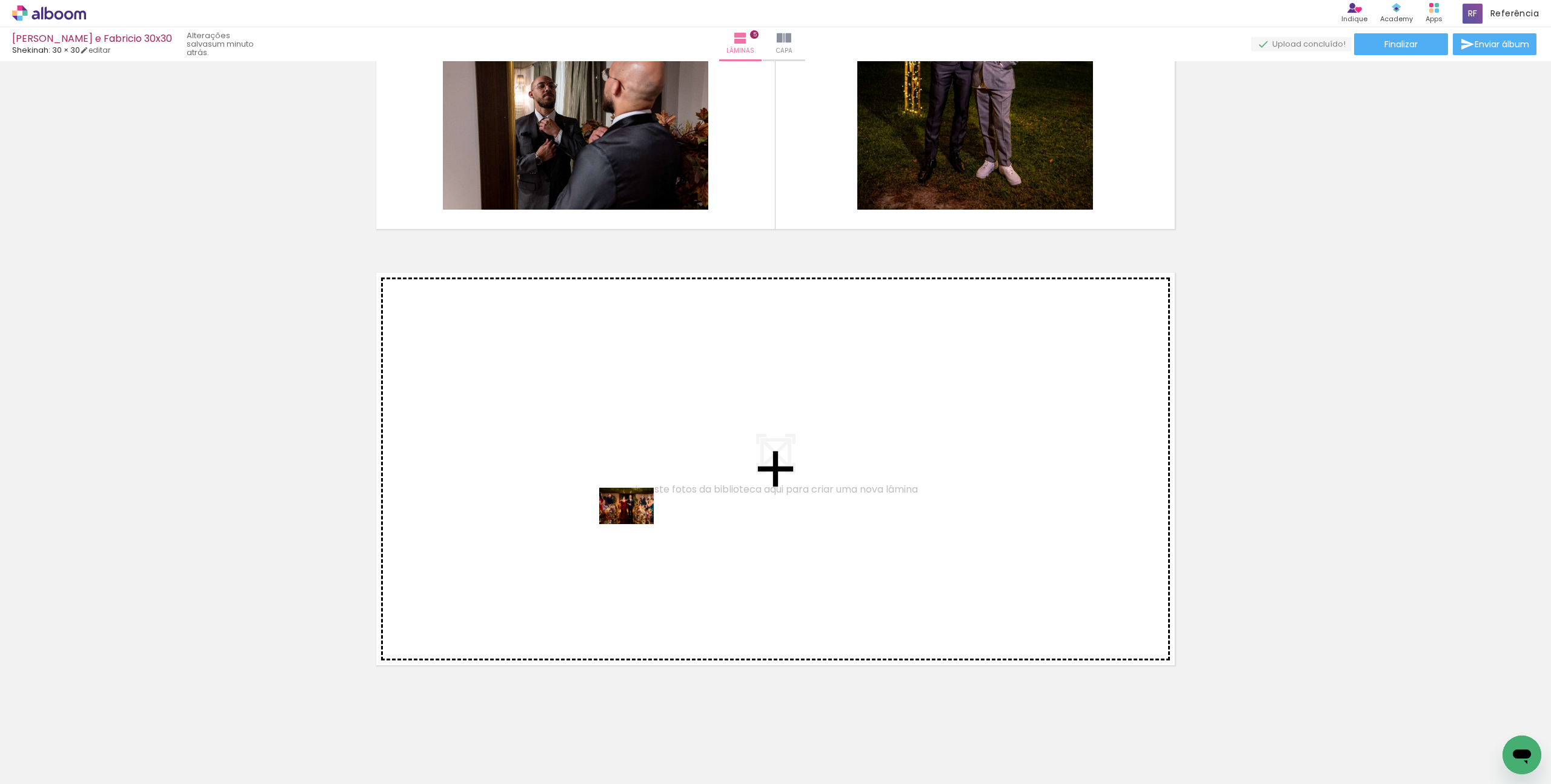
drag, startPoint x: 187, startPoint y: 743, endPoint x: 636, endPoint y: 524, distance: 499.6
click at [636, 524] on quentale-workspace at bounding box center [775, 392] width 1551 height 784
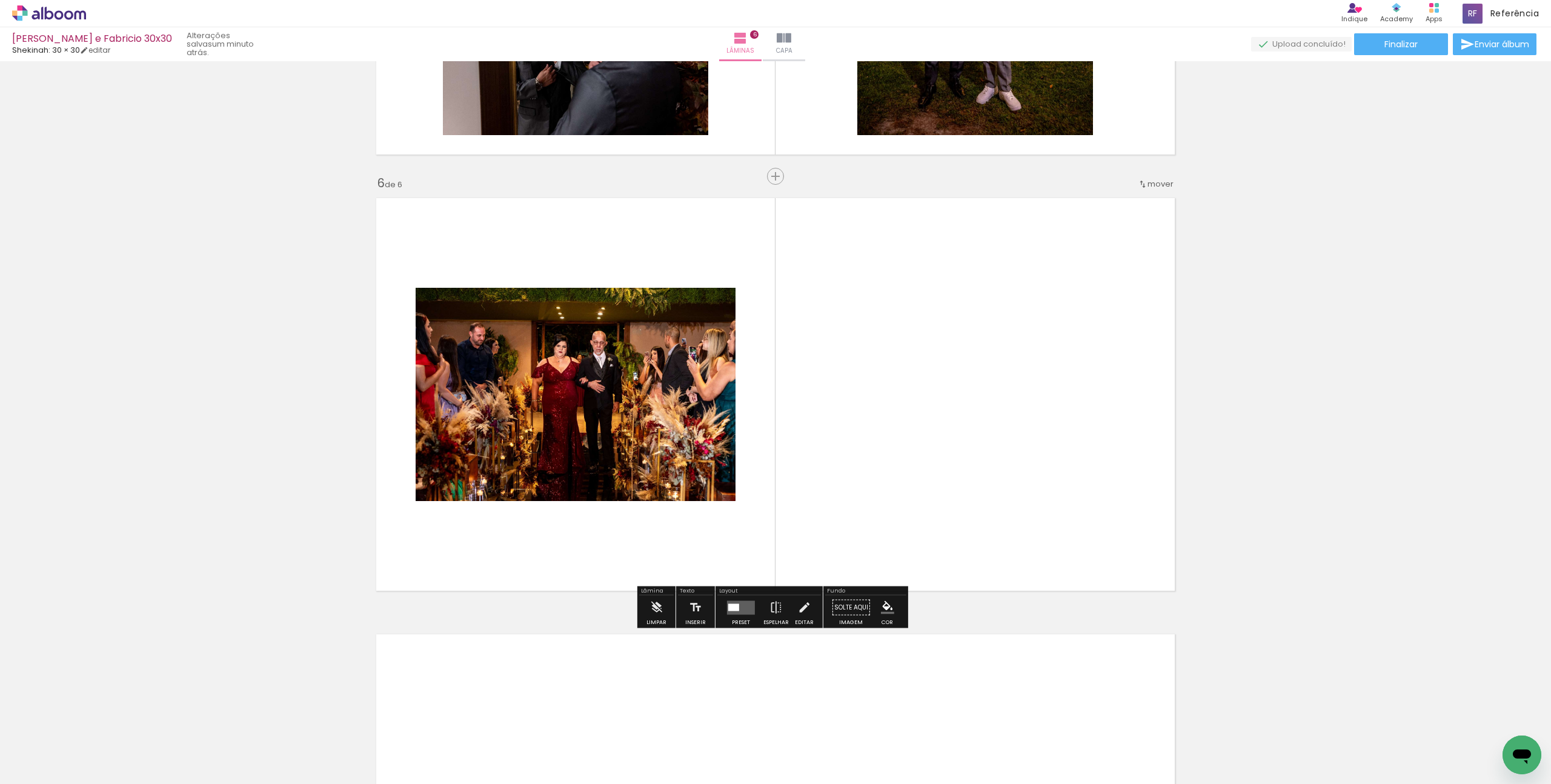
scroll to position [2096, 0]
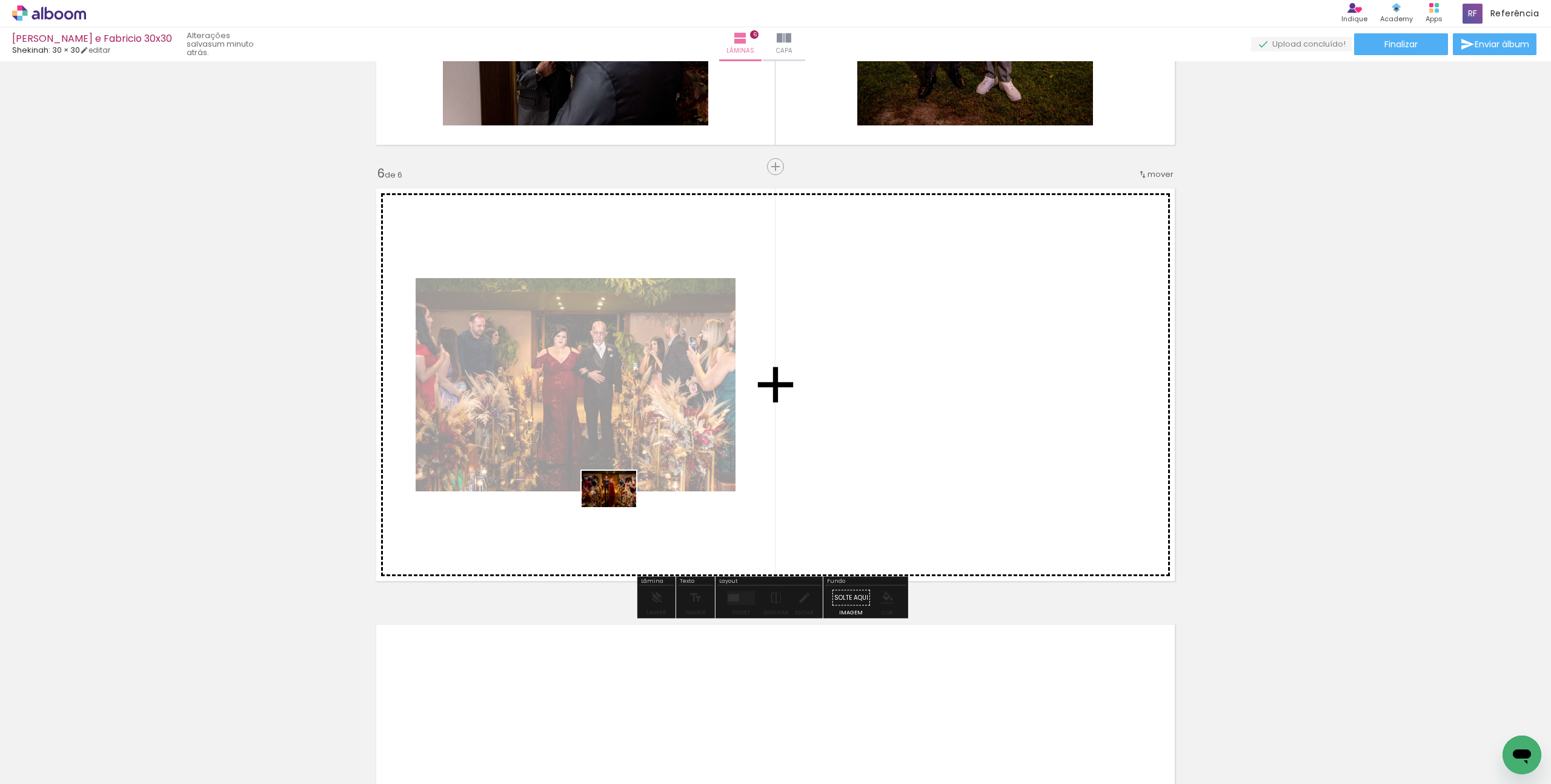
drag, startPoint x: 260, startPoint y: 738, endPoint x: 618, endPoint y: 507, distance: 426.1
click quentale-workspace
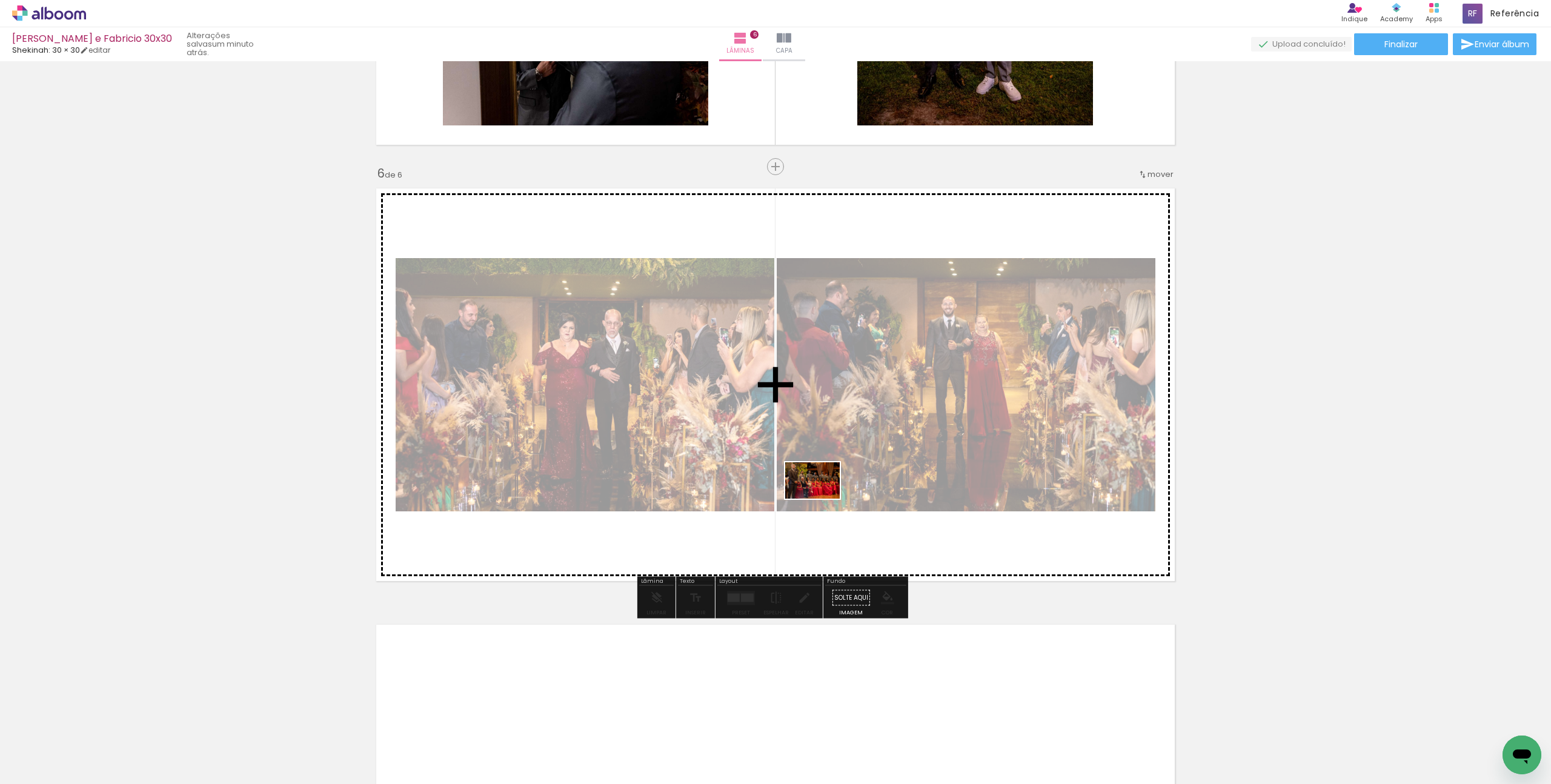
drag, startPoint x: 314, startPoint y: 748, endPoint x: 822, endPoint y: 499, distance: 565.7
click quentale-workspace
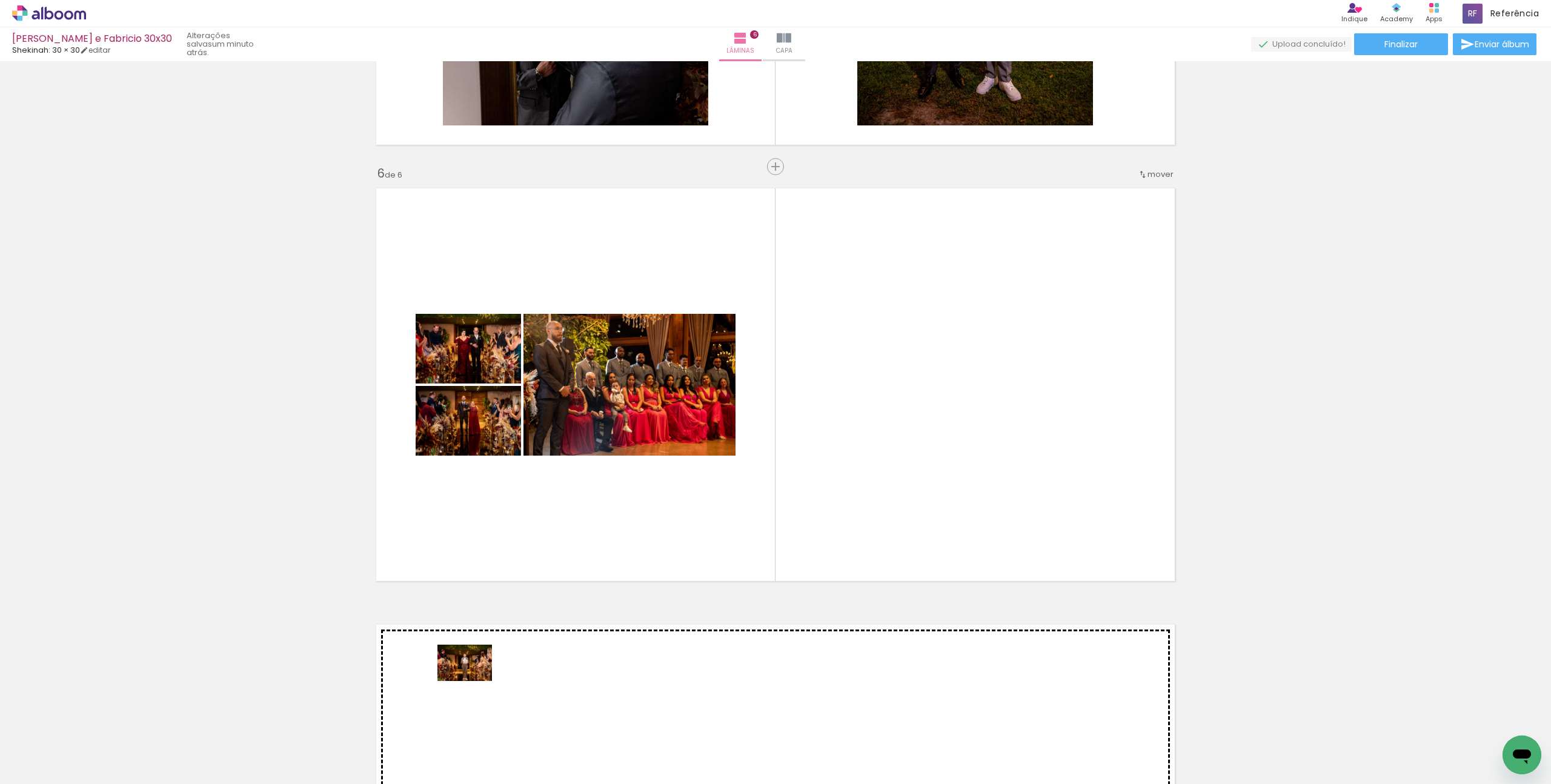
drag, startPoint x: 392, startPoint y: 750, endPoint x: 474, endPoint y: 681, distance: 107.2
click quentale-workspace
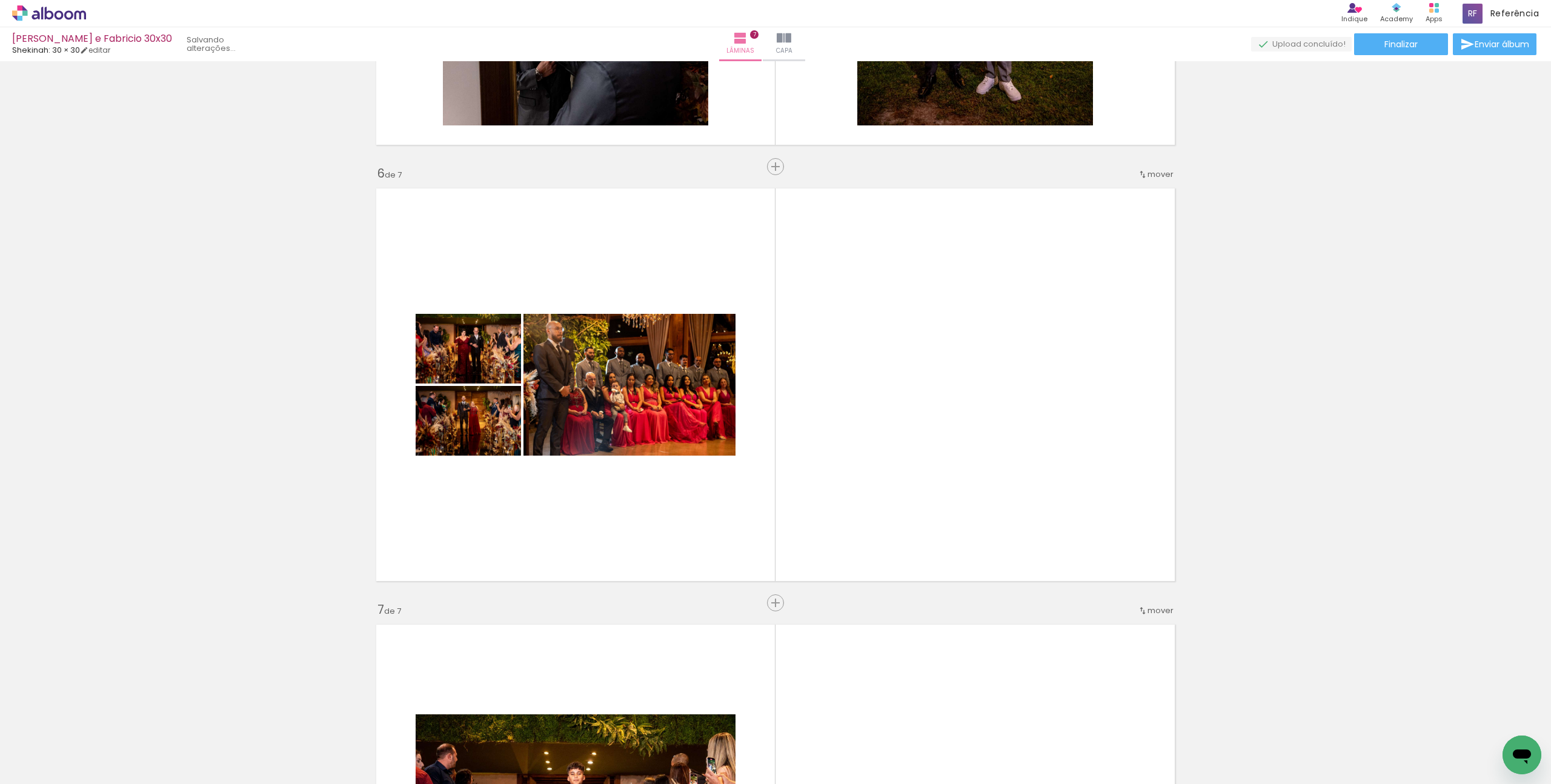
scroll to position [2329, 0]
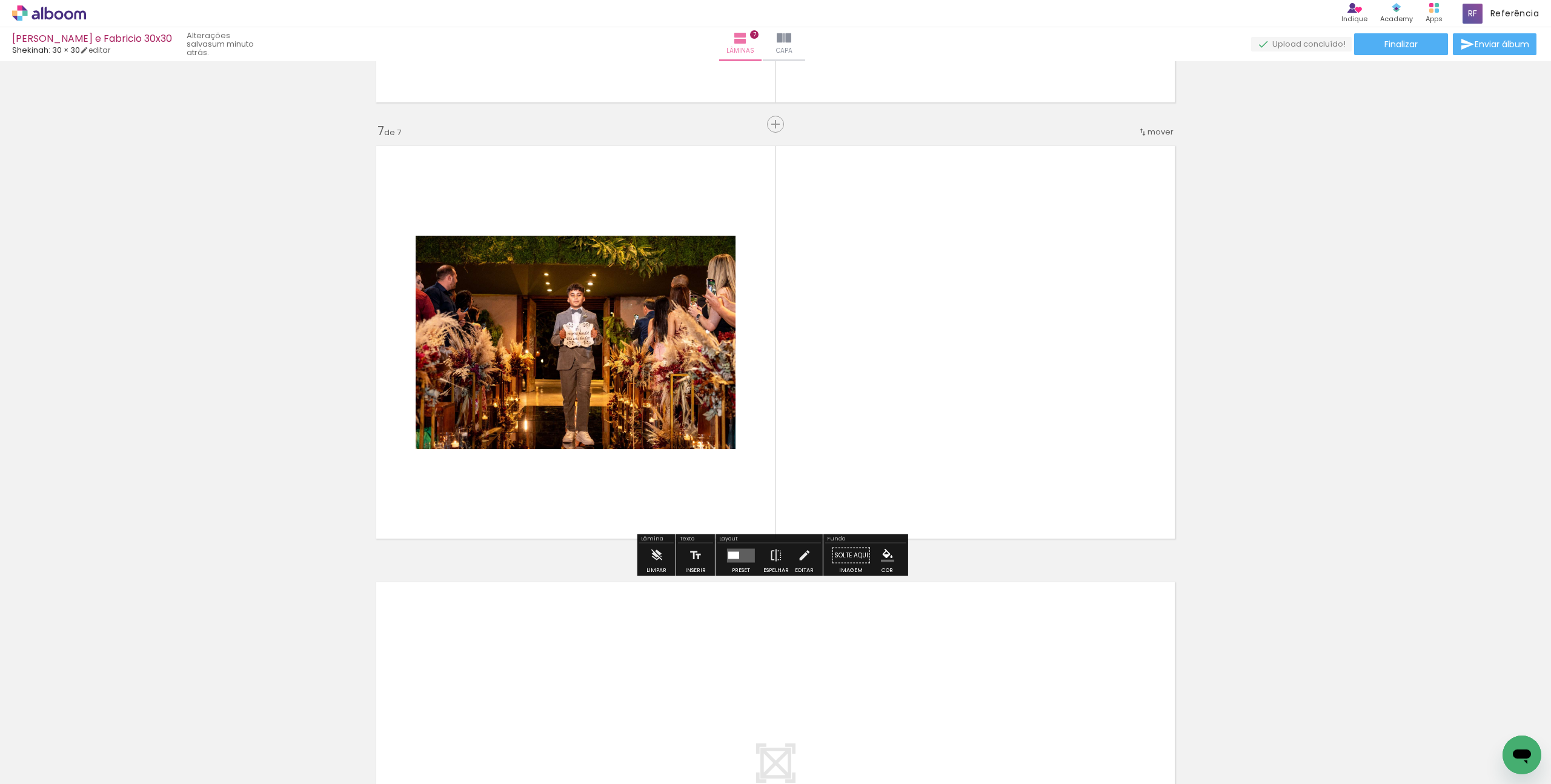
scroll to position [0, 1296]
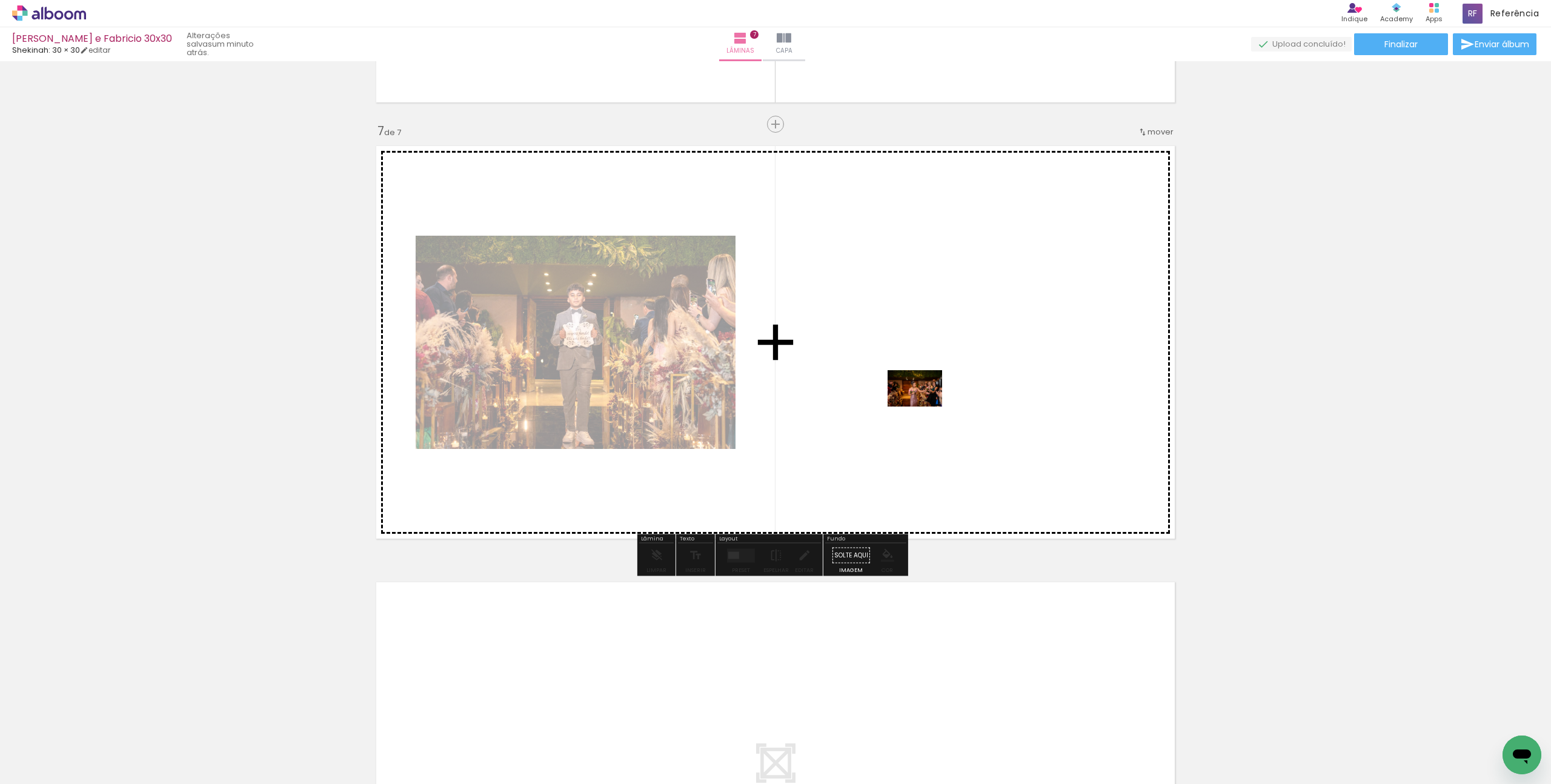
drag, startPoint x: 470, startPoint y: 753, endPoint x: 924, endPoint y: 407, distance: 570.8
click at [924, 407] on quentale-workspace at bounding box center [775, 392] width 1551 height 784
